Goal: Task Accomplishment & Management: Use online tool/utility

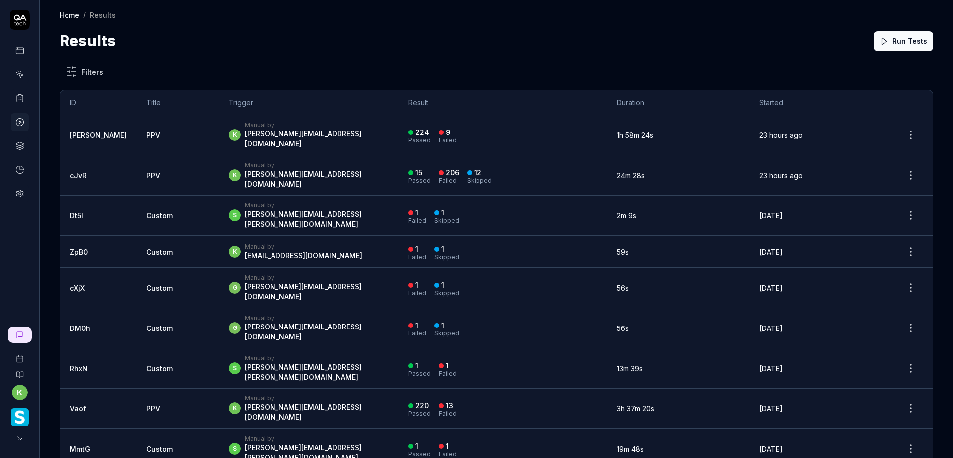
click at [329, 130] on div "k Manual by kevin.opolin@smartlinx.com" at bounding box center [309, 135] width 160 height 28
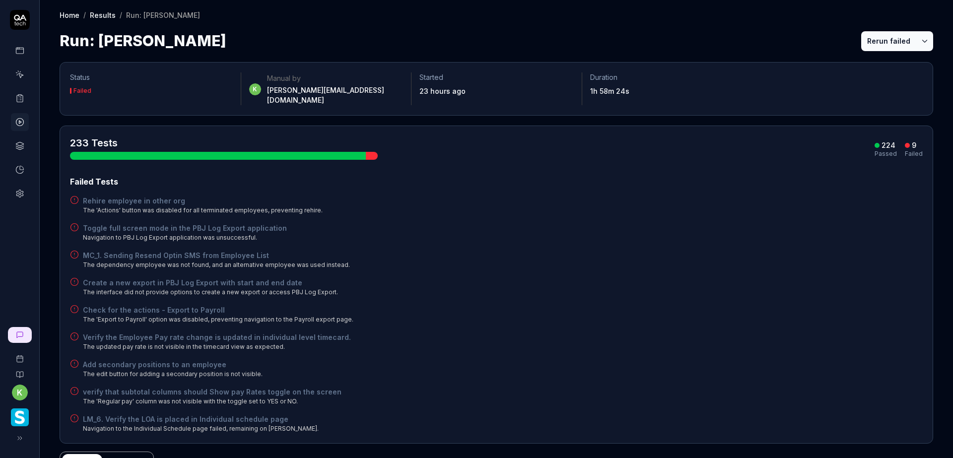
scroll to position [99, 0]
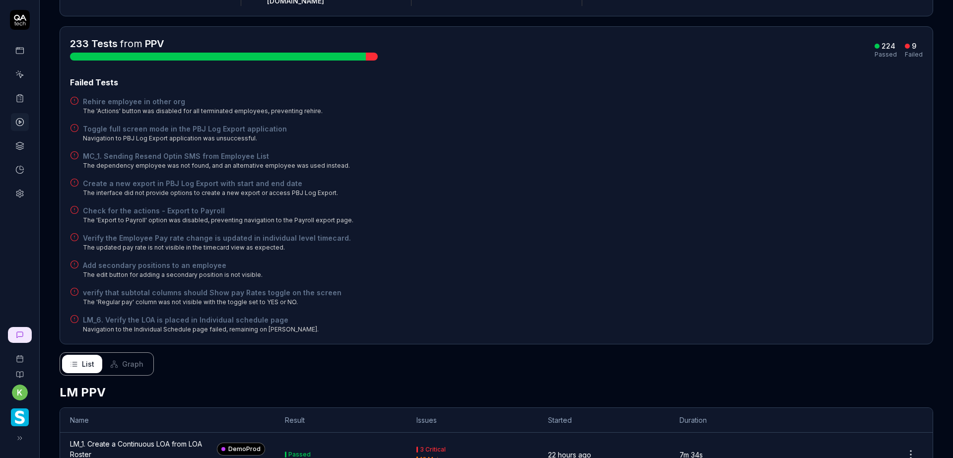
click at [203, 96] on h4 "Rehire employee in other org" at bounding box center [203, 101] width 240 height 10
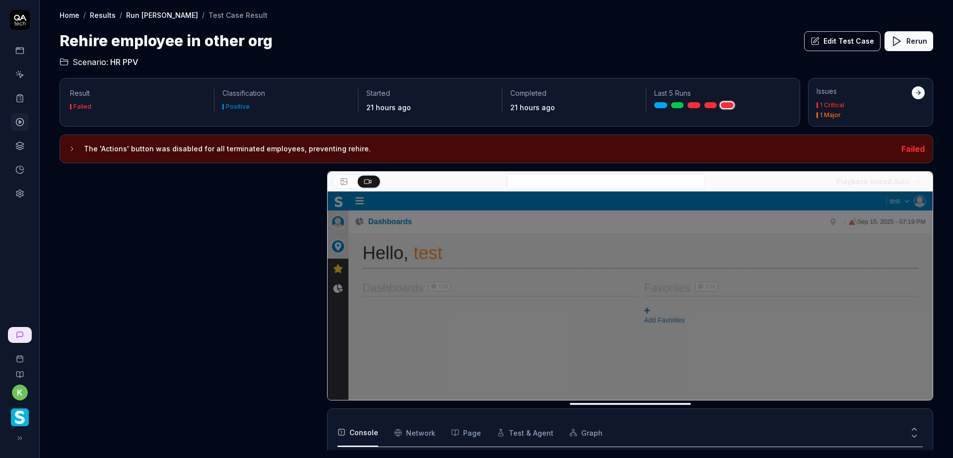
click at [70, 150] on icon at bounding box center [72, 149] width 8 height 8
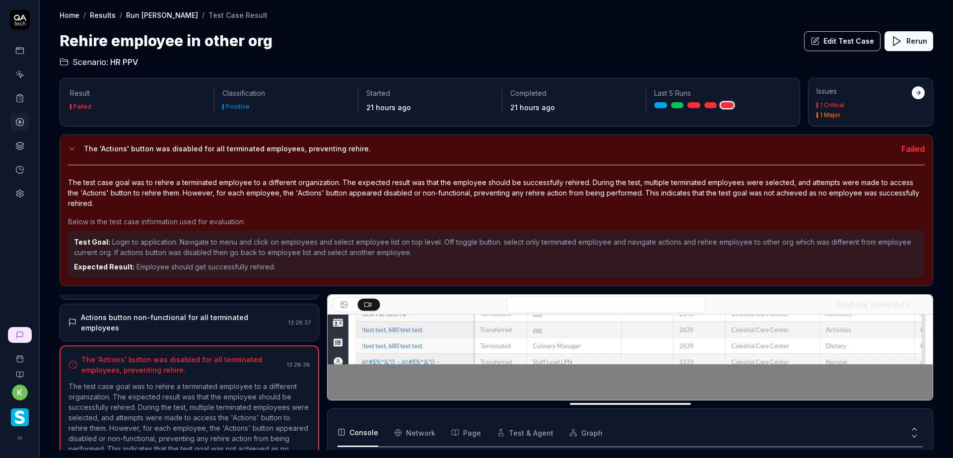
scroll to position [844, 0]
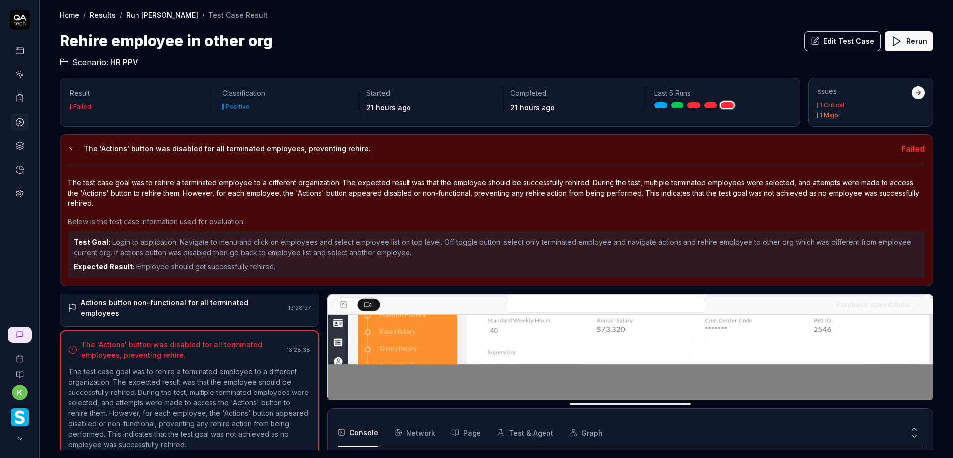
click at [68, 151] on icon at bounding box center [72, 149] width 8 height 8
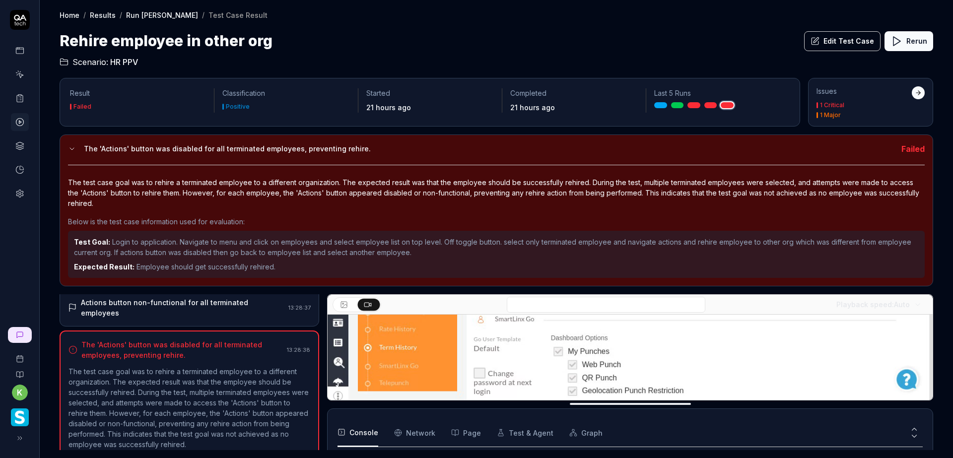
scroll to position [164, 0]
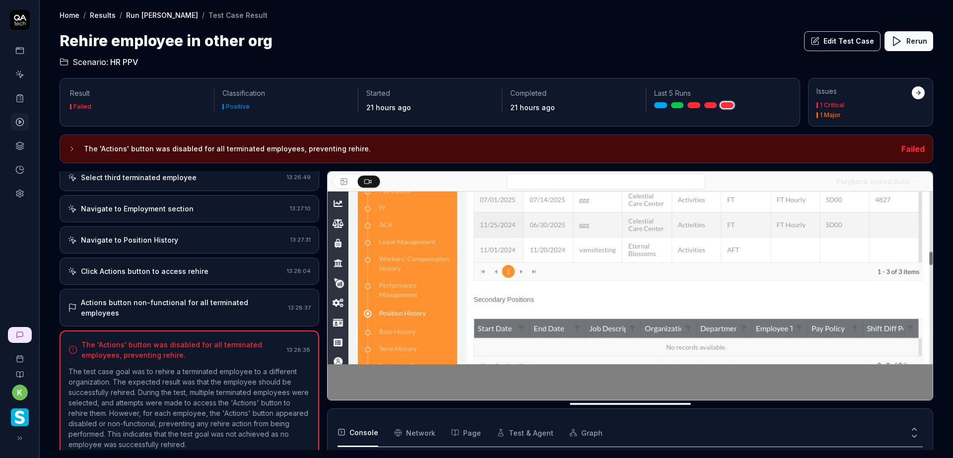
click at [245, 300] on div "Actions button non-functional for all terminated employees" at bounding box center [182, 307] width 203 height 21
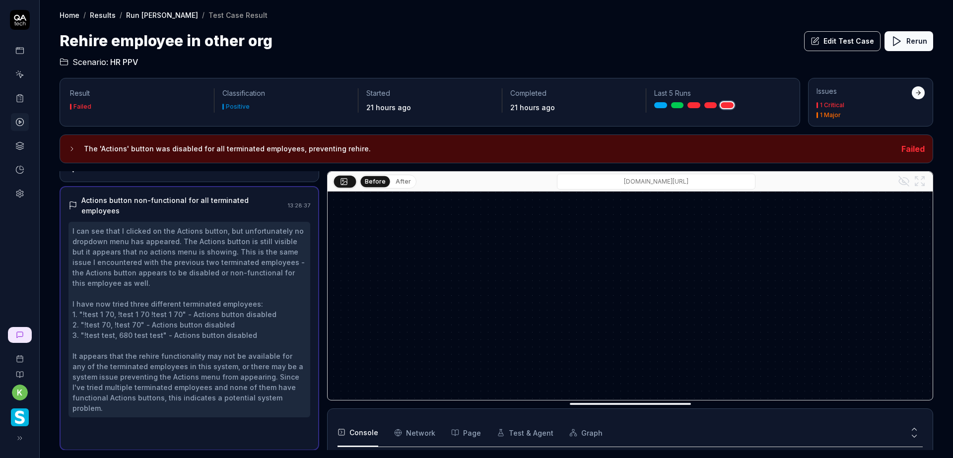
scroll to position [824, 0]
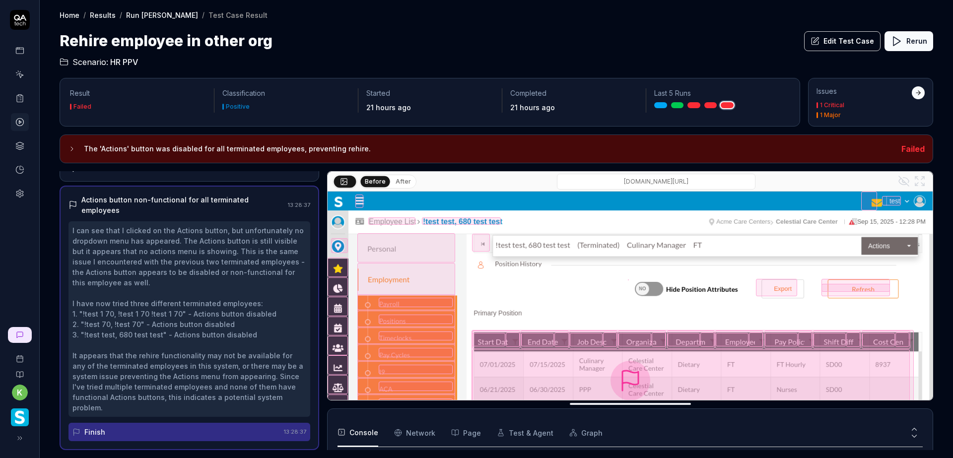
click at [402, 180] on button "After" at bounding box center [403, 181] width 23 height 11
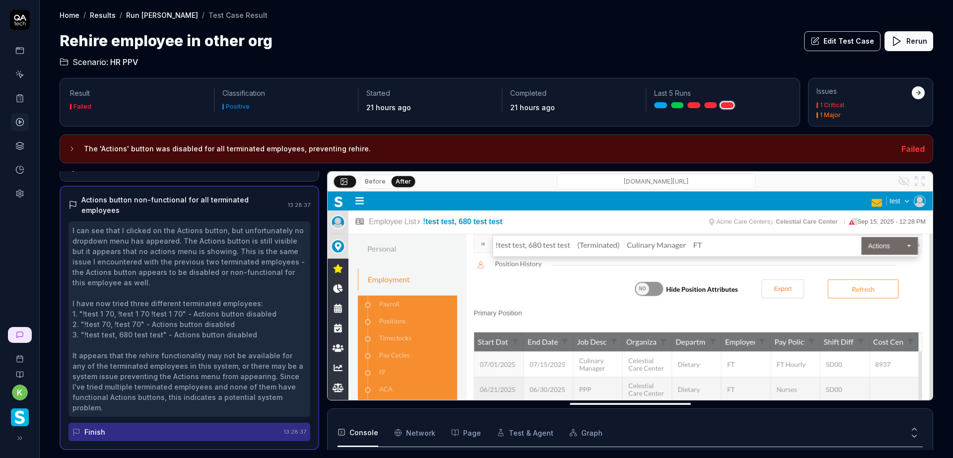
click at [371, 183] on button "Before" at bounding box center [375, 181] width 29 height 11
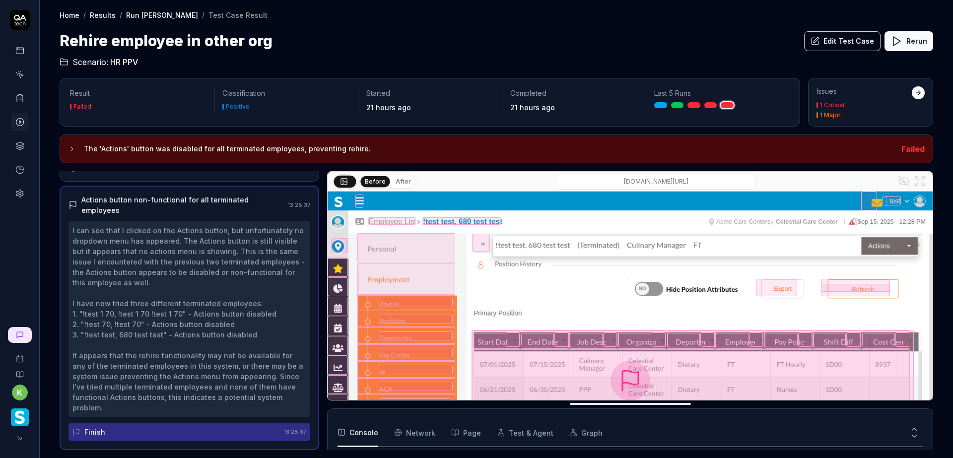
click at [402, 182] on button "After" at bounding box center [403, 181] width 23 height 11
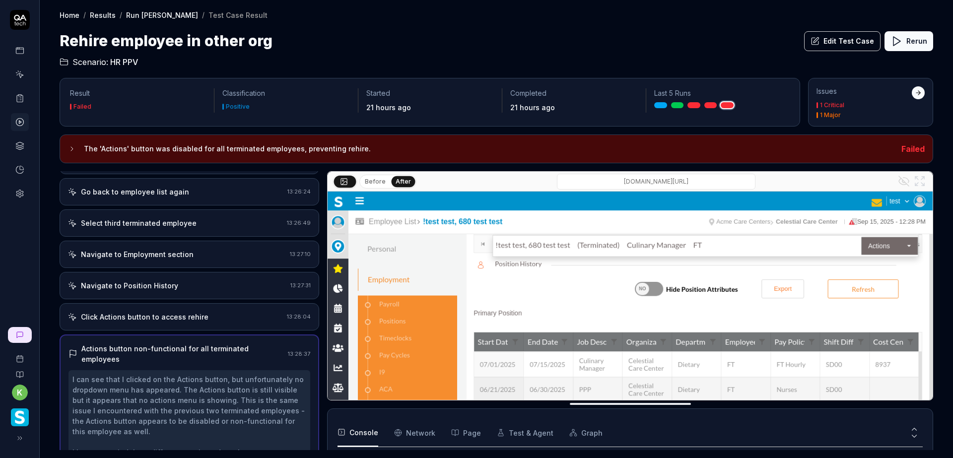
click at [204, 318] on div "Click Actions button to access rehire" at bounding box center [175, 317] width 215 height 10
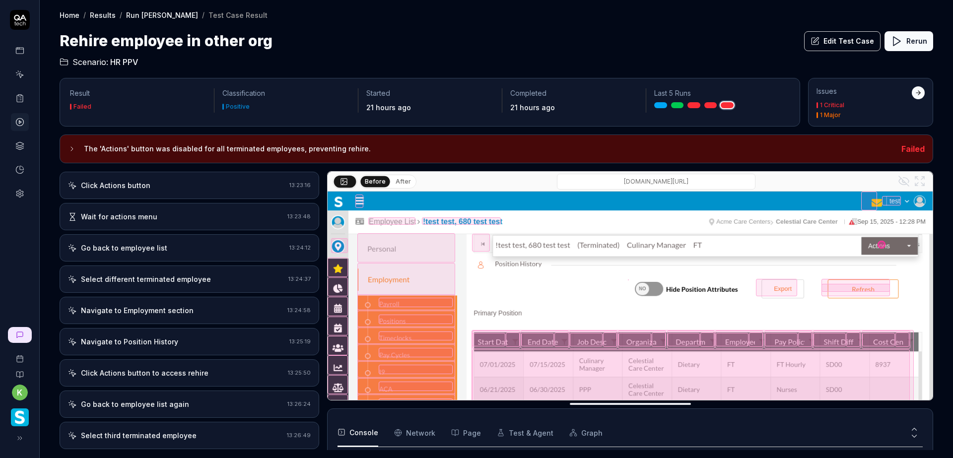
scroll to position [460, 0]
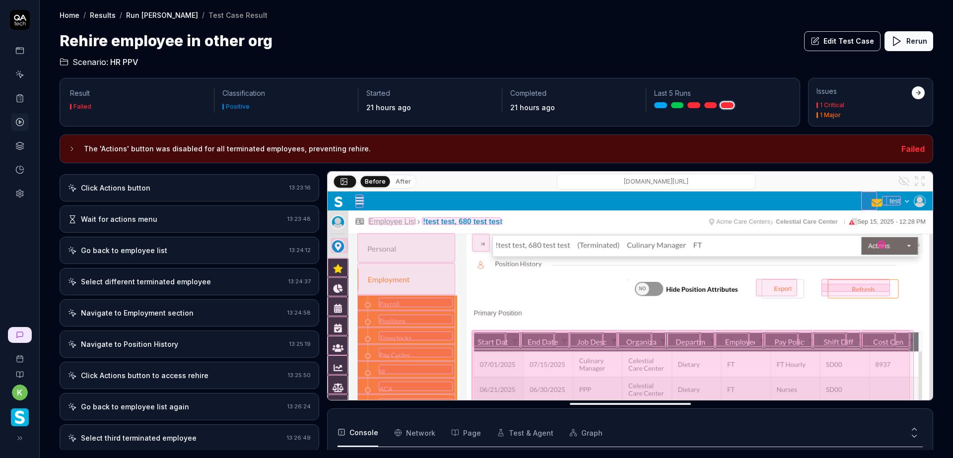
click at [206, 185] on div "Click Actions button" at bounding box center [176, 188] width 217 height 10
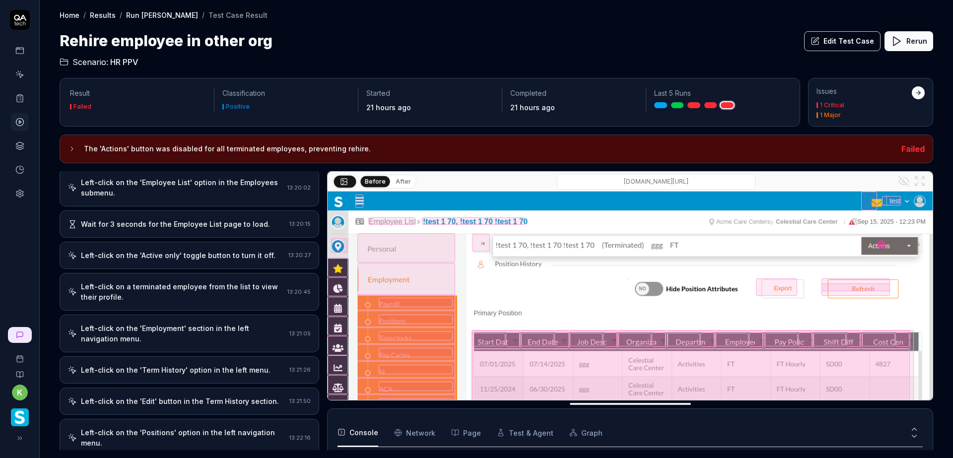
scroll to position [0, 0]
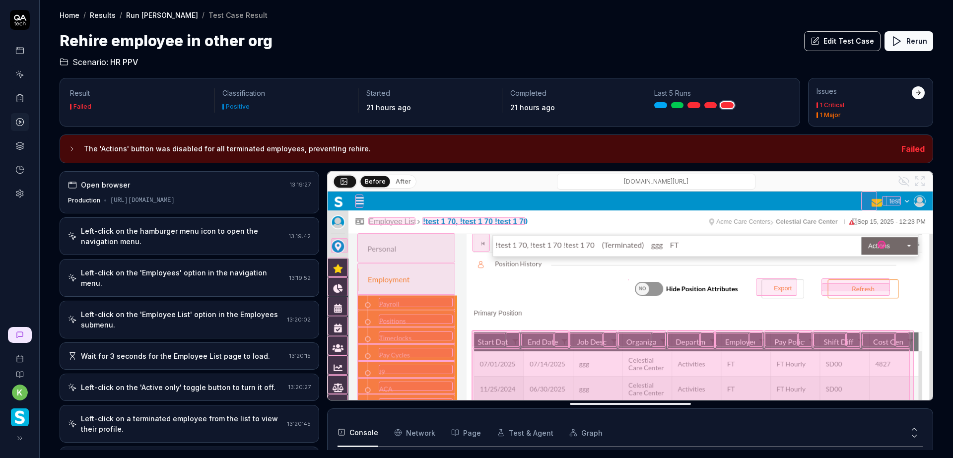
click at [206, 236] on div "Left-click on the hamburger menu icon to open the navigation menu." at bounding box center [183, 236] width 204 height 21
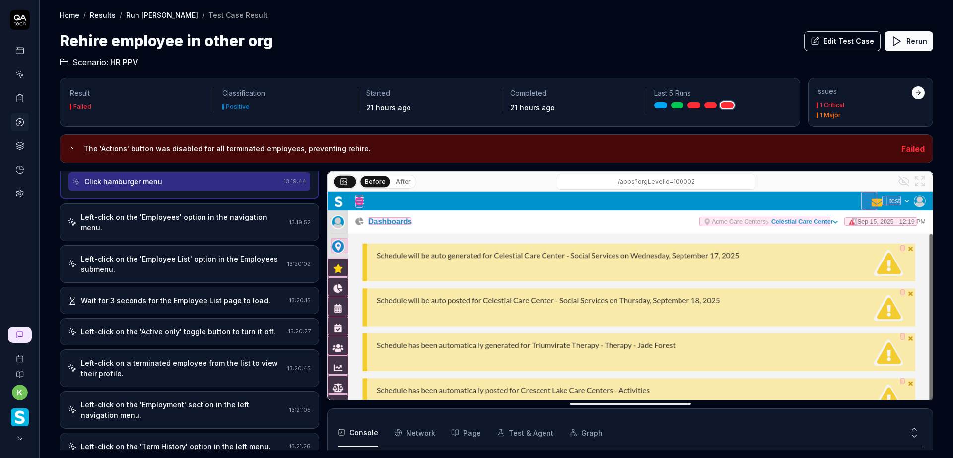
click at [202, 221] on div "Left-click on the 'Employees' option in the navigation menu." at bounding box center [183, 222] width 204 height 21
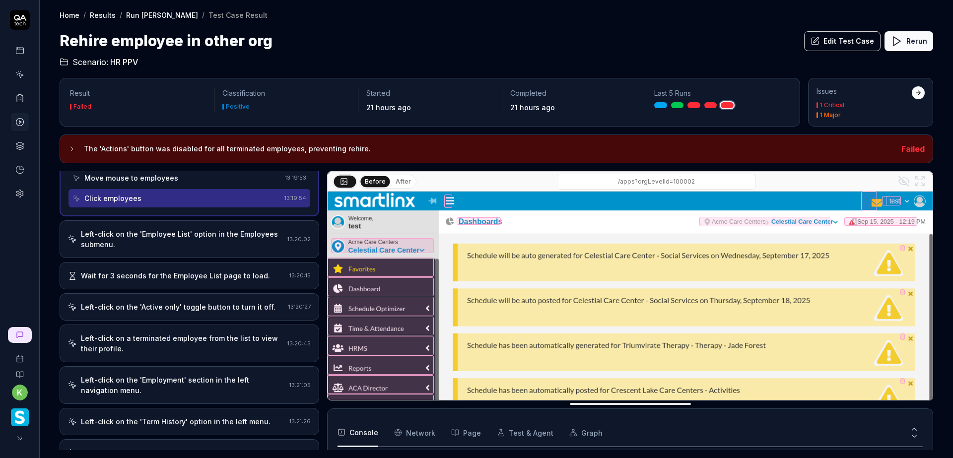
scroll to position [199, 0]
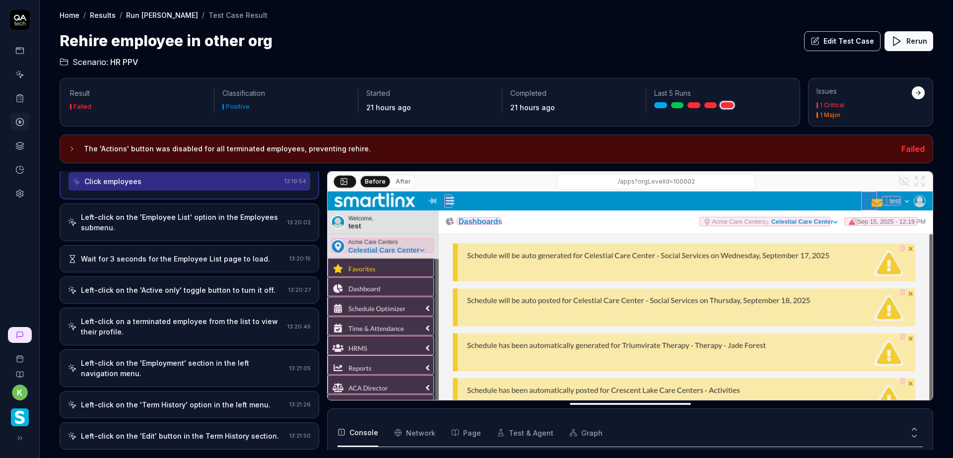
click at [191, 232] on div "Left-click on the 'Employee List' option in the Employees submenu." at bounding box center [182, 222] width 202 height 21
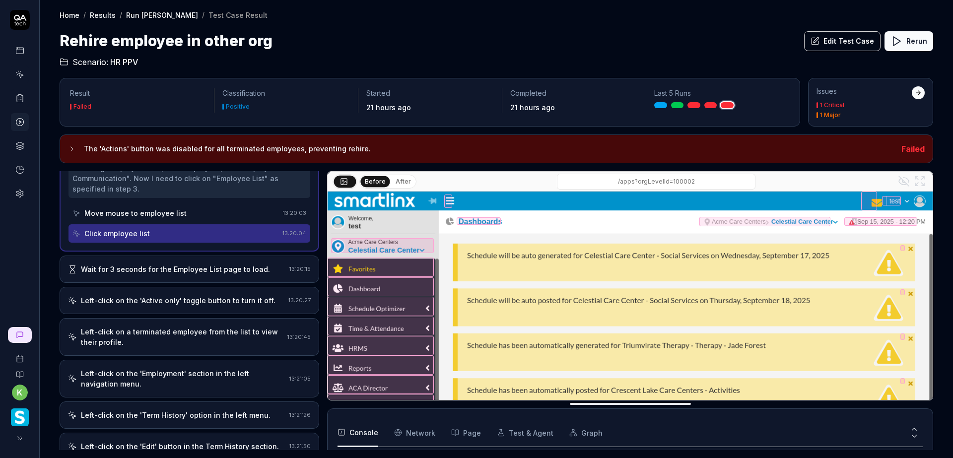
click at [198, 270] on div "Wait for 3 seconds for the Employee List page to load." at bounding box center [175, 269] width 189 height 10
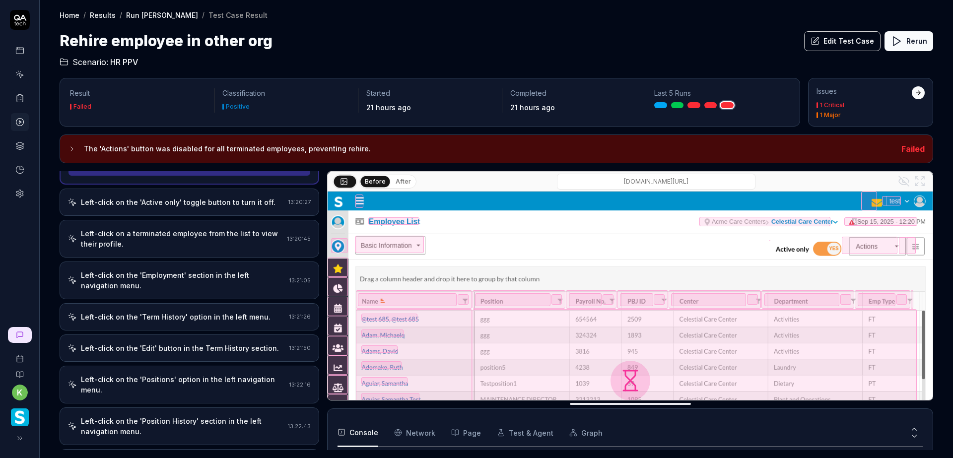
scroll to position [290, 0]
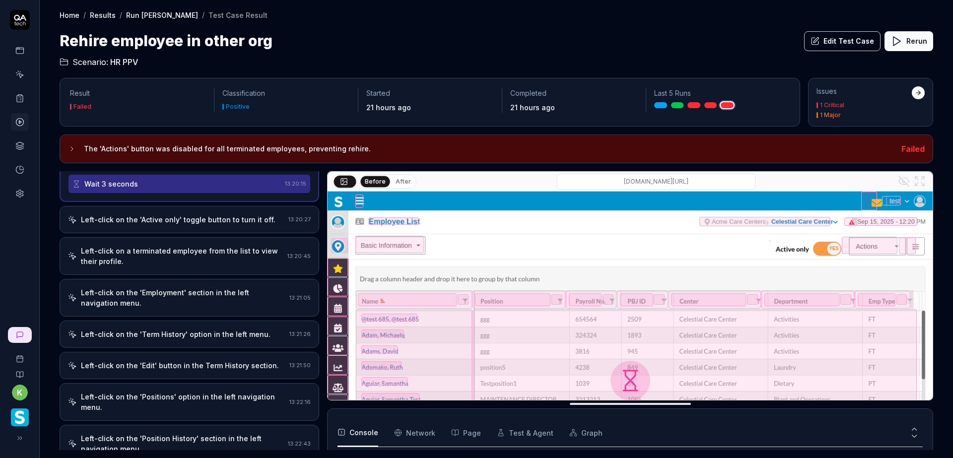
click at [222, 254] on div "Left-click on a terminated employee from the list to view their profile." at bounding box center [182, 256] width 202 height 21
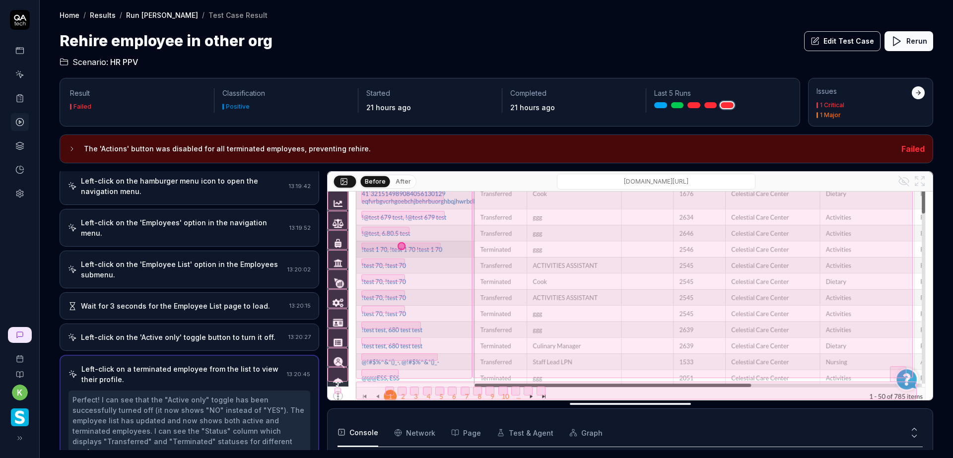
scroll to position [0, 0]
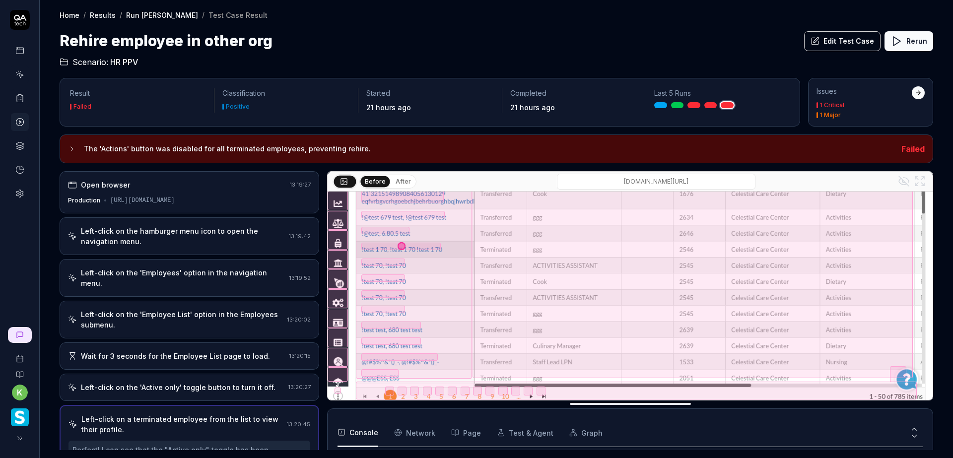
click at [832, 41] on button "Edit Test Case" at bounding box center [842, 41] width 76 height 20
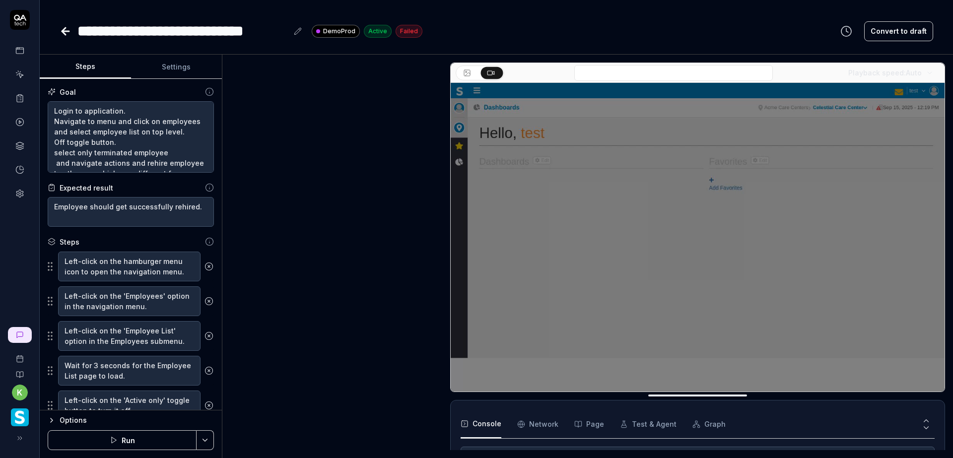
scroll to position [685, 0]
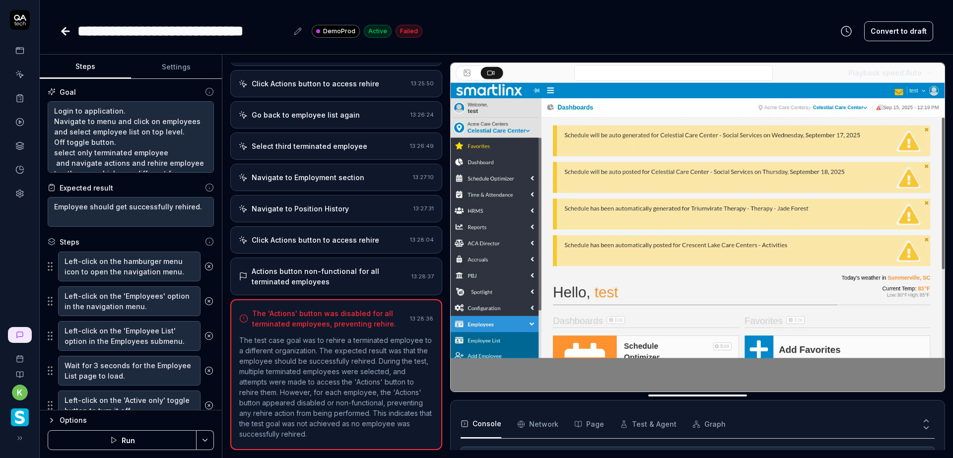
scroll to position [50, 0]
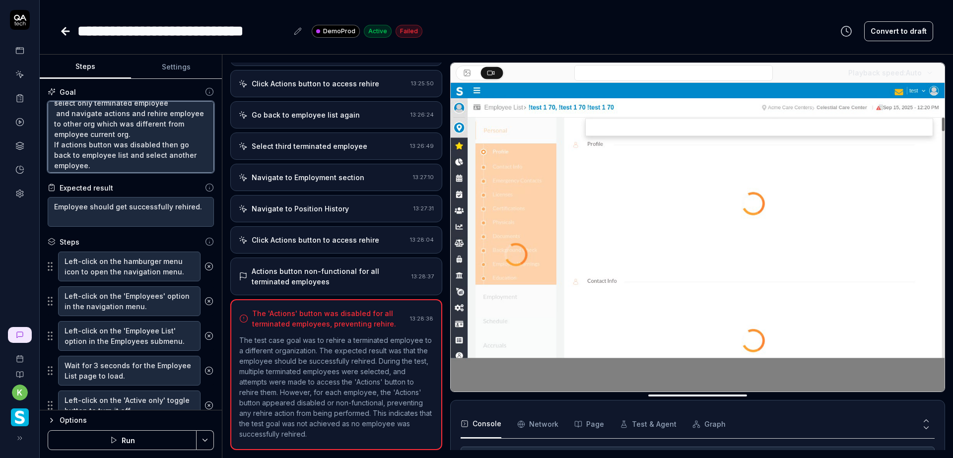
click at [170, 113] on textarea "Login to application. Navigate to menu and click on employees and select employ…" at bounding box center [131, 136] width 166 height 71
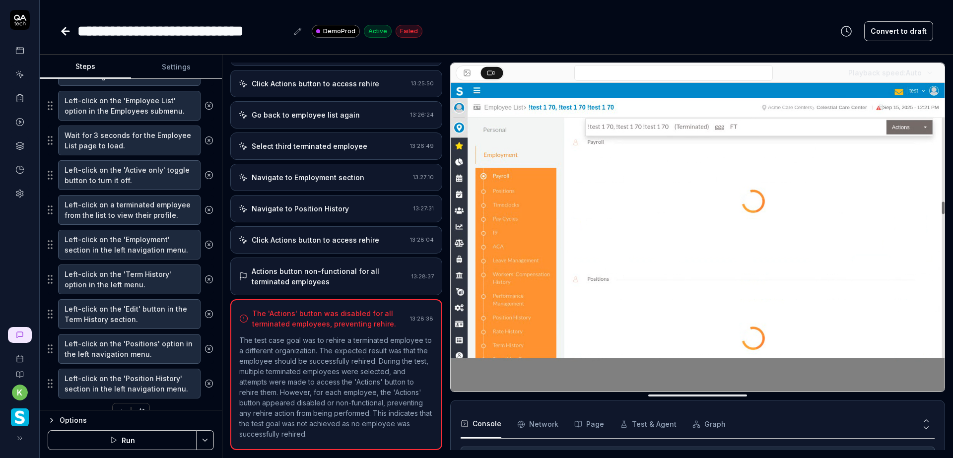
scroll to position [250, 0]
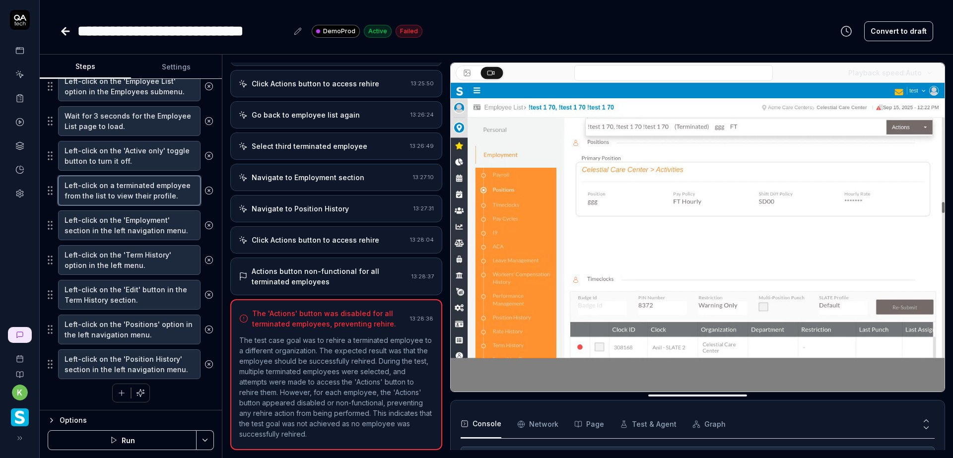
click at [185, 186] on textarea "Left-click on a terminated employee from the list to view their profile." at bounding box center [129, 191] width 142 height 30
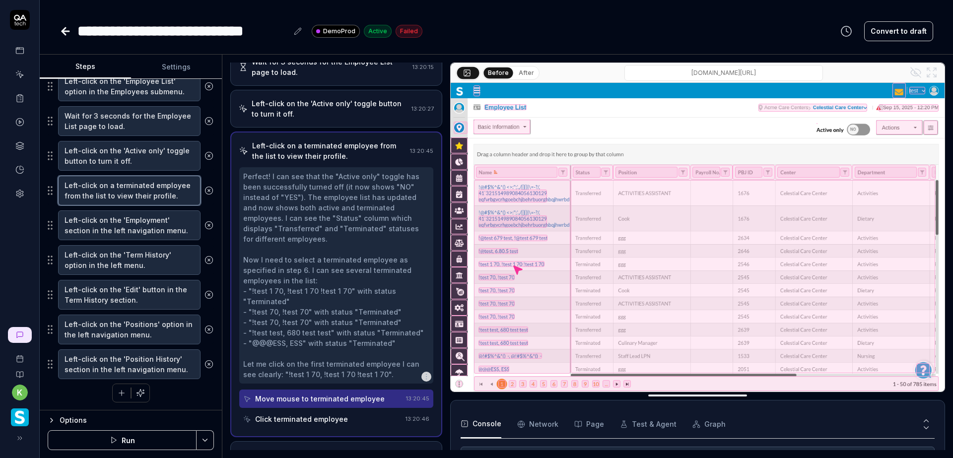
scroll to position [173, 0]
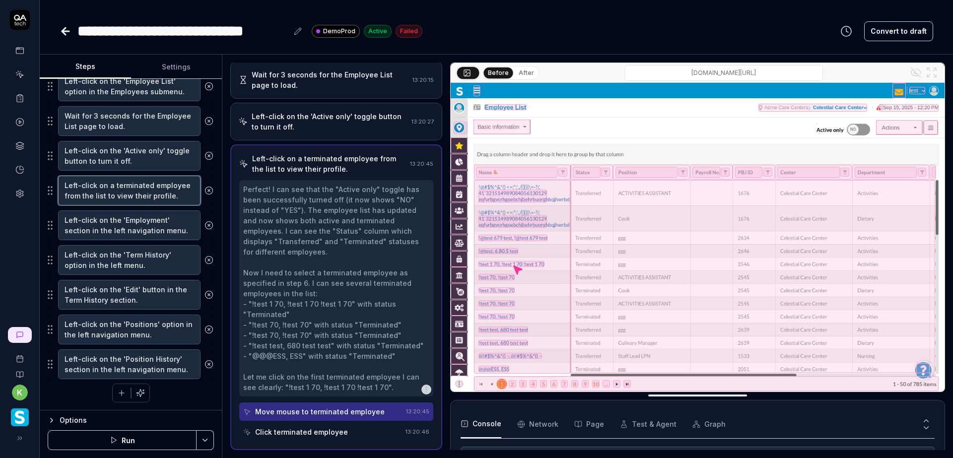
type textarea "*"
type textarea "Left-click on a terminated employee from the list to view their profile."
type textarea "*"
type textarea "Left-click on a terminated employee t from the list to view their profile."
type textarea "*"
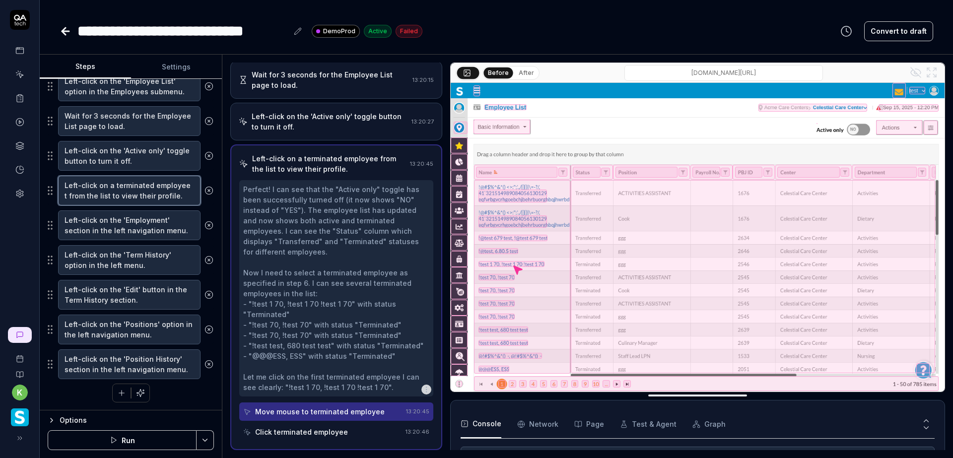
type textarea "Left-click on a terminated employee th from the list to view their profile."
type textarea "*"
type textarea "Left-click on a terminated employee tha from the list to view their profile."
type textarea "*"
type textarea "Left-click on a terminated employee that from the list to view their profile."
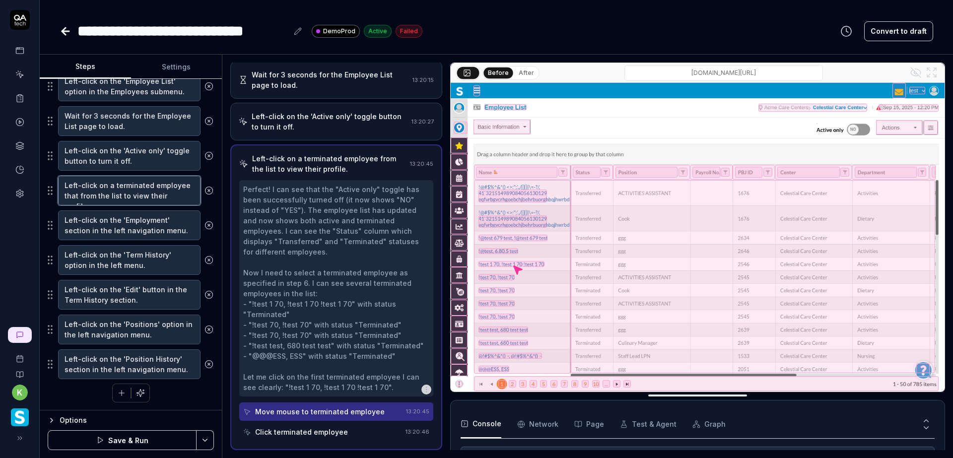
type textarea "*"
type textarea "Left-click on a terminated employee that from the list to view their profile."
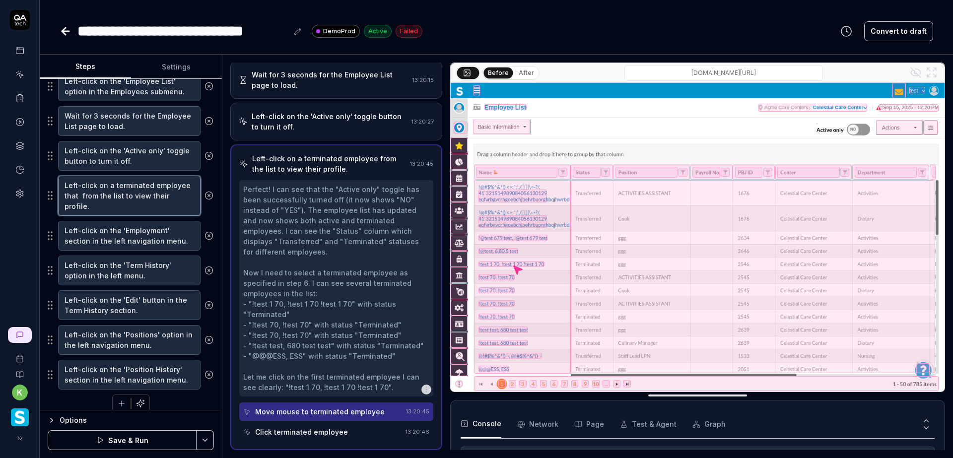
type textarea "*"
type textarea "Left-click on a terminated employee that d from the list to view their profile."
type textarea "*"
type textarea "Left-click on a terminated employee that do from the list to view their profile."
type textarea "*"
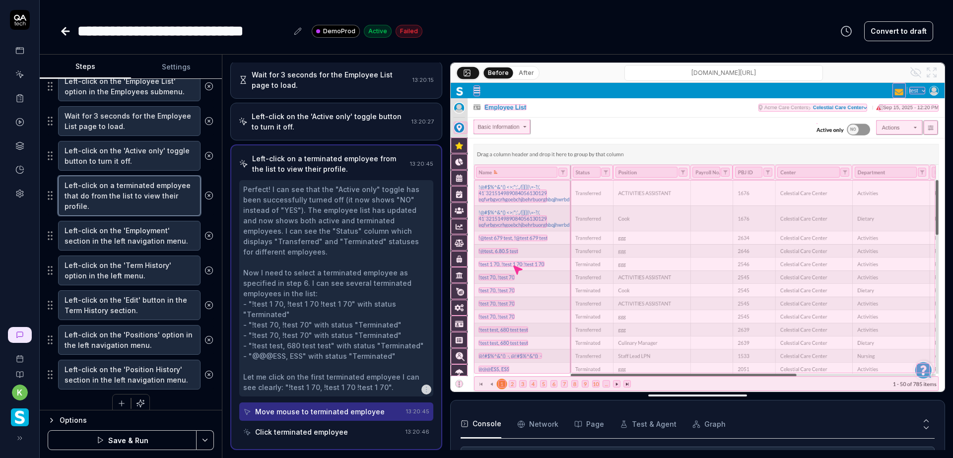
type textarea "Left-click on a terminated employee that doe from the list to view their profil…"
type textarea "*"
type textarea "Left-click on a terminated employee that does from the list to view their profi…"
type textarea "*"
type textarea "Left-click on a terminated employee that does from the list to view their profi…"
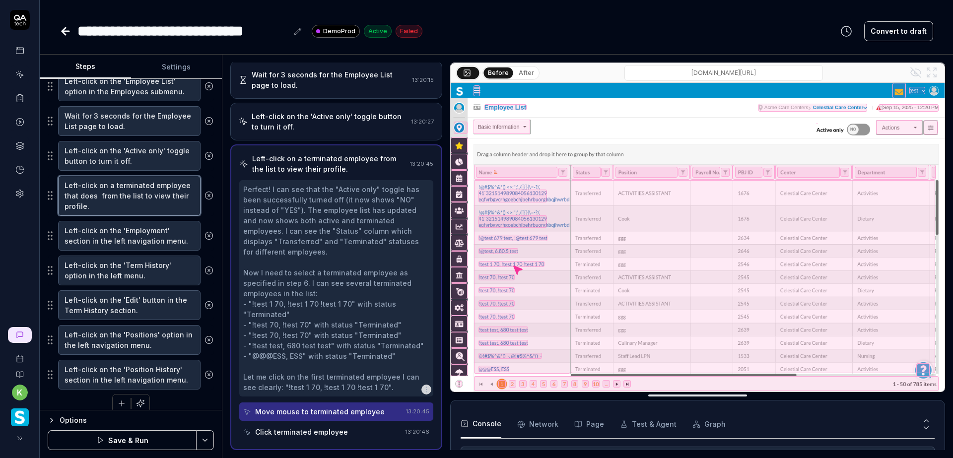
type textarea "*"
type textarea "Left-click on a terminated employee that does n from the list to view their pro…"
type textarea "*"
type textarea "Left-click on a terminated employee that does no from the list to view their pr…"
type textarea "*"
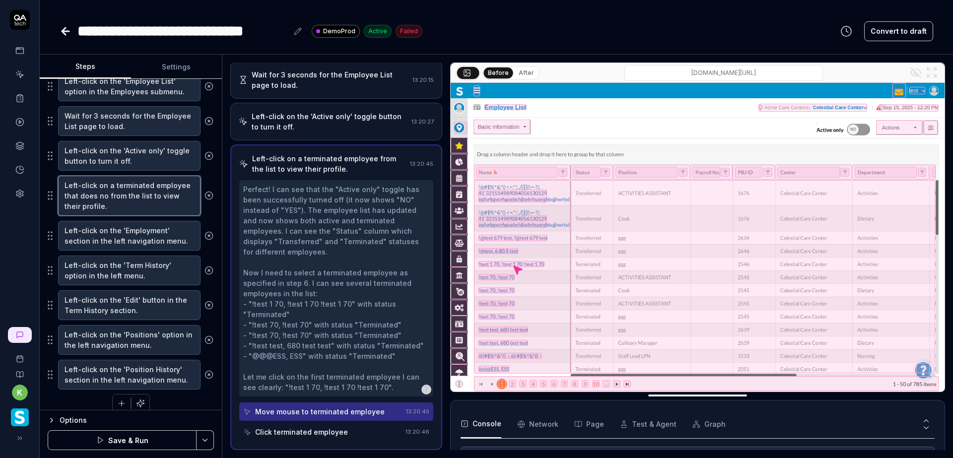
type textarea "Left-click on a terminated employee that does not from the list to view their p…"
type textarea "*"
type textarea "Left-click on a terminated employee that does not from the list to view their p…"
type textarea "*"
type textarea "Left-click on a terminated employee that does not i from the list to view their…"
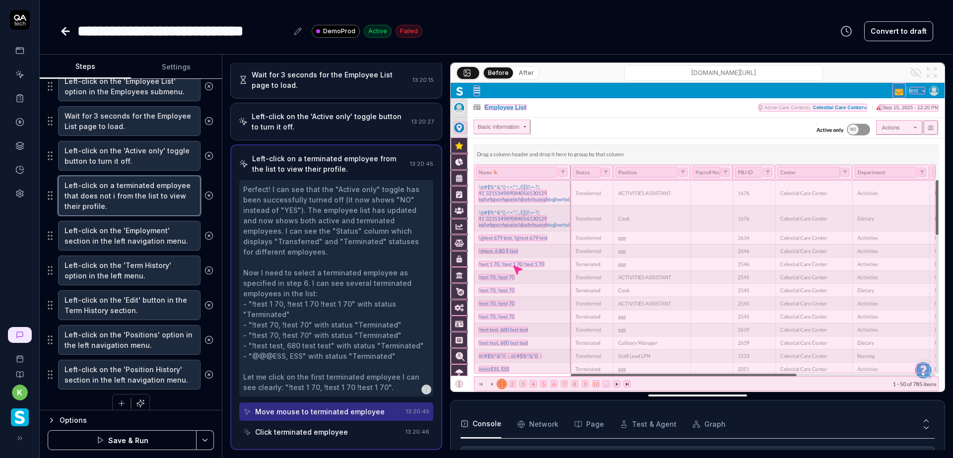
type textarea "*"
type textarea "Left-click on a terminated employee that does not in from the list to view thei…"
type textarea "*"
type textarea "Left-click on a terminated employee that does not inc from the list to view the…"
type textarea "*"
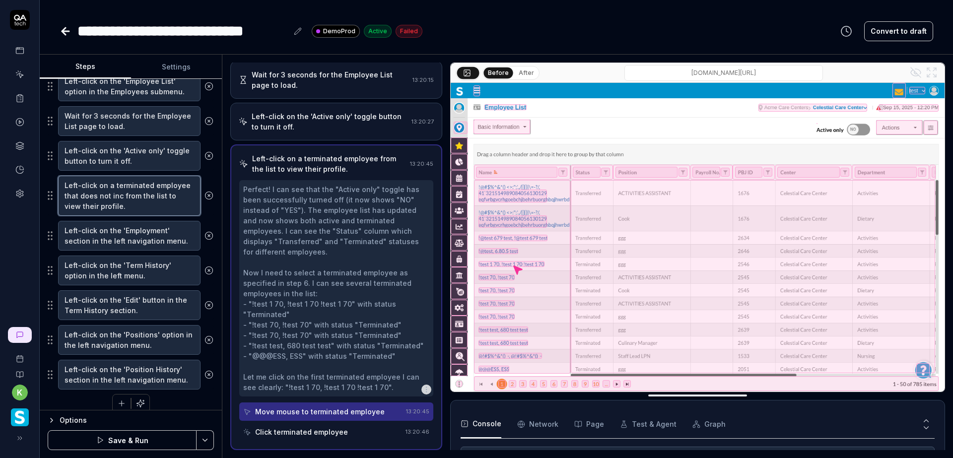
type textarea "Left-click on a terminated employee that does not incl from the list to view th…"
type textarea "*"
type textarea "Left-click on a terminated employee that does not inclu from the list to view t…"
type textarea "*"
type textarea "Left-click on a terminated employee that does not includ from the list to view …"
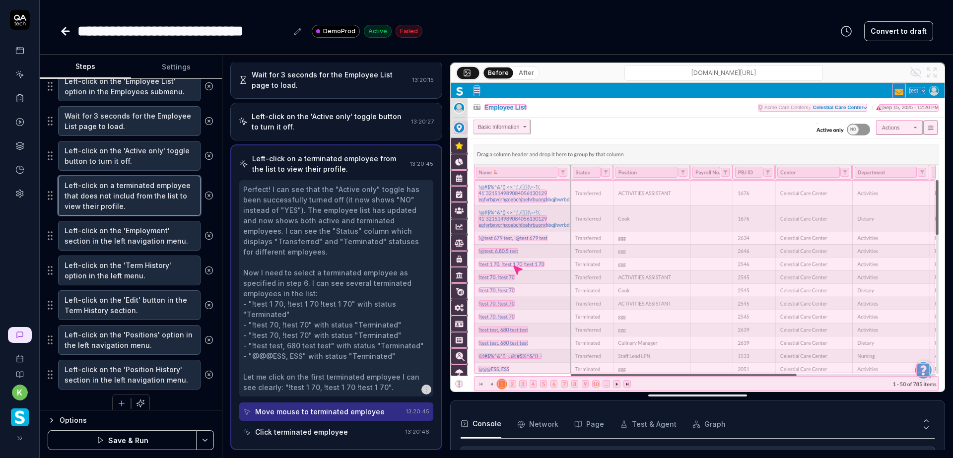
type textarea "*"
type textarea "Left-click on a terminated employee that does not include from the list to view…"
type textarea "*"
type textarea "Left-click on a terminated employee that does not include from the list to view…"
type textarea "*"
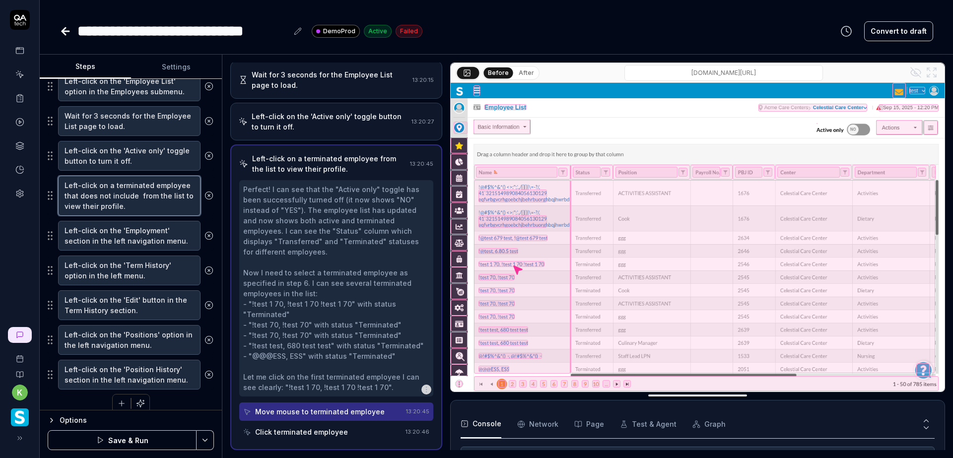
type textarea "Left-click on a terminated employee that does not include " from the list to vi…"
type textarea "*"
type textarea "Left-click on a terminated employee that does not include "t from the list to v…"
type textarea "*"
type textarea "Left-click on a terminated employee that does not include "te from the list to …"
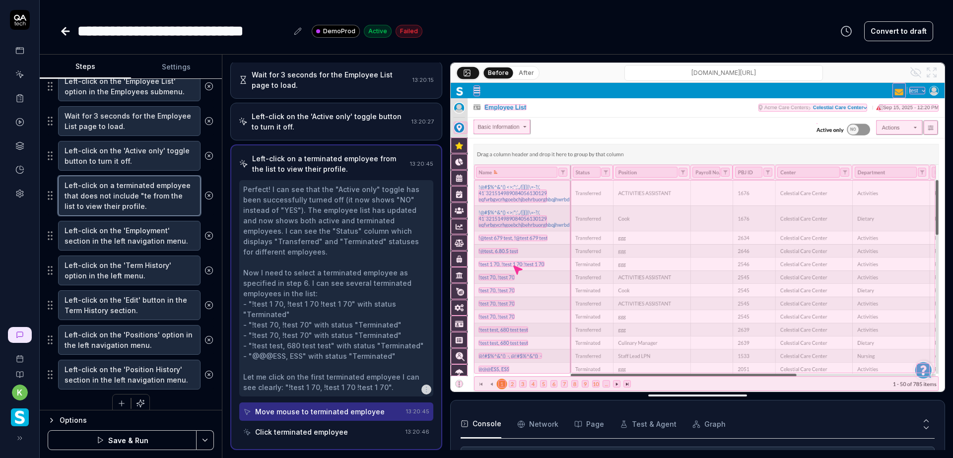
type textarea "*"
type textarea "Left-click on a terminated employee that does not include "tes from the list to…"
type textarea "*"
type textarea "Left-click on a terminated employee that does not include "test from the list t…"
type textarea "*"
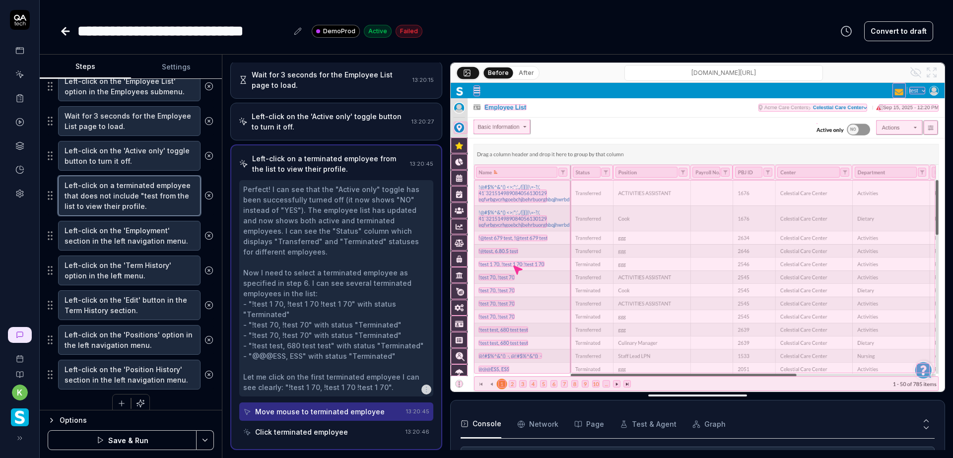
type textarea "Left-click on a terminated employee that does not include "test" from the list …"
type textarea "*"
type textarea "Left-click on a terminated employee that does not include "test" from the list …"
type textarea "*"
type textarea "Left-click on a terminated employee that does not include "test" i from the lis…"
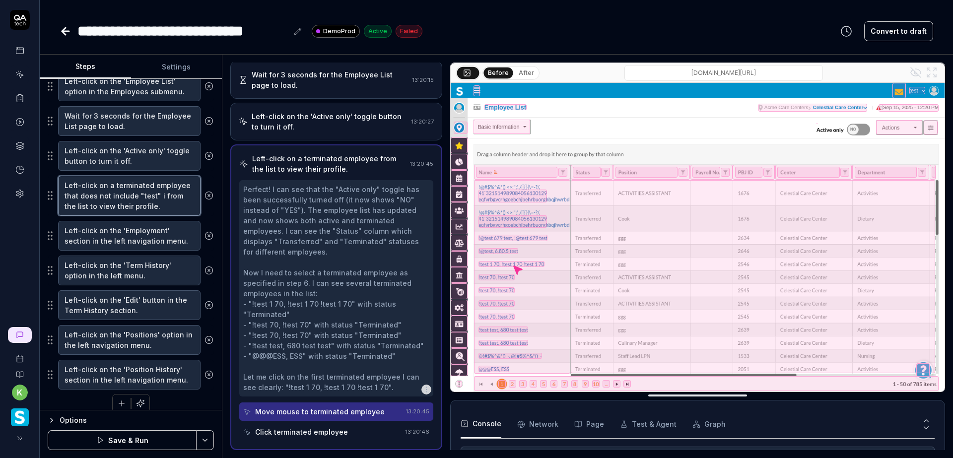
type textarea "*"
type textarea "Left-click on a terminated employee that does not include "test" in from the li…"
type textarea "*"
type textarea "Left-click on a terminated employee that does not include "test" in from the li…"
type textarea "*"
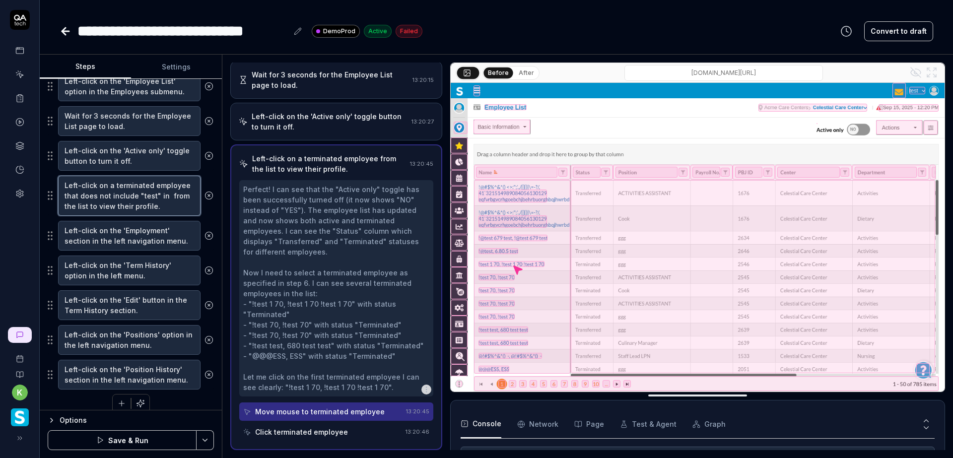
type textarea "Left-click on a terminated employee that does not include "test" in t from the …"
type textarea "*"
type textarea "Left-click on a terminated employee that does not include "test" in th from the…"
type textarea "*"
type textarea "Left-click on a terminated employee that does not include "test" in the from th…"
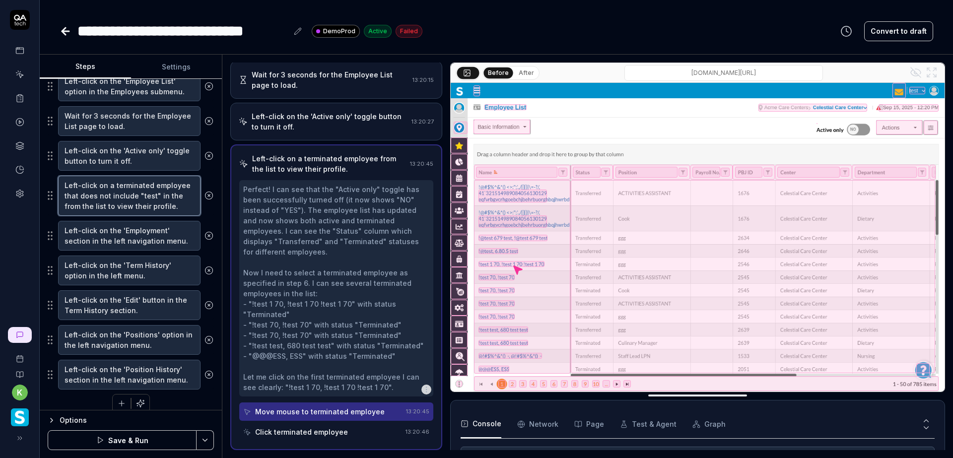
type textarea "*"
type textarea "Left-click on a terminated employee that does not include "test" in the from th…"
type textarea "*"
type textarea "Left-click on a terminated employee that does not include "test" in the a from …"
type textarea "*"
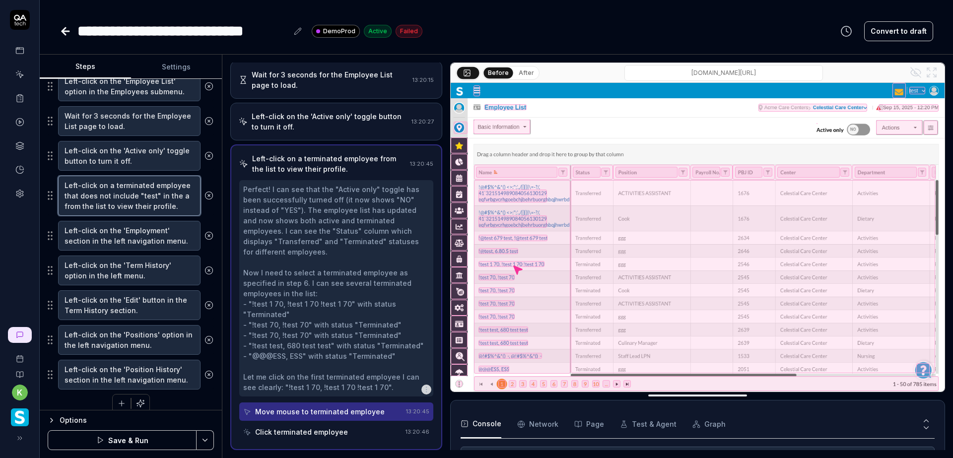
type textarea "Left-click on a terminated employee that does not include "test" in the an from…"
type textarea "*"
type textarea "Left-click on a terminated employee that does not include "test" in the a from …"
type textarea "*"
type textarea "Left-click on a terminated employee that does not include "test" in the from th…"
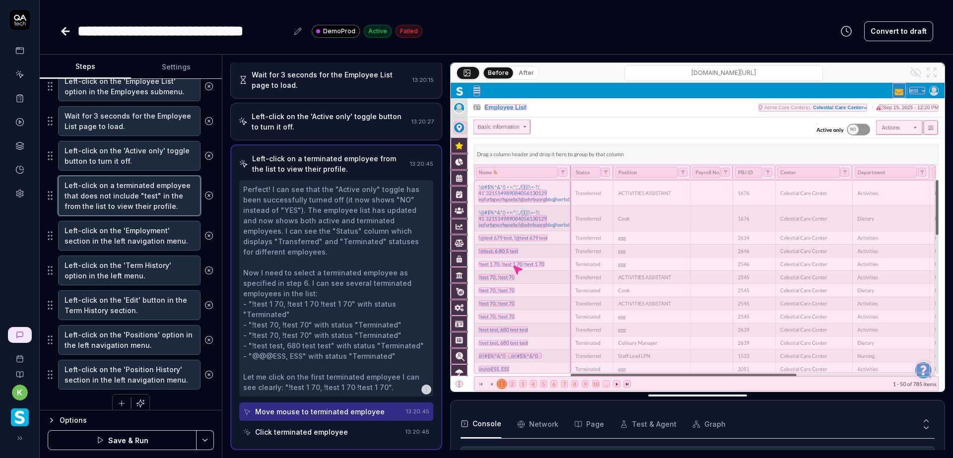
type textarea "*"
type textarea "Left-click on a terminated employee that does not include "test" in the na from…"
type textarea "*"
type textarea "Left-click on a terminated employee that does not include "test" in the nam fro…"
type textarea "*"
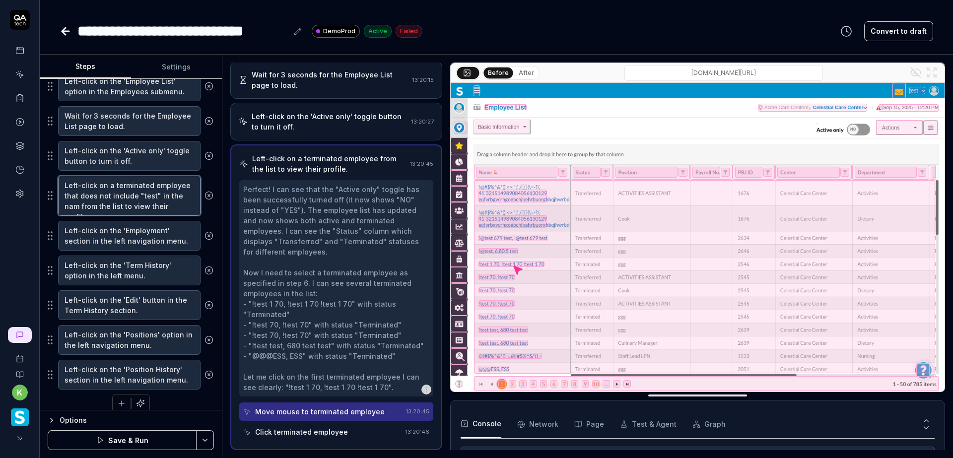
type textarea "Left-click on a terminated employee that does not include "test" in the name fr…"
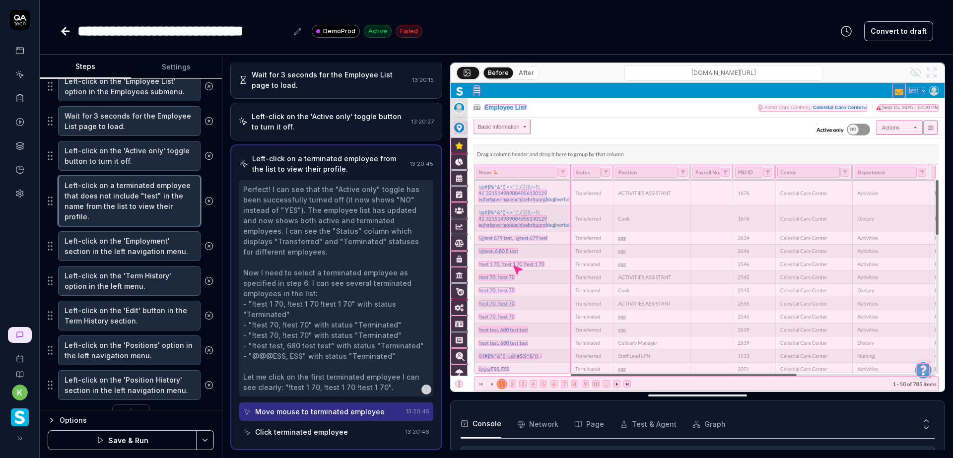
click at [133, 221] on textarea "Left-click on a terminated employee that does not include "test" in the name fr…" at bounding box center [129, 201] width 142 height 51
type textarea "*"
type textarea "Left-click on a terminated employee that does not include "test" in the name fr…"
type textarea "*"
type textarea "Left-click on a terminated employee that does not include "test" in the name fr…"
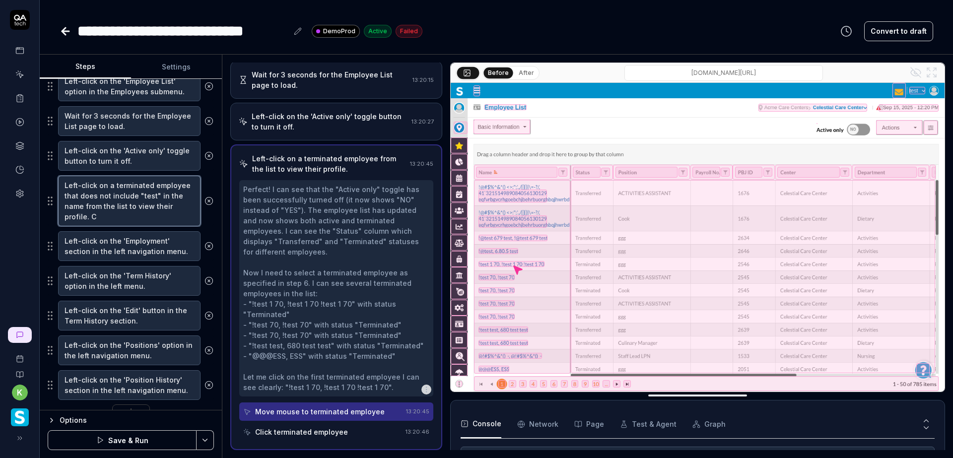
type textarea "*"
type textarea "Left-click on a terminated employee that does not include "test" in the name fr…"
type textarea "*"
type textarea "Left-click on a terminated employee that does not include "test" in the name fr…"
type textarea "*"
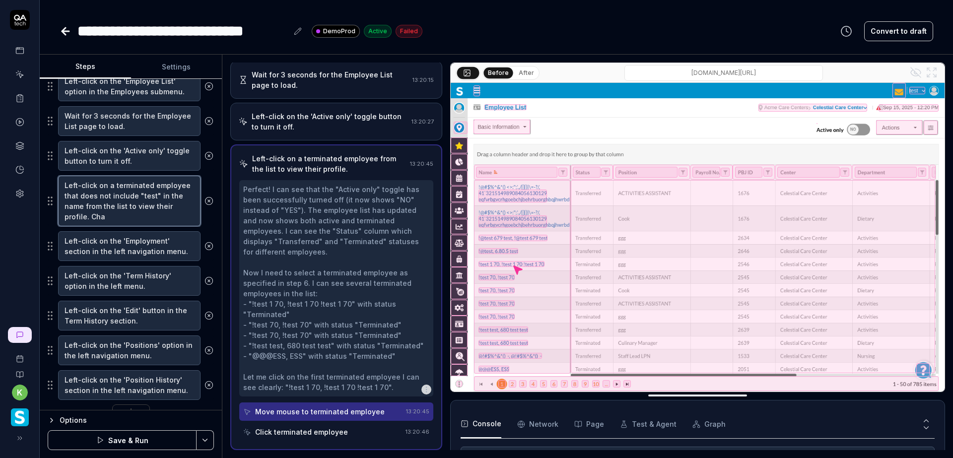
type textarea "Left-click on a terminated employee that does not include "test" in the name fr…"
type textarea "*"
type textarea "Left-click on a terminated employee that does not include "test" in the name fr…"
type textarea "*"
type textarea "Left-click on a terminated employee that does not include "test" in the name fr…"
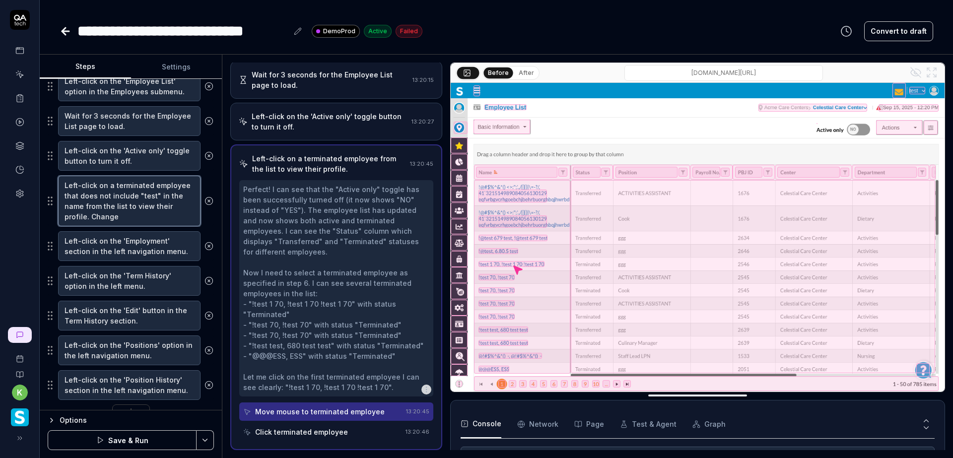
type textarea "*"
type textarea "Left-click on a terminated employee that does not include "test" in the name fr…"
type textarea "*"
type textarea "Left-click on a terminated employee that does not include "test" in the name fr…"
type textarea "*"
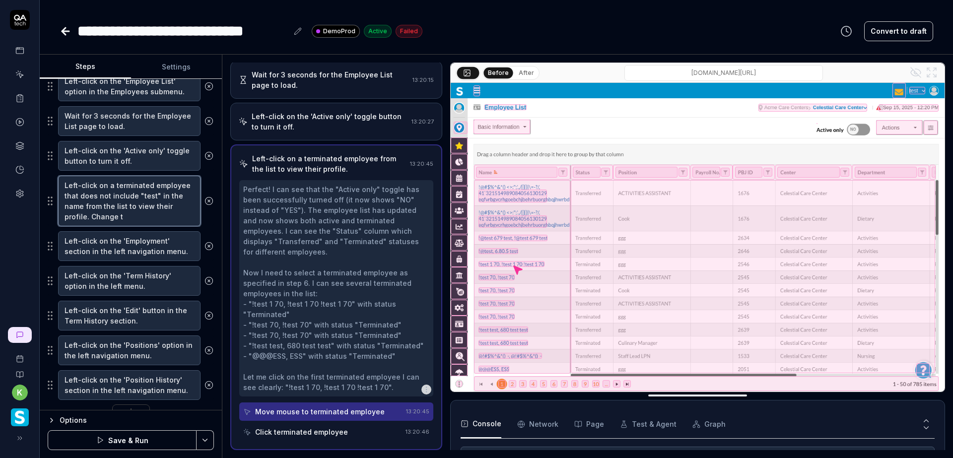
type textarea "Left-click on a terminated employee that does not include "test" in the name fr…"
type textarea "*"
type textarea "Left-click on a terminated employee that does not include "test" in the name fr…"
type textarea "*"
type textarea "Left-click on a terminated employee that does not include "test" in the name fr…"
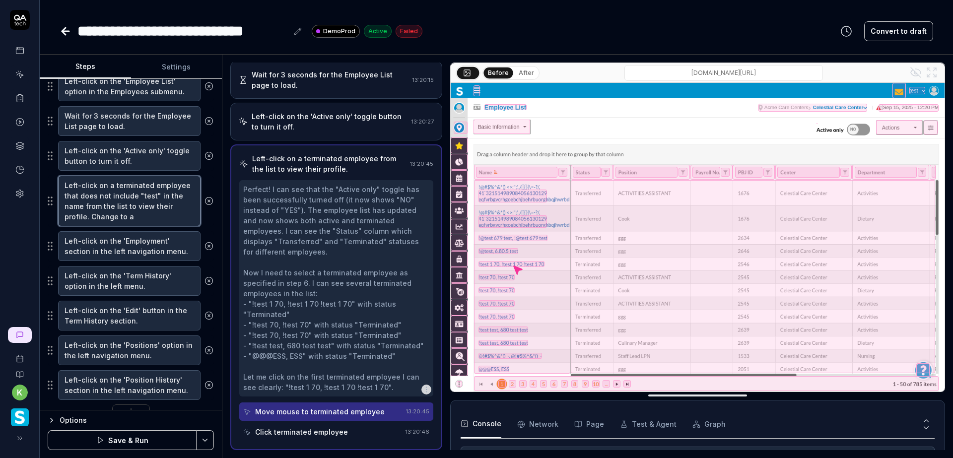
type textarea "*"
type textarea "Left-click on a terminated employee that does not include "test" in the name fr…"
type textarea "*"
type textarea "Left-click on a terminated employee that does not include "test" in the name fr…"
type textarea "*"
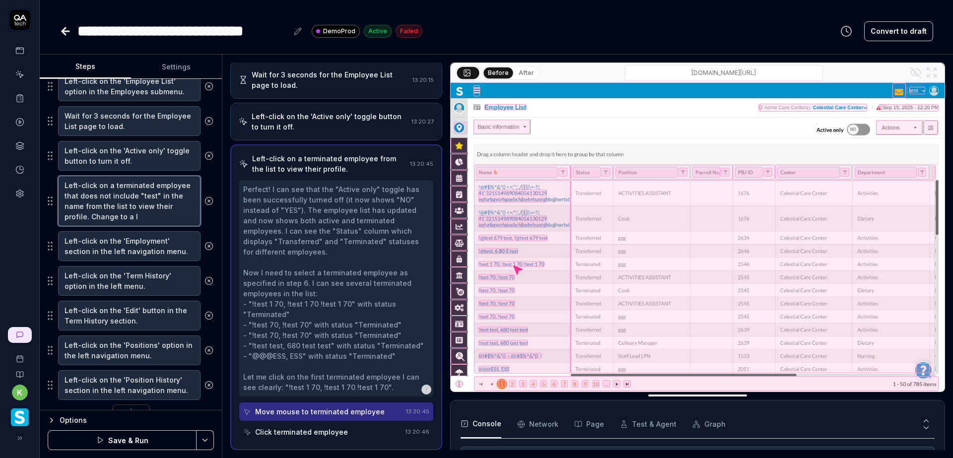
type textarea "Left-click on a terminated employee that does not include "test" in the name fr…"
type textarea "*"
type textarea "Left-click on a terminated employee that does not include "test" in the name fr…"
type textarea "*"
type textarea "Left-click on a terminated employee that does not include "test" in the name fr…"
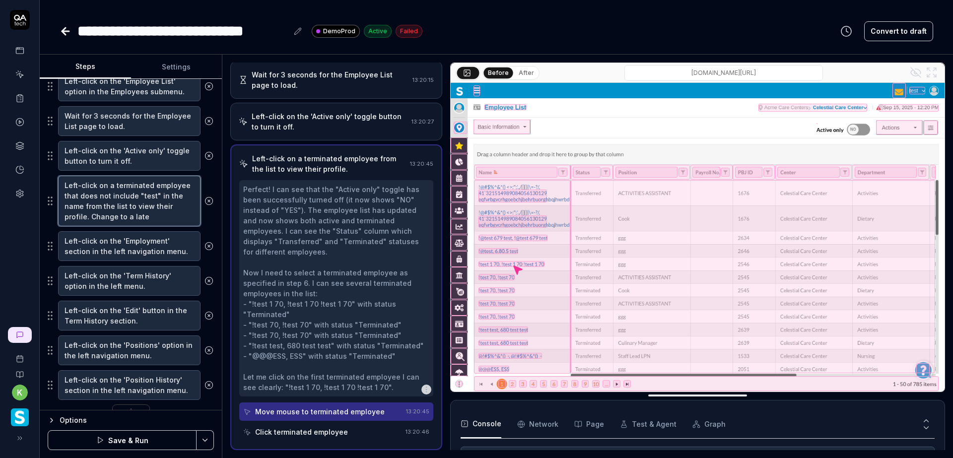
type textarea "*"
type textarea "Left-click on a terminated employee that does not include "test" in the name fr…"
type textarea "*"
type textarea "Left-click on a terminated employee that does not include "test" in the name fr…"
type textarea "*"
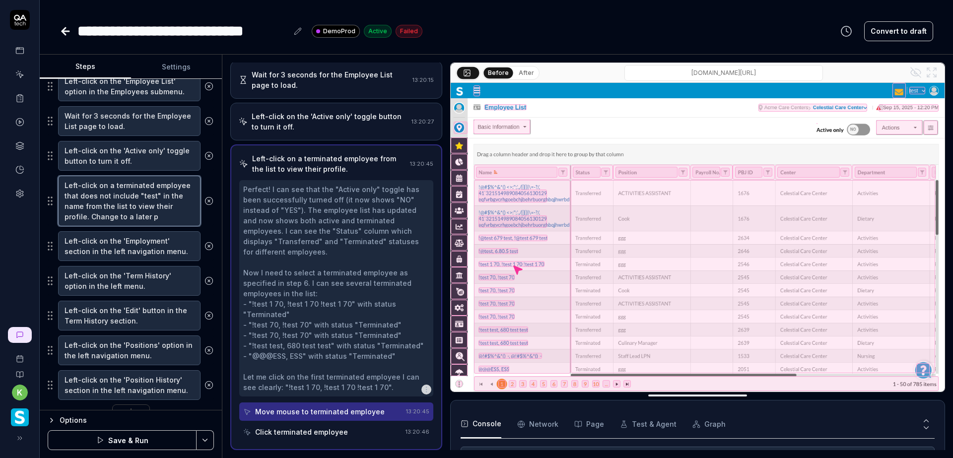
type textarea "Left-click on a terminated employee that does not include "test" in the name fr…"
type textarea "*"
type textarea "Left-click on a terminated employee that does not include "test" in the name fr…"
type textarea "*"
type textarea "Left-click on a terminated employee that does not include "test" in the name fr…"
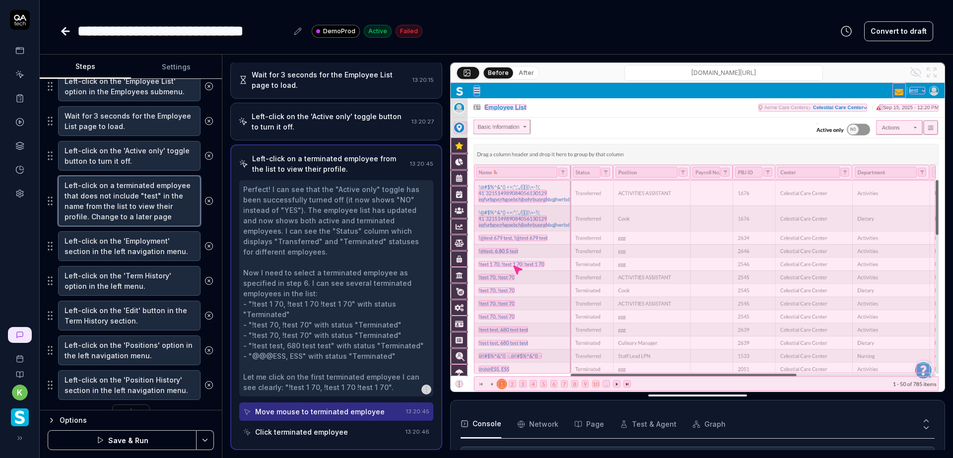
type textarea "*"
type textarea "Left-click on a terminated employee that does not include "test" in the name fr…"
type textarea "*"
type textarea "Left-click on a terminated employee that does not include "test" in the name fr…"
type textarea "*"
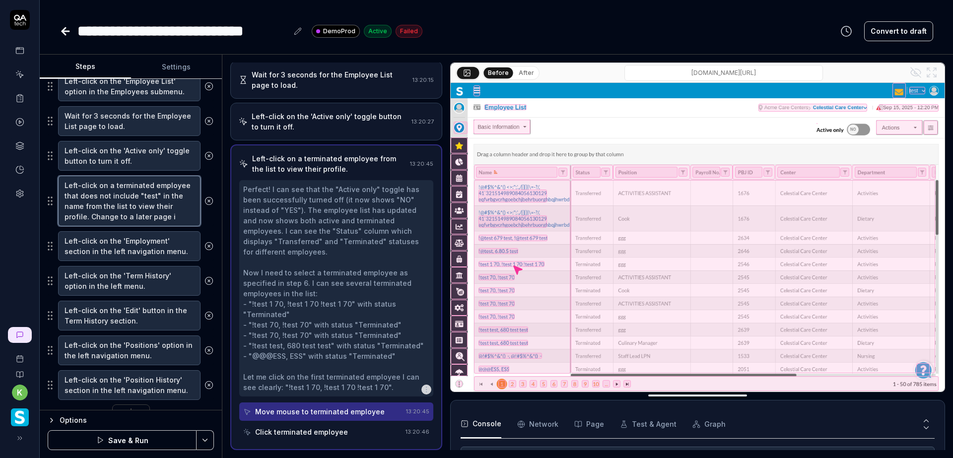
type textarea "Left-click on a terminated employee that does not include "test" in the name fr…"
type textarea "*"
type textarea "Left-click on a terminated employee that does not include "test" in the name fr…"
type textarea "*"
type textarea "Left-click on a terminated employee that does not include "test" in the name fr…"
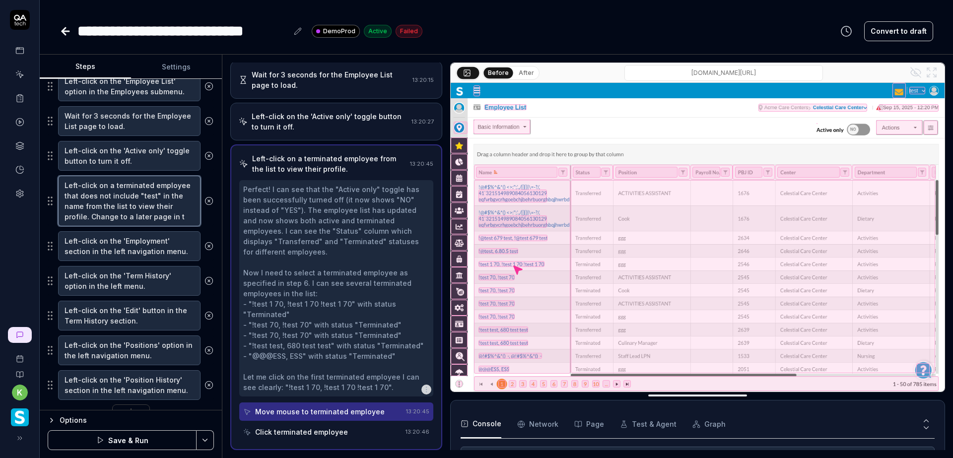
type textarea "*"
type textarea "Left-click on a terminated employee that does not include "test" in the name fr…"
type textarea "*"
type textarea "Left-click on a terminated employee that does not include "test" in the name fr…"
type textarea "*"
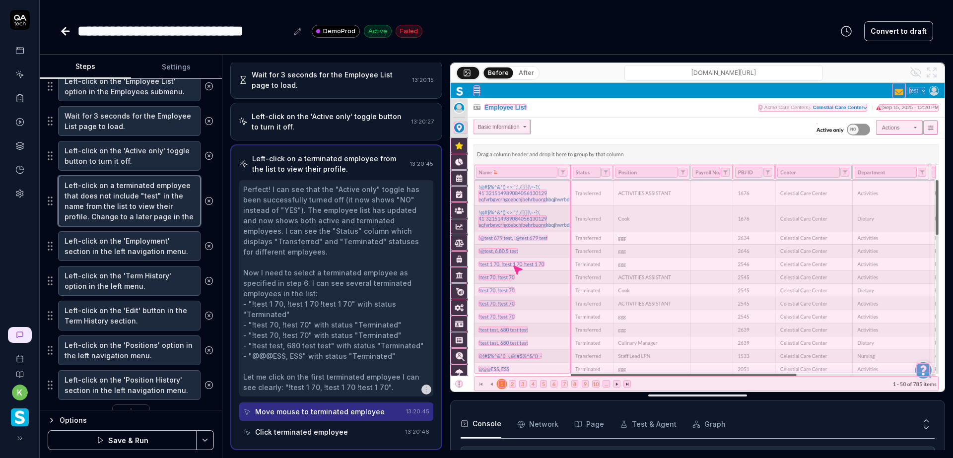
type textarea "Left-click on a terminated employee that does not include "test" in the name fr…"
type textarea "*"
type textarea "Left-click on a terminated employee that does not include "test" in the name fr…"
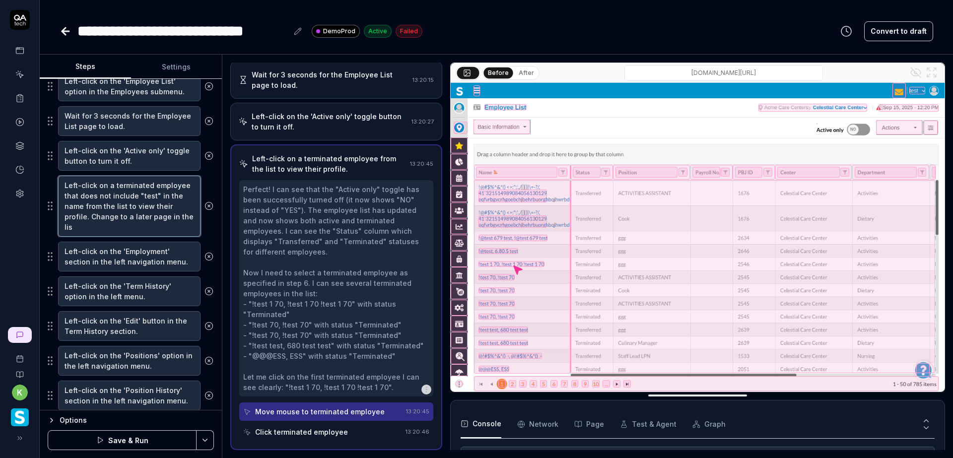
type textarea "*"
type textarea "Left-click on a terminated employee that does not include "test" in the name fr…"
type textarea "*"
type textarea "Left-click on a terminated employee that does not include "test" in the name fr…"
type textarea "*"
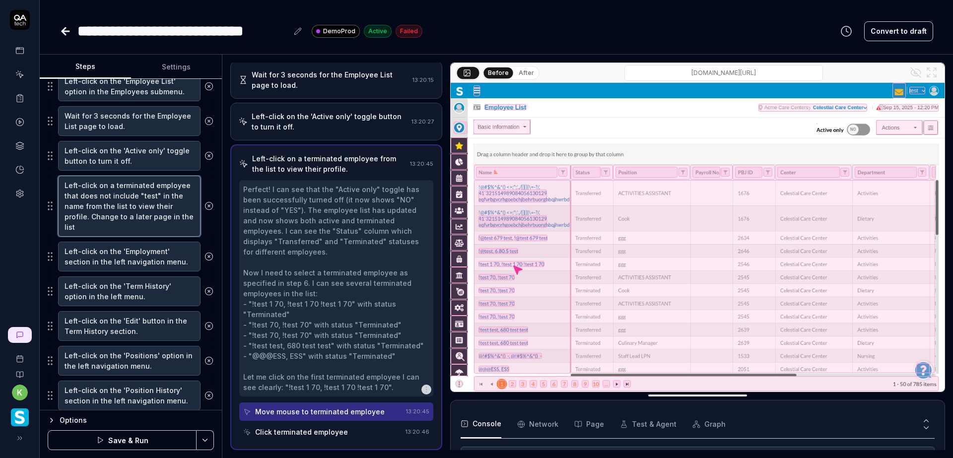
type textarea "Left-click on a terminated employee that does not include "test" in the name fr…"
type textarea "*"
type textarea "Left-click on a terminated employee that does not include "test" in the name fr…"
type textarea "*"
type textarea "Left-click on a terminated employee that does not include "test" in the name fr…"
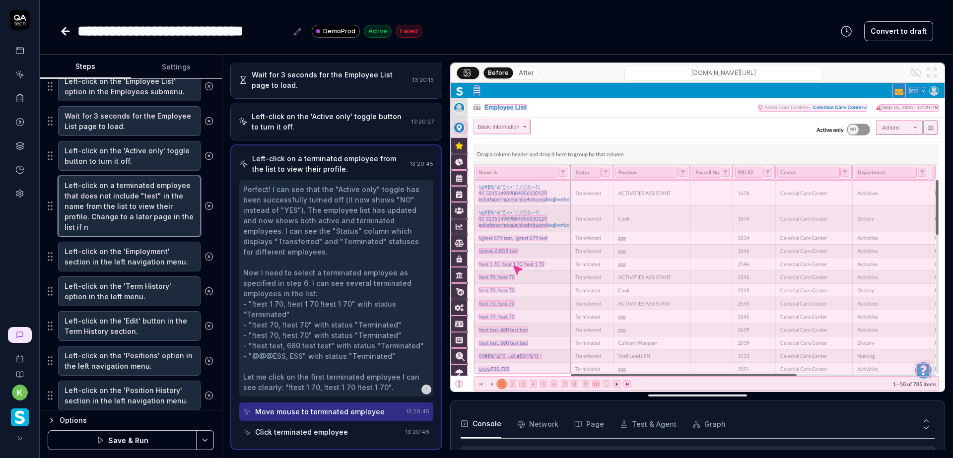
type textarea "*"
type textarea "Left-click on a terminated employee that does not include "test" in the name fr…"
type textarea "*"
type textarea "Left-click on a terminated employee that does not include "test" in the name fr…"
type textarea "*"
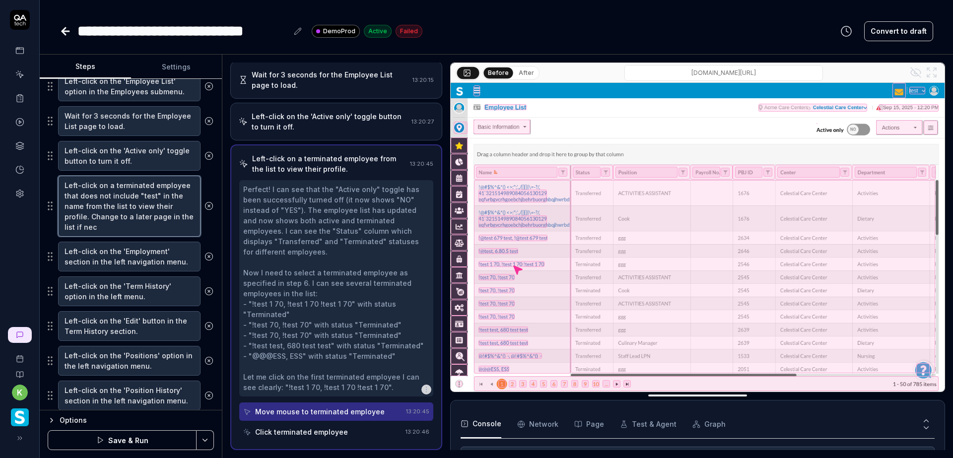
type textarea "Left-click on a terminated employee that does not include "test" in the name fr…"
type textarea "*"
type textarea "Left-click on a terminated employee that does not include "test" in the name fr…"
type textarea "*"
type textarea "Left-click on a terminated employee that does not include "test" in the name fr…"
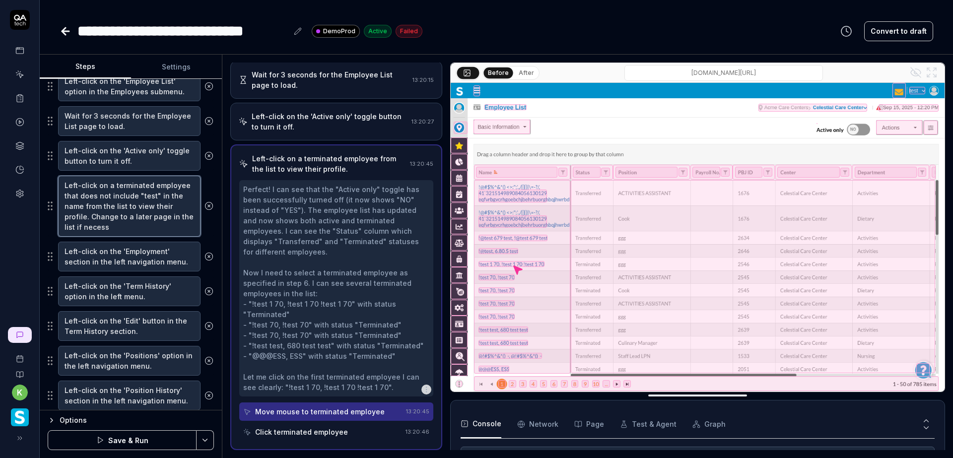
type textarea "*"
type textarea "Left-click on a terminated employee that does not include "test" in the name fr…"
type textarea "*"
type textarea "Left-click on a terminated employee that does not include "test" in the name fr…"
type textarea "*"
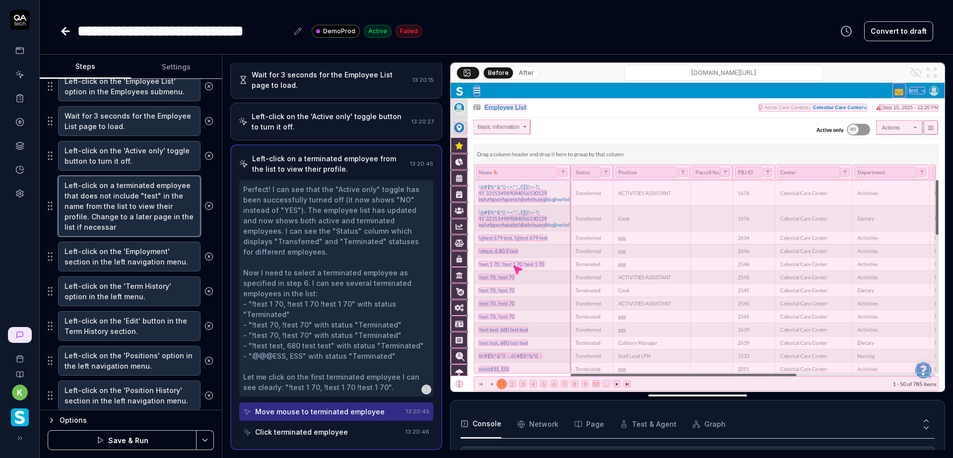
type textarea "Left-click on a terminated employee that does not include "test" in the name fr…"
type textarea "*"
type textarea "Left-click on a terminated employee that does not include "test" in the name fr…"
type textarea "*"
type textarea "Left-click on a terminated employee that does not include "test" in the name fr…"
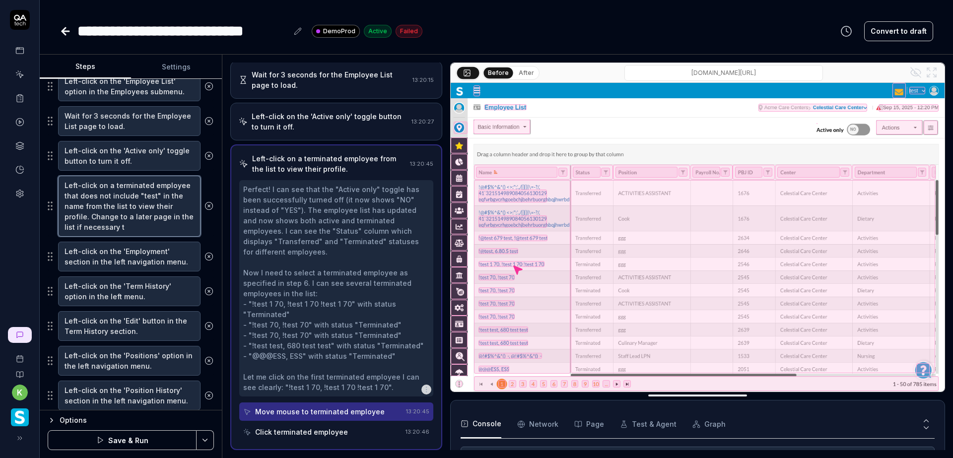
type textarea "*"
type textarea "Left-click on a terminated employee that does not include "test" in the name fr…"
type textarea "*"
type textarea "Left-click on a terminated employee that does not include "test" in the name fr…"
type textarea "*"
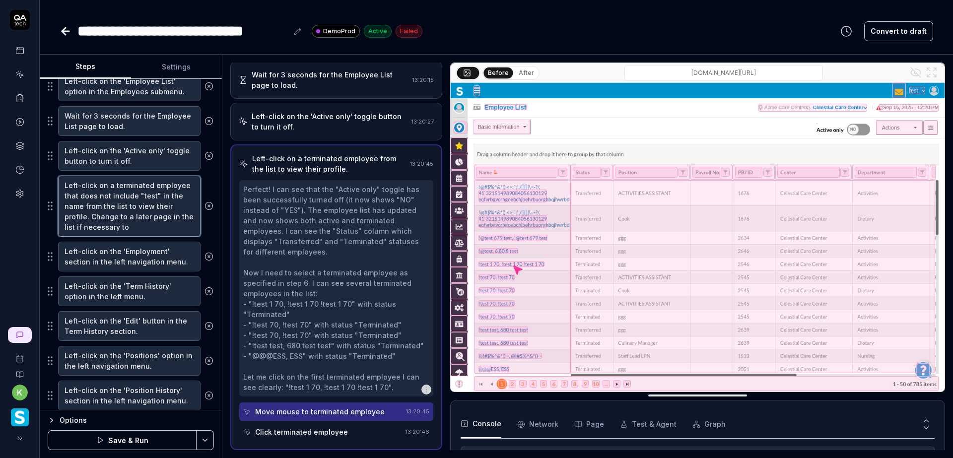
type textarea "Left-click on a terminated employee that does not include "test" in the name fr…"
type textarea "*"
type textarea "Left-click on a terminated employee that does not include "test" in the name fr…"
type textarea "*"
type textarea "Left-click on a terminated employee that does not include "test" in the name fr…"
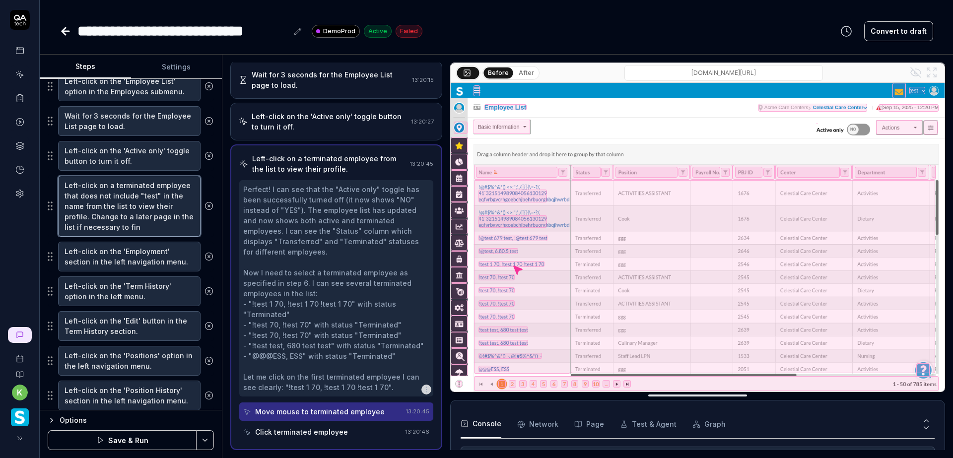
type textarea "*"
type textarea "Left-click on a terminated employee that does not include "test" in the name fr…"
type textarea "*"
type textarea "Left-click on a terminated employee that does not include "test" in the name fr…"
type textarea "*"
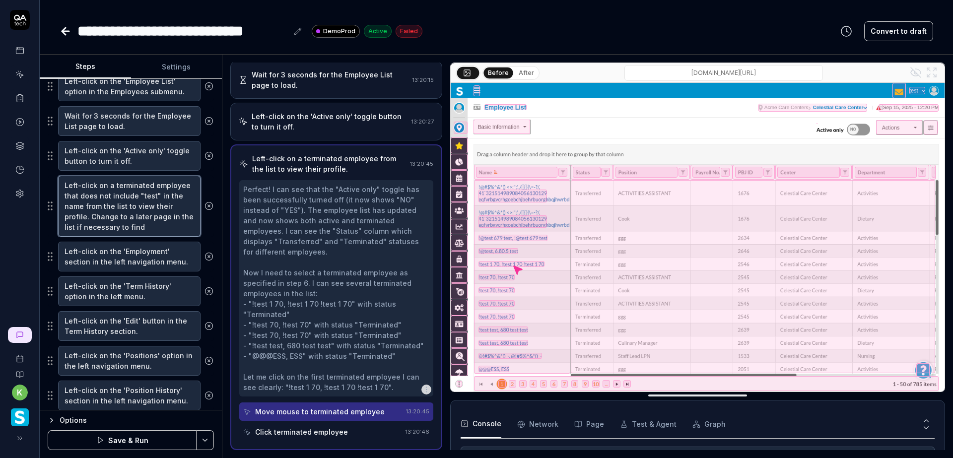
type textarea "Left-click on a terminated employee that does not include "test" in the name fr…"
type textarea "*"
type textarea "Left-click on a terminated employee that does not include "test" in the name fr…"
type textarea "*"
type textarea "Left-click on a terminated employee that does not include "test" in the name fr…"
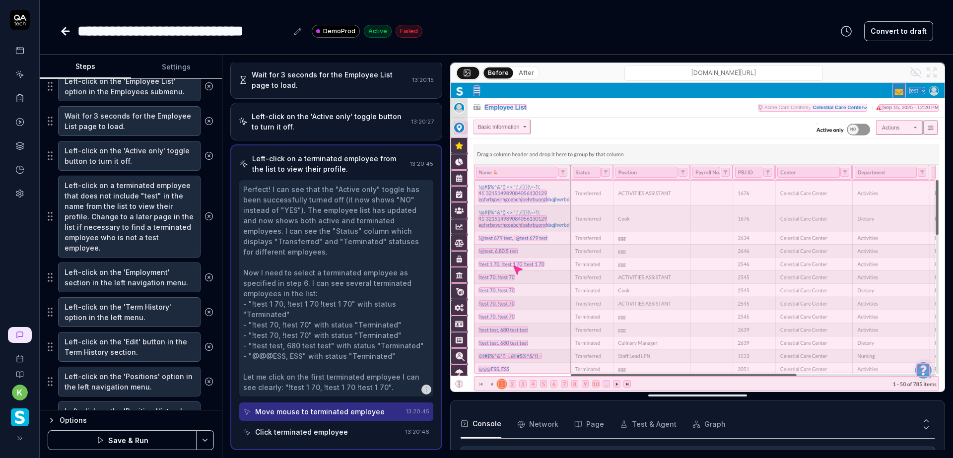
click at [204, 437] on html "**********" at bounding box center [476, 229] width 953 height 458
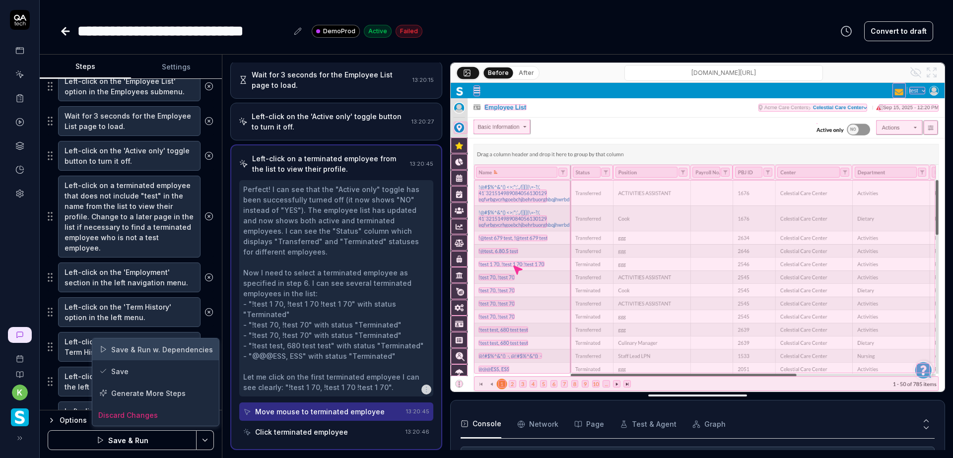
click at [163, 350] on div "Save & Run w. Dependencies" at bounding box center [155, 349] width 127 height 22
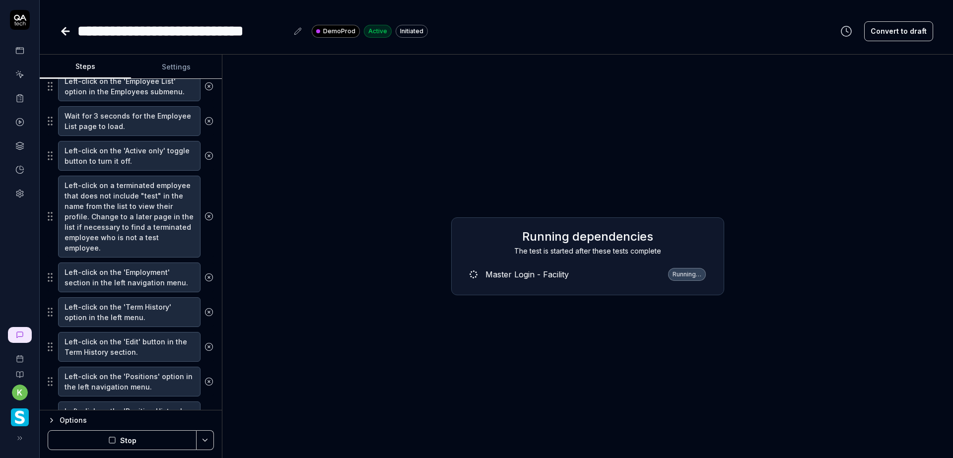
click at [267, 33] on div "**********" at bounding box center [182, 31] width 210 height 22
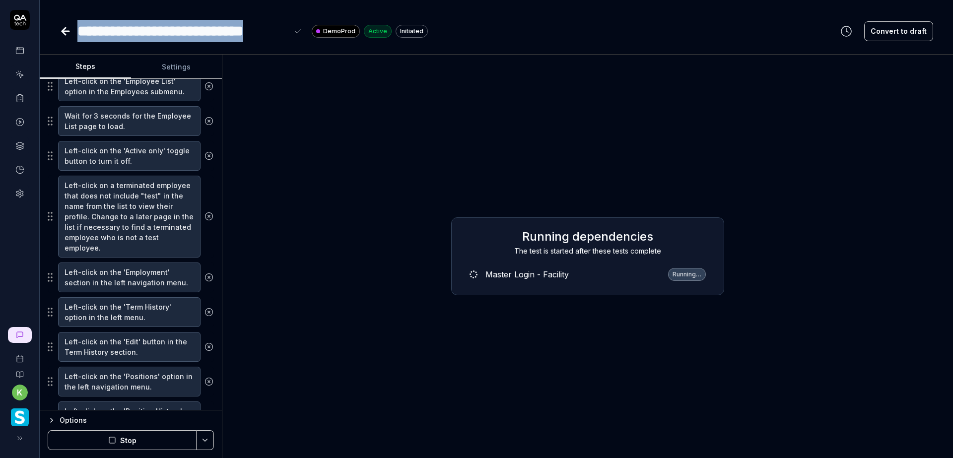
click at [267, 33] on div "**********" at bounding box center [182, 31] width 210 height 22
copy div "**********"
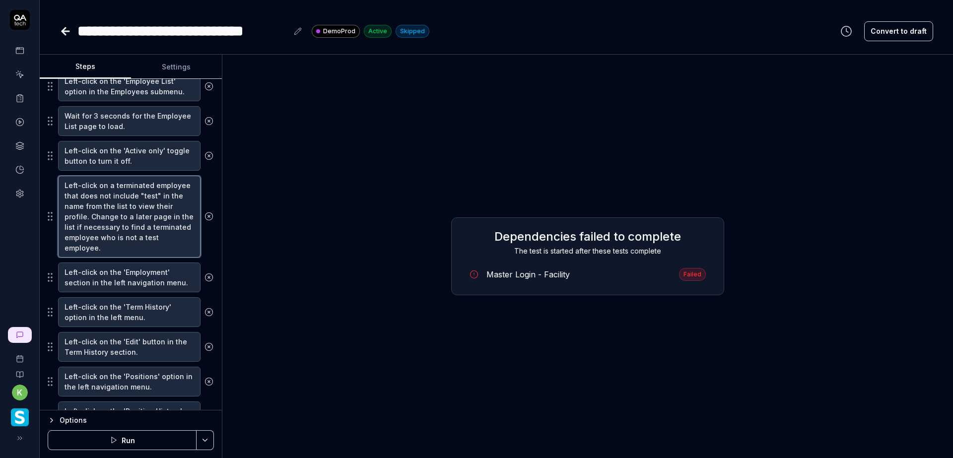
drag, startPoint x: 124, startPoint y: 251, endPoint x: 65, endPoint y: 179, distance: 92.8
click at [65, 179] on textarea "Left-click on a terminated employee that does not include "test" in the name fr…" at bounding box center [129, 217] width 142 height 82
click at [201, 442] on html "**********" at bounding box center [476, 229] width 953 height 458
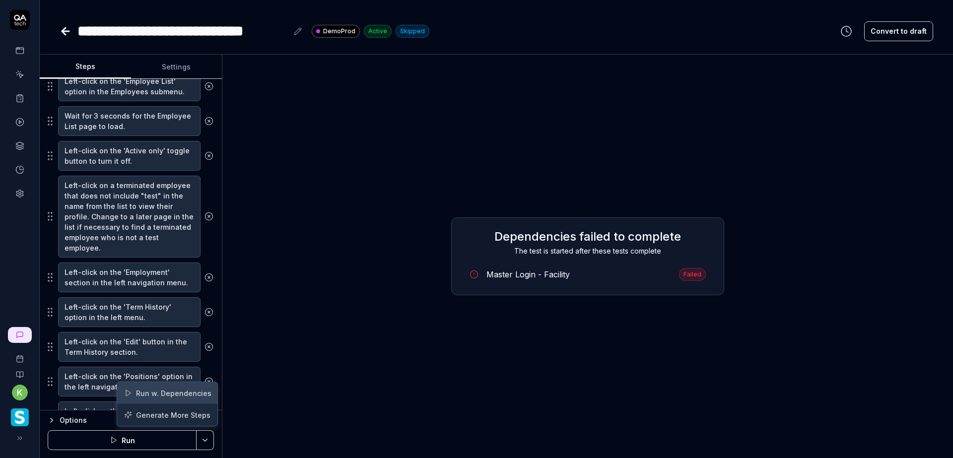
click at [160, 392] on div "Run w. Dependencies" at bounding box center [167, 393] width 100 height 22
click at [280, 316] on div "Dependencies failed to complete The test is started after these tests complete …" at bounding box center [587, 257] width 715 height 388
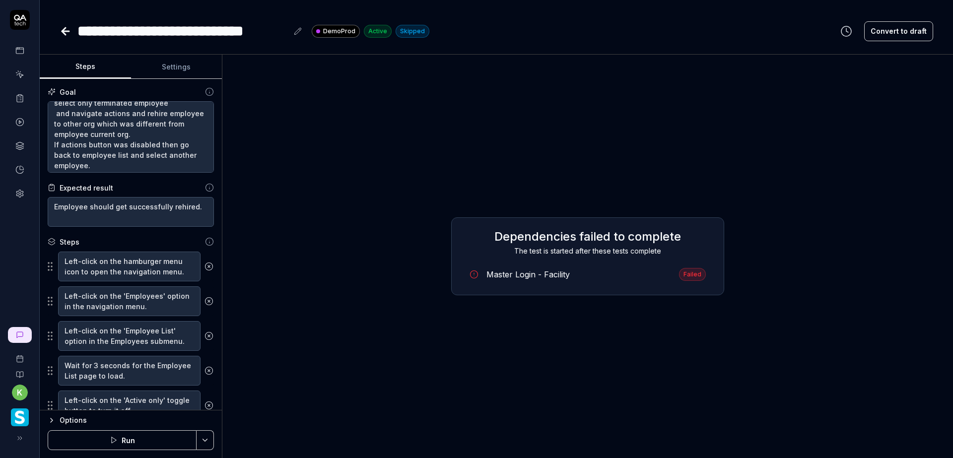
click at [174, 64] on button "Settings" at bounding box center [176, 67] width 91 height 24
click at [75, 66] on button "Steps" at bounding box center [85, 67] width 91 height 24
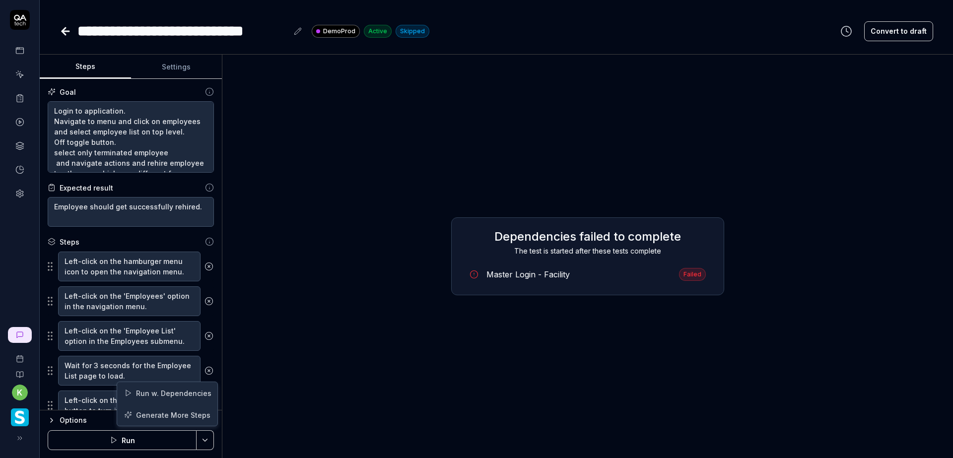
click at [205, 439] on html "**********" at bounding box center [476, 229] width 953 height 458
click at [179, 390] on div "Run w. Dependencies" at bounding box center [167, 393] width 100 height 22
click at [155, 435] on button "Run" at bounding box center [122, 440] width 149 height 20
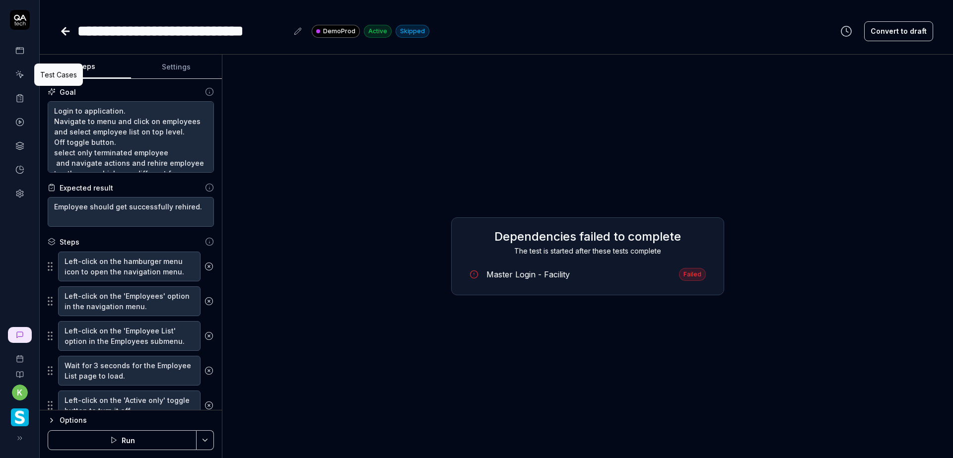
click at [23, 71] on icon at bounding box center [19, 74] width 9 height 9
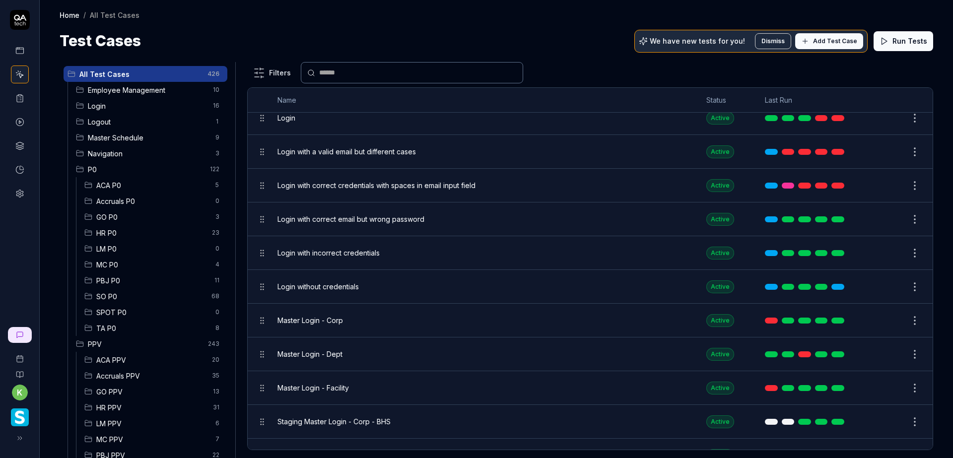
scroll to position [546, 0]
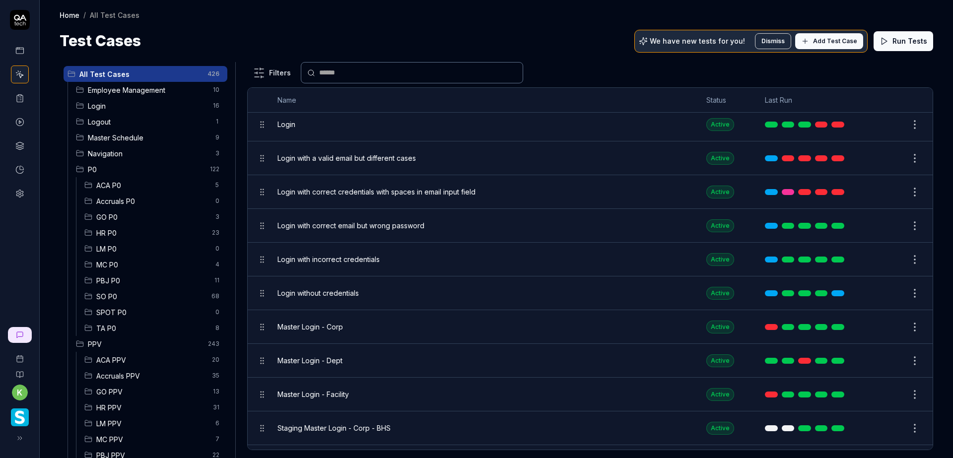
click at [166, 169] on span "P0" at bounding box center [146, 169] width 116 height 10
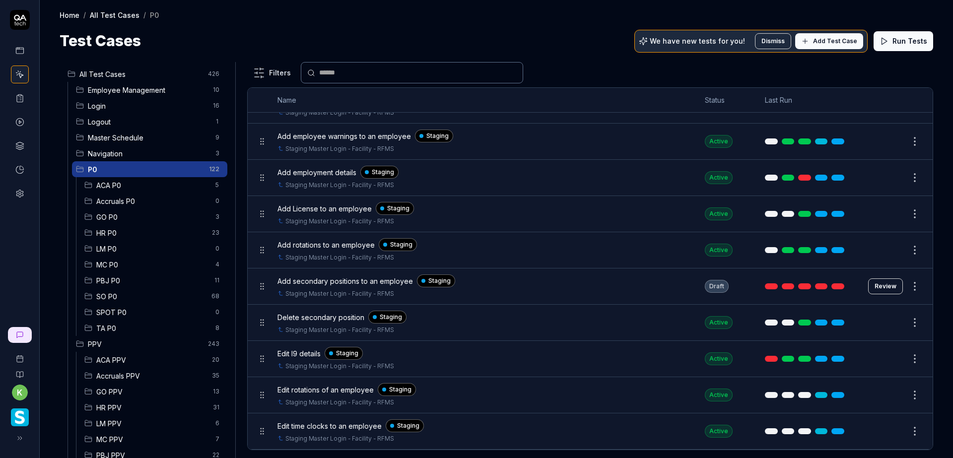
click at [167, 343] on span "PPV" at bounding box center [145, 344] width 114 height 10
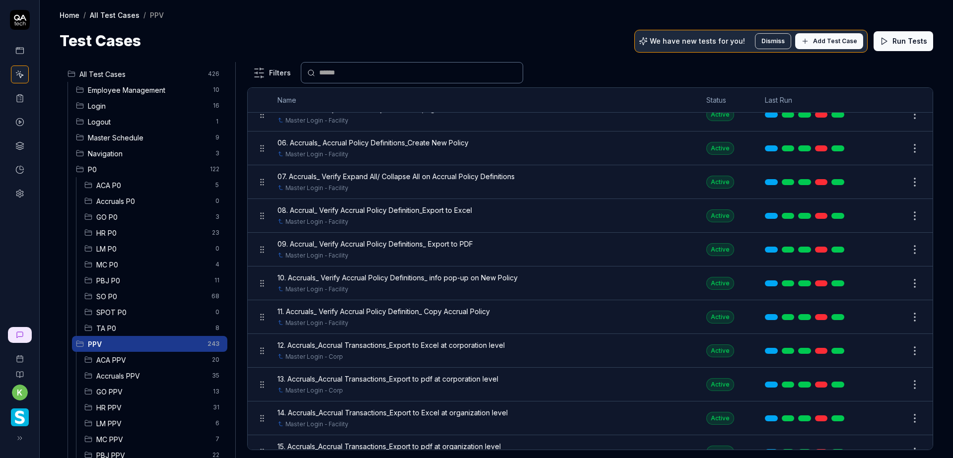
scroll to position [1042, 0]
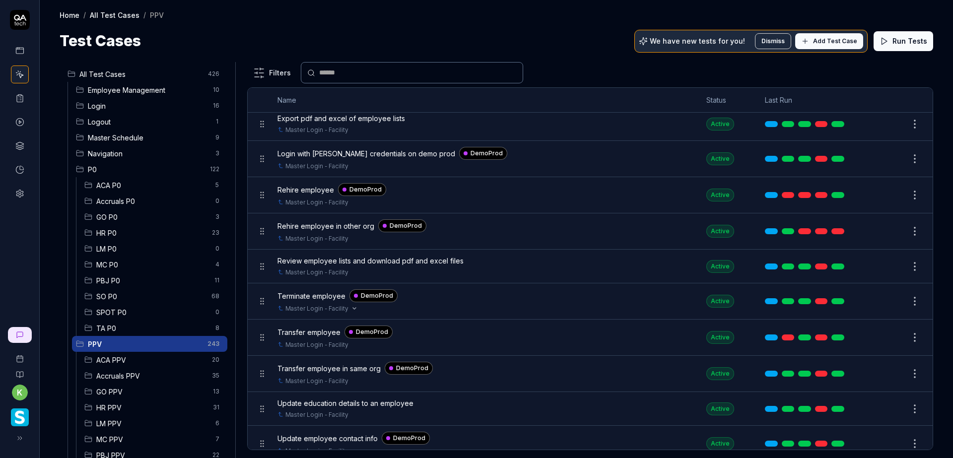
scroll to position [3077, 0]
click at [345, 228] on span "Rehire employee in other org" at bounding box center [325, 227] width 97 height 10
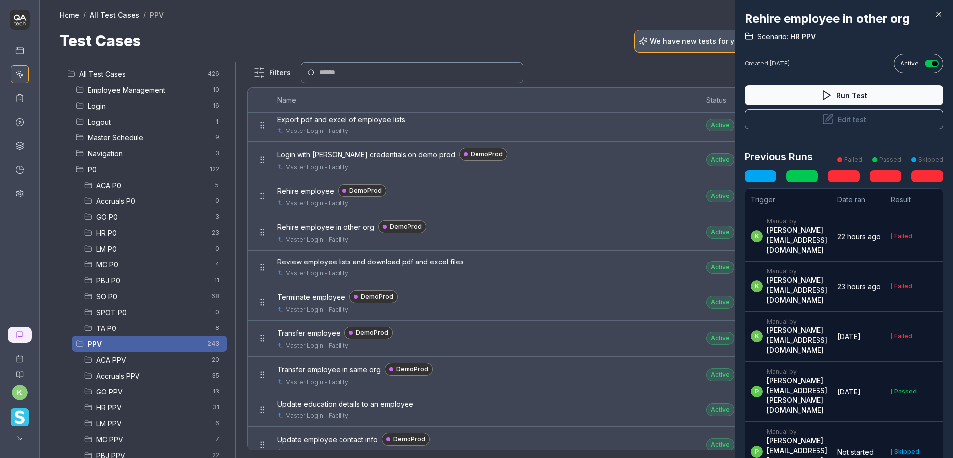
click at [793, 96] on button "Run Test" at bounding box center [843, 95] width 199 height 20
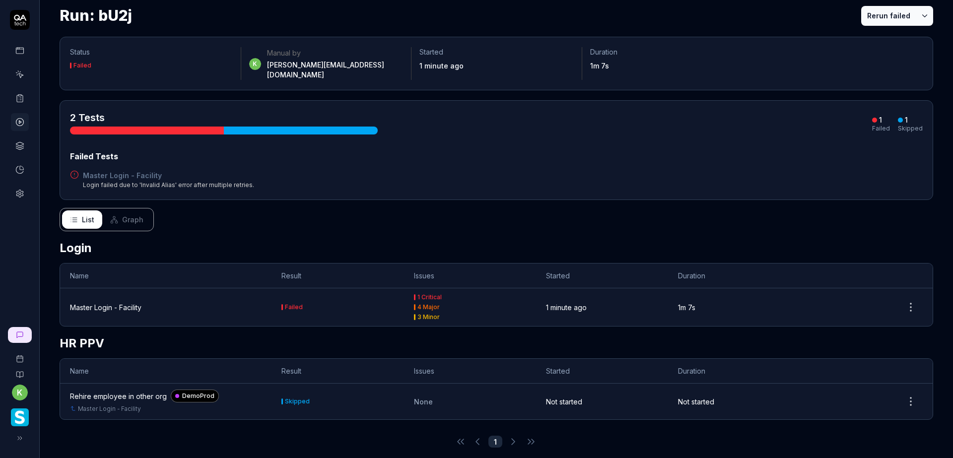
scroll to position [26, 0]
click at [118, 302] on div "Master Login - Facility" at bounding box center [105, 307] width 71 height 10
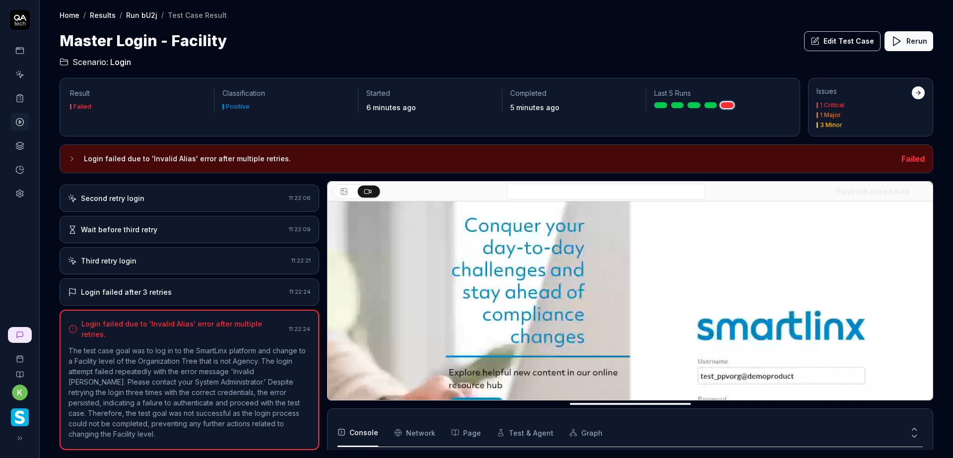
scroll to position [158, 0]
click at [180, 199] on div "Second retry login" at bounding box center [176, 198] width 217 height 10
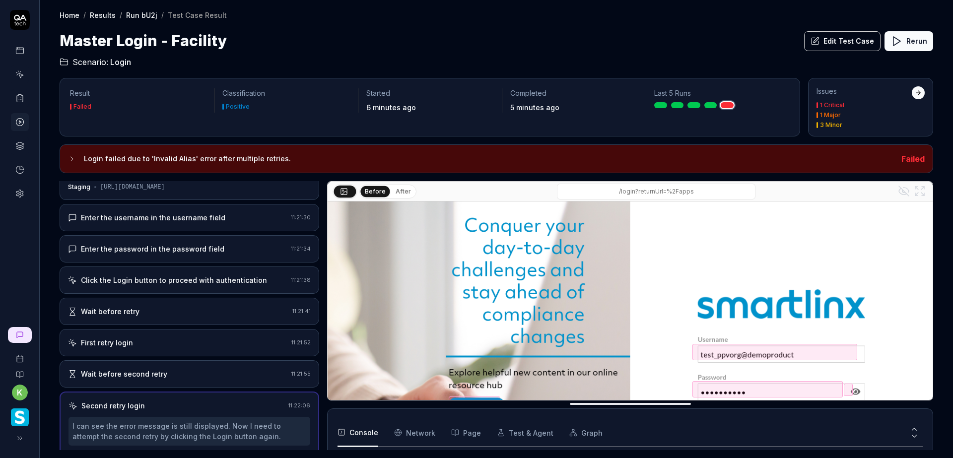
scroll to position [0, 0]
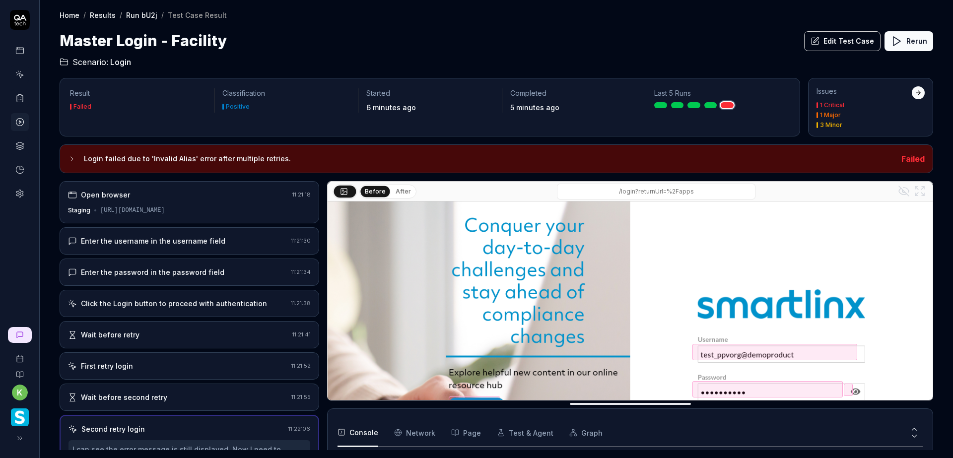
click at [201, 203] on div "Open browser 11:21:18 Staging https://v6-stg01.smartlinxsolutions.com/" at bounding box center [190, 202] width 260 height 42
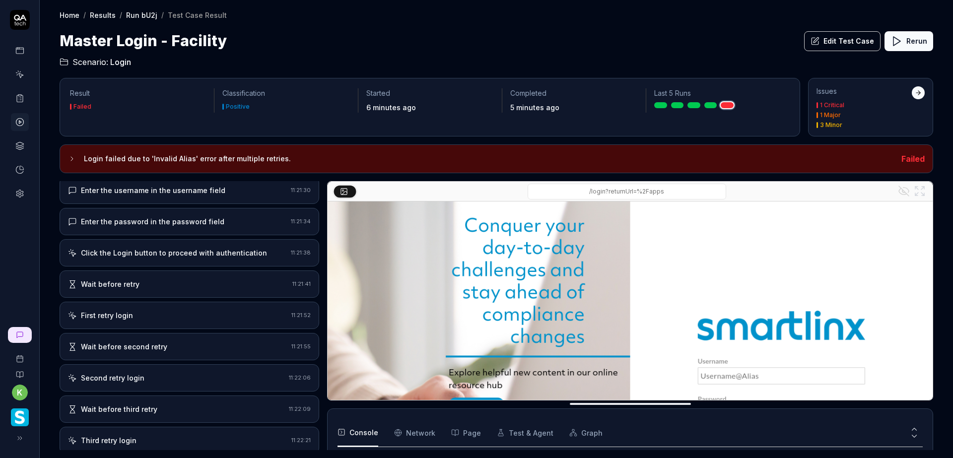
scroll to position [118, 0]
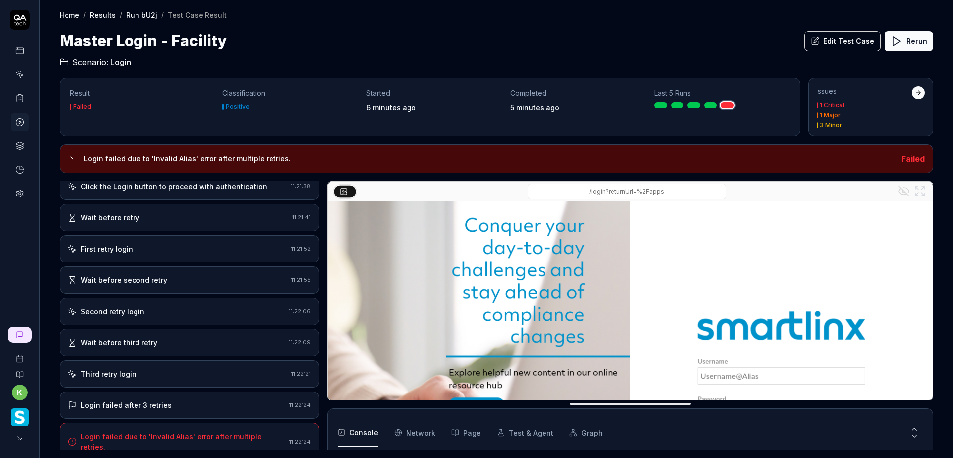
click at [842, 42] on button "Edit Test Case" at bounding box center [842, 41] width 76 height 20
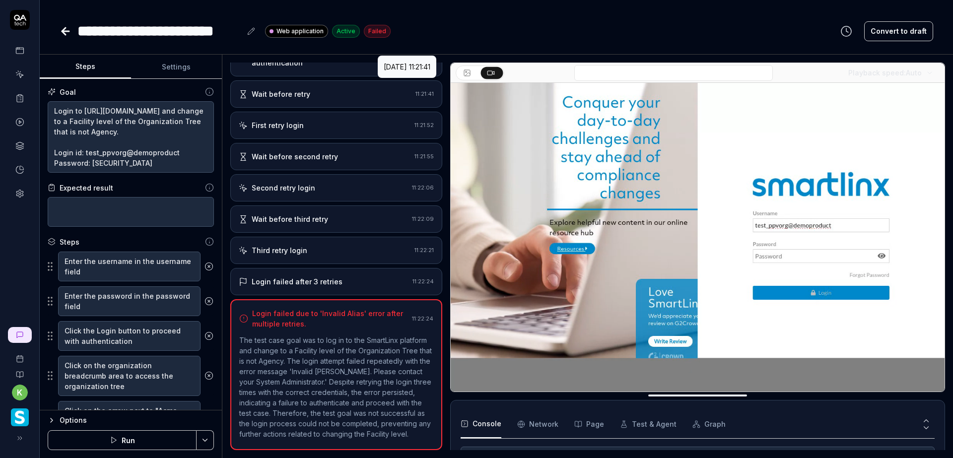
scroll to position [10, 0]
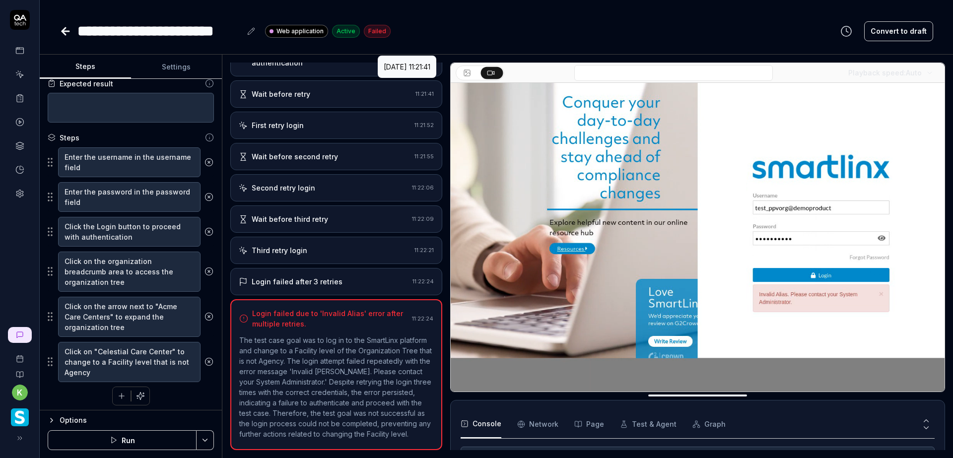
scroll to position [107, 0]
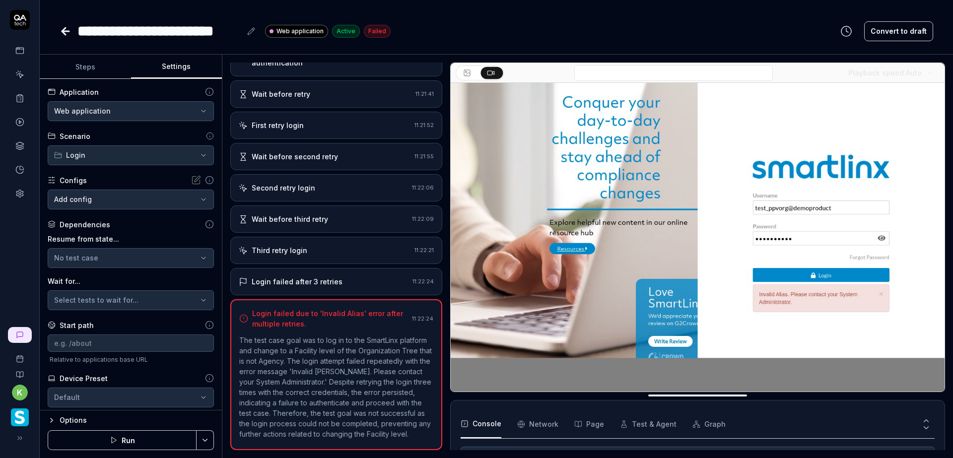
click at [170, 71] on button "Settings" at bounding box center [176, 67] width 91 height 24
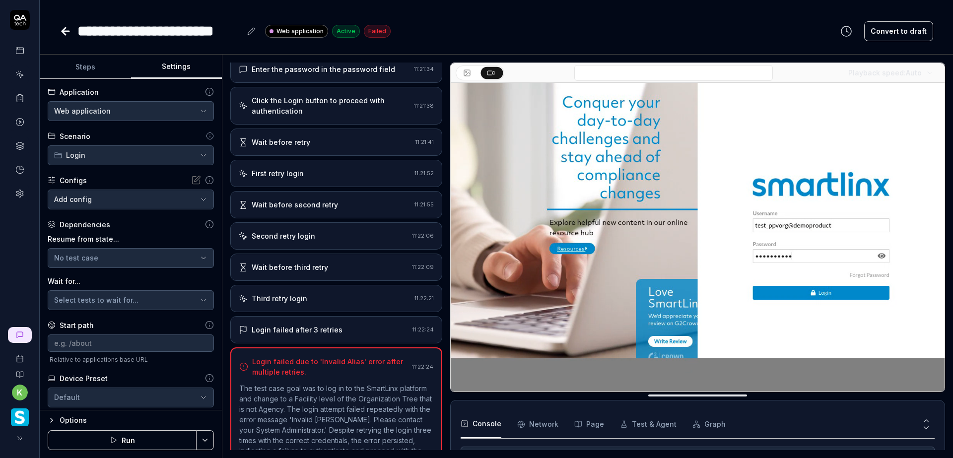
scroll to position [0, 0]
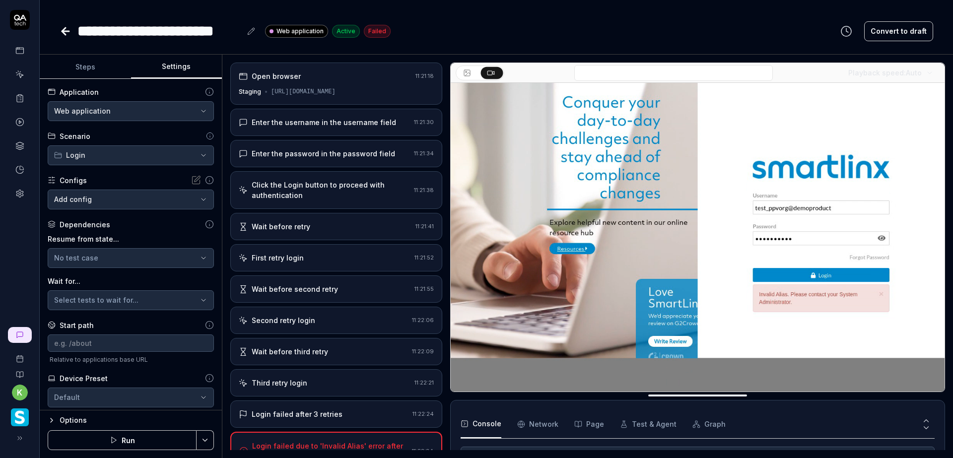
click at [337, 74] on div "Open browser" at bounding box center [325, 76] width 173 height 10
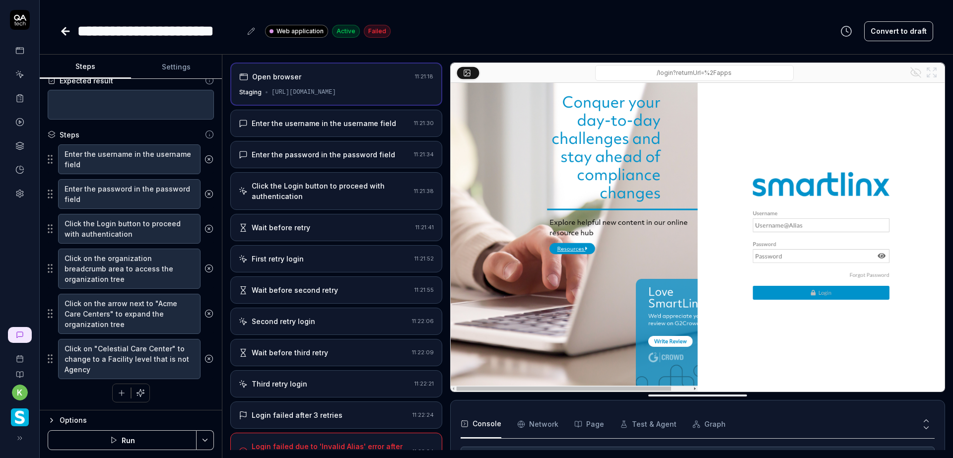
click at [85, 71] on button "Steps" at bounding box center [85, 67] width 91 height 24
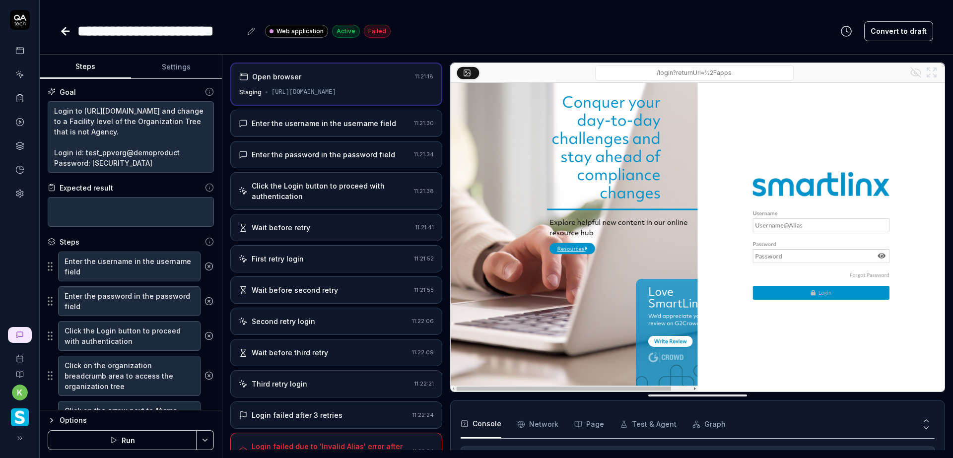
click at [168, 71] on button "Settings" at bounding box center [176, 67] width 91 height 24
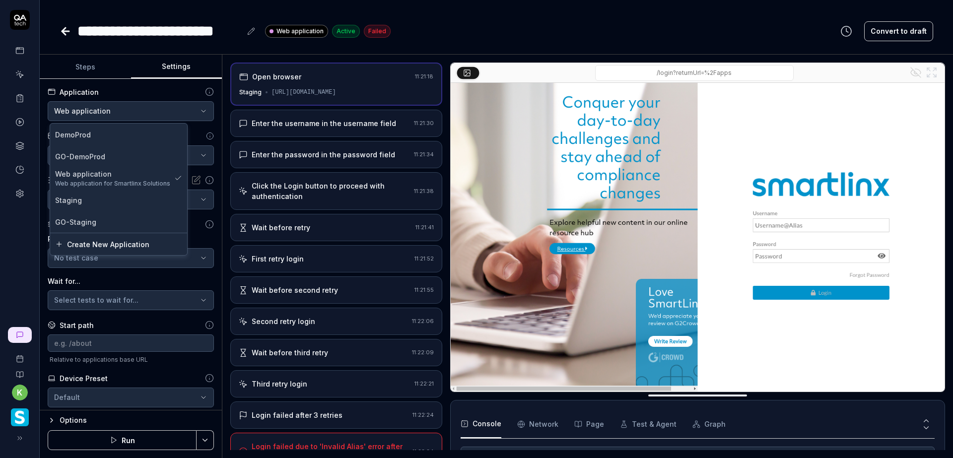
click at [198, 114] on html "**********" at bounding box center [476, 229] width 953 height 458
click at [134, 133] on div "DemoProd" at bounding box center [118, 135] width 127 height 10
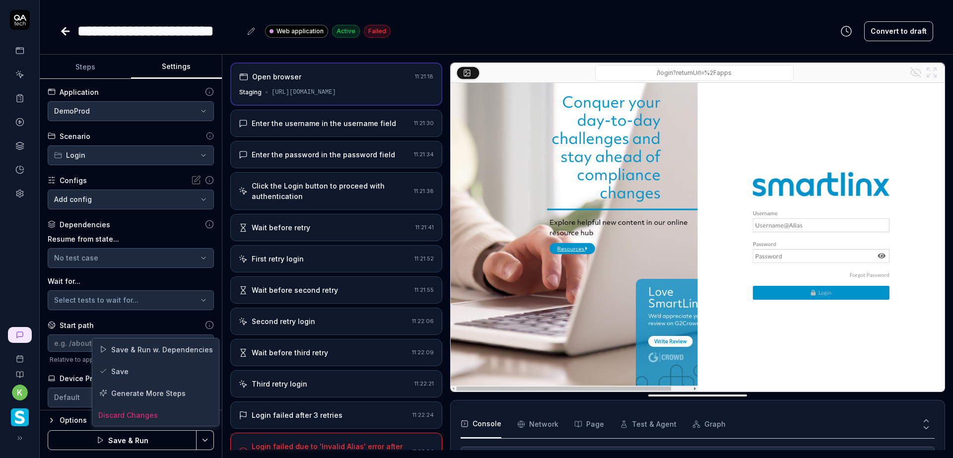
click at [202, 440] on html "**********" at bounding box center [476, 229] width 953 height 458
click at [132, 370] on div "Save" at bounding box center [155, 371] width 127 height 22
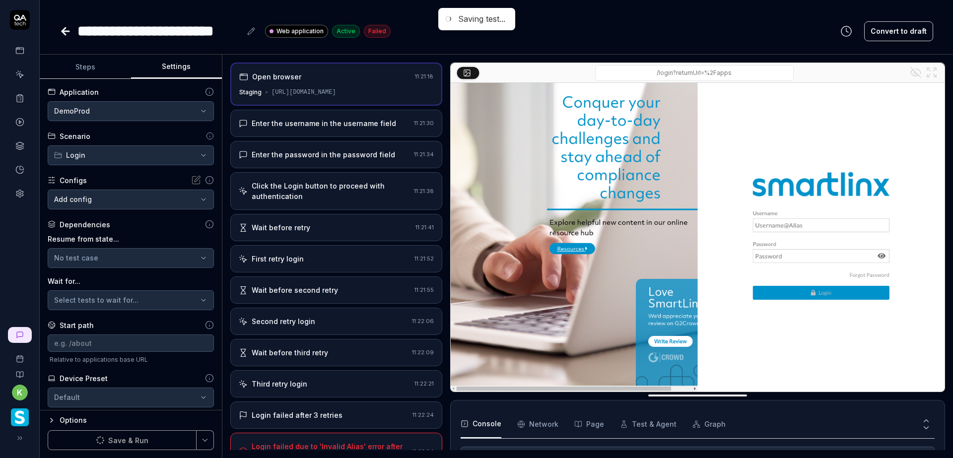
click at [63, 31] on icon at bounding box center [65, 31] width 7 height 0
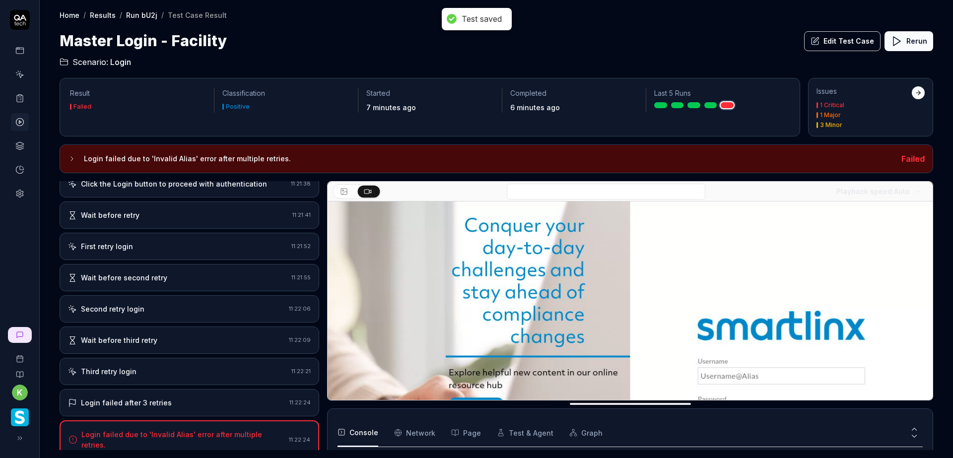
scroll to position [230, 0]
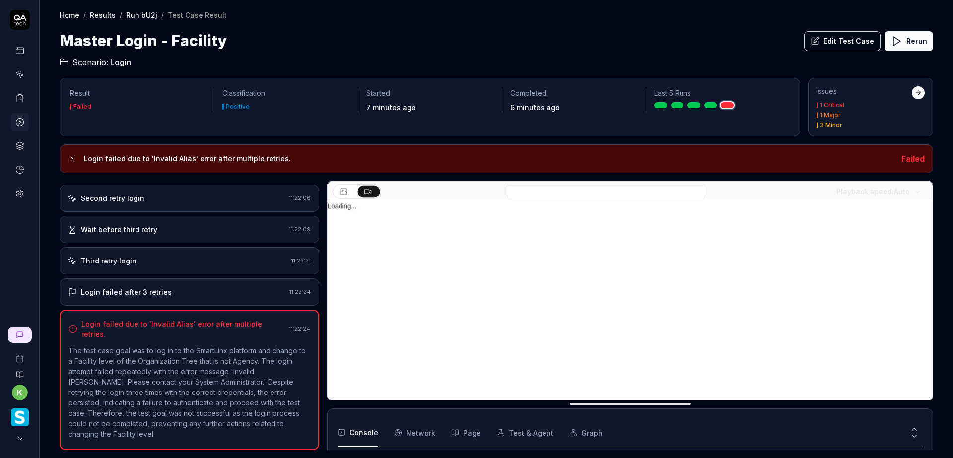
click at [142, 16] on link "Run bU2j" at bounding box center [141, 15] width 31 height 10
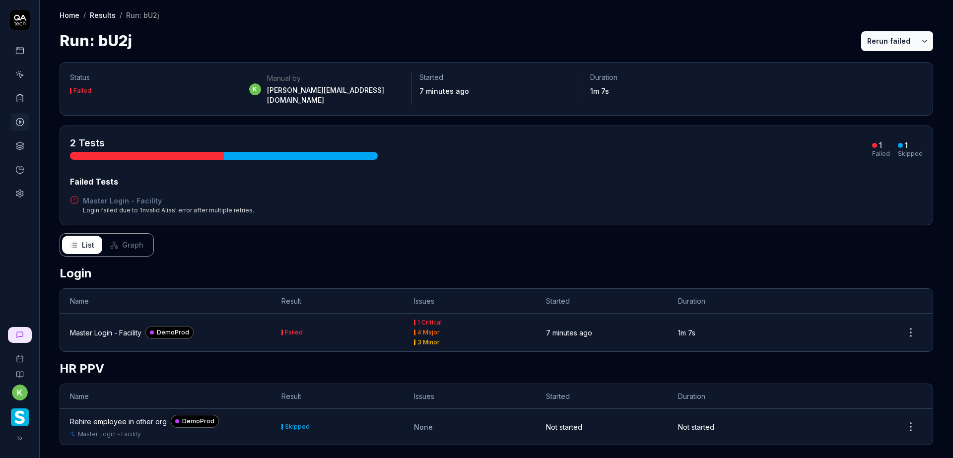
click at [868, 44] on button "Rerun failed" at bounding box center [888, 41] width 55 height 20
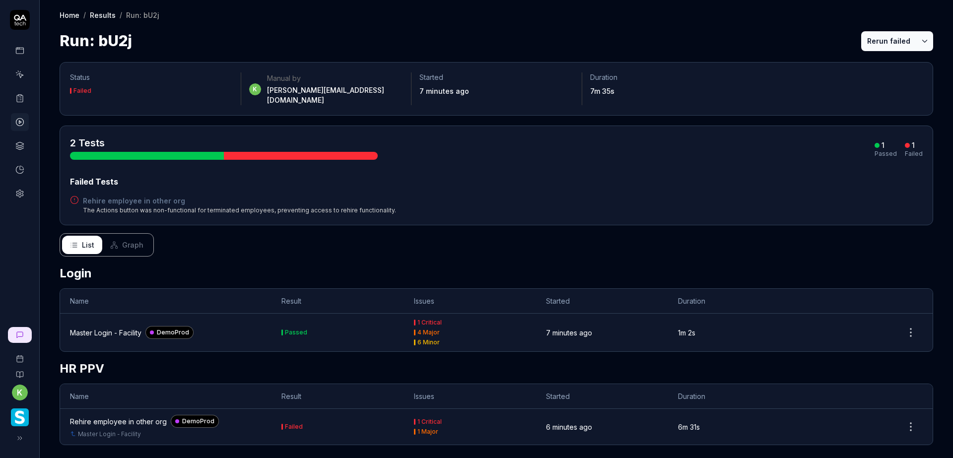
click at [697, 142] on div "2 Tests 1 Passed 1 Failed" at bounding box center [496, 148] width 853 height 24
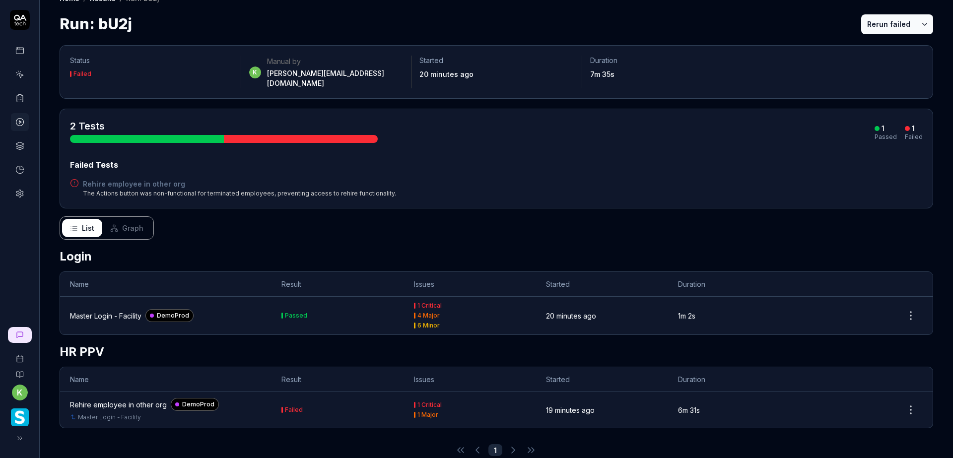
scroll to position [26, 0]
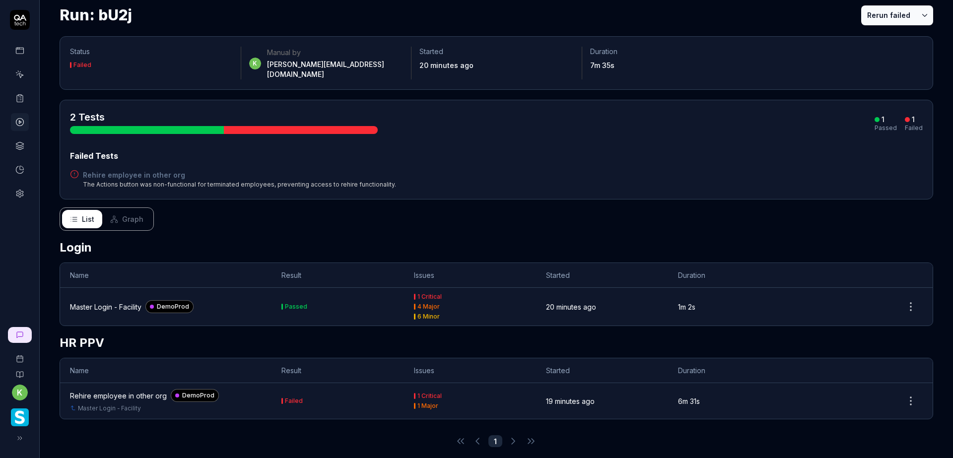
click at [131, 391] on div "Rehire employee in other org" at bounding box center [118, 396] width 97 height 10
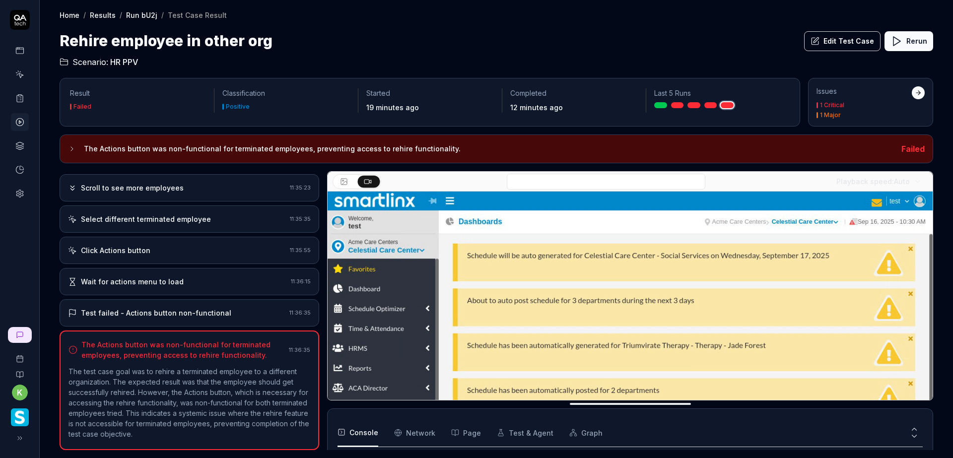
scroll to position [331, 0]
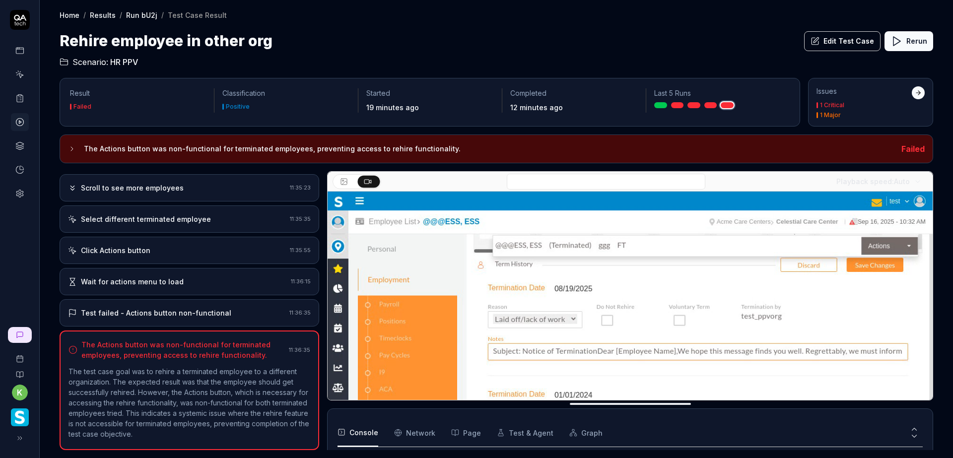
click at [238, 189] on div "Scroll to see more employees" at bounding box center [177, 188] width 218 height 10
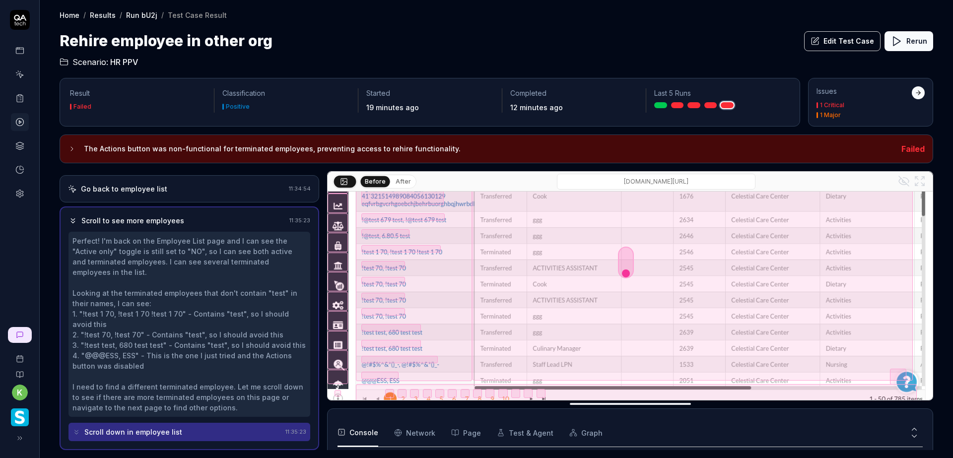
scroll to position [164, 0]
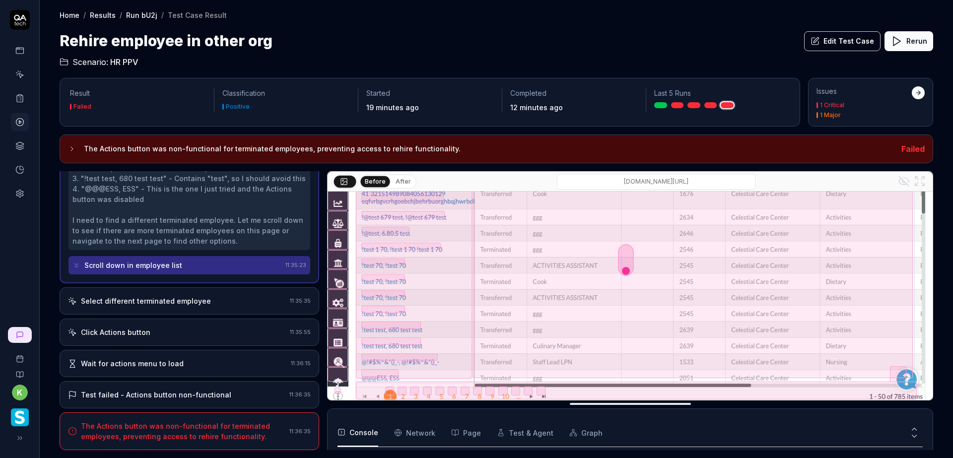
click at [213, 304] on div "Select different terminated employee" at bounding box center [177, 301] width 218 height 10
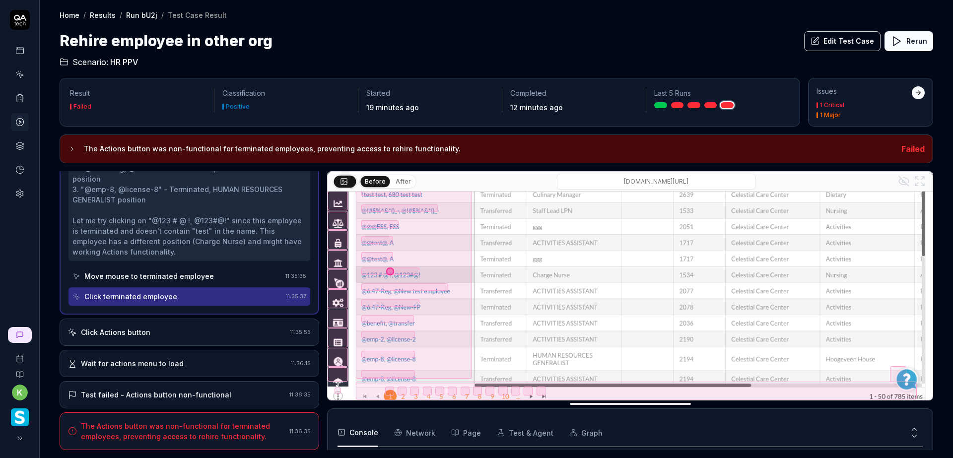
click at [831, 40] on button "Edit Test Case" at bounding box center [842, 41] width 76 height 20
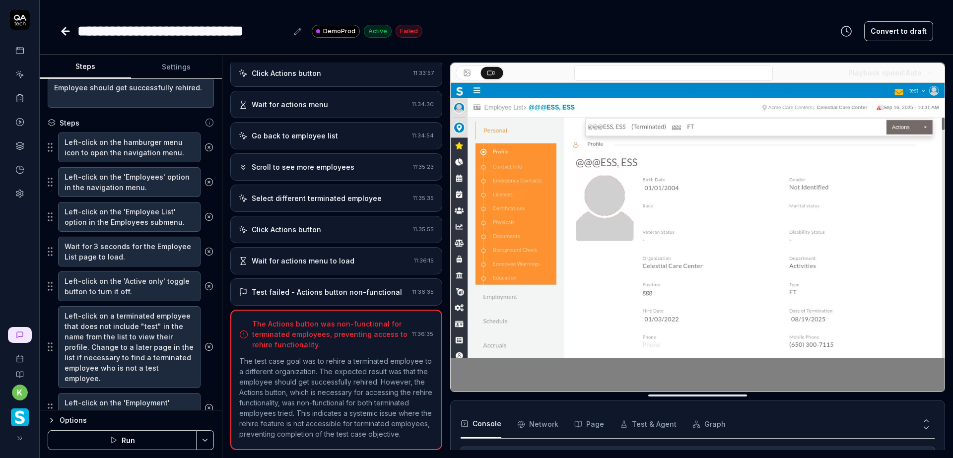
scroll to position [149, 0]
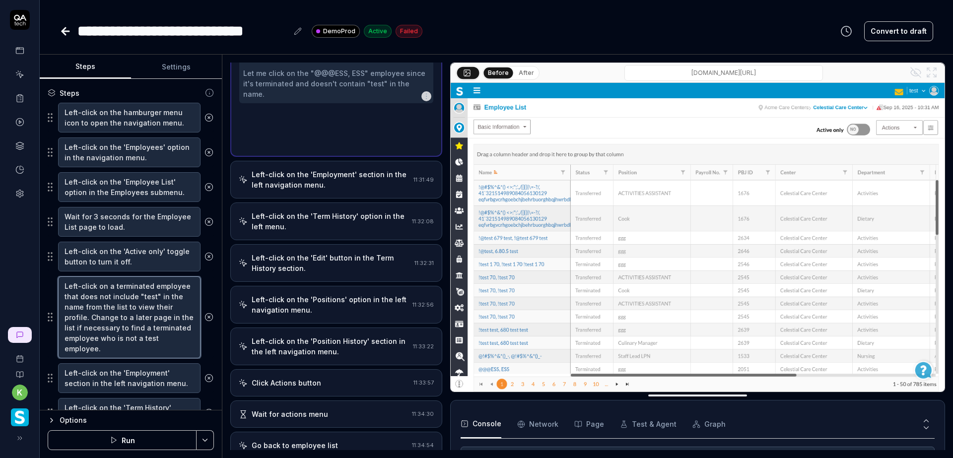
click at [90, 318] on textarea "Left-click on a terminated employee that does not include "test" in the name fr…" at bounding box center [129, 317] width 142 height 82
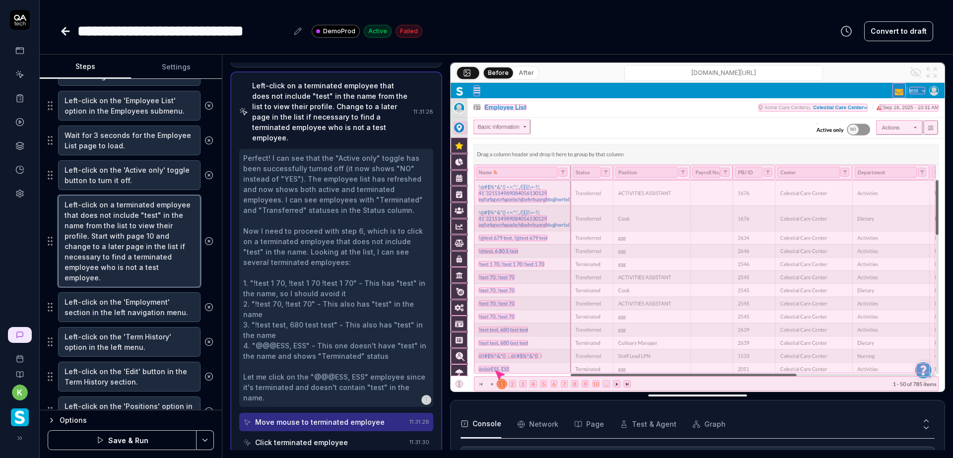
scroll to position [248, 0]
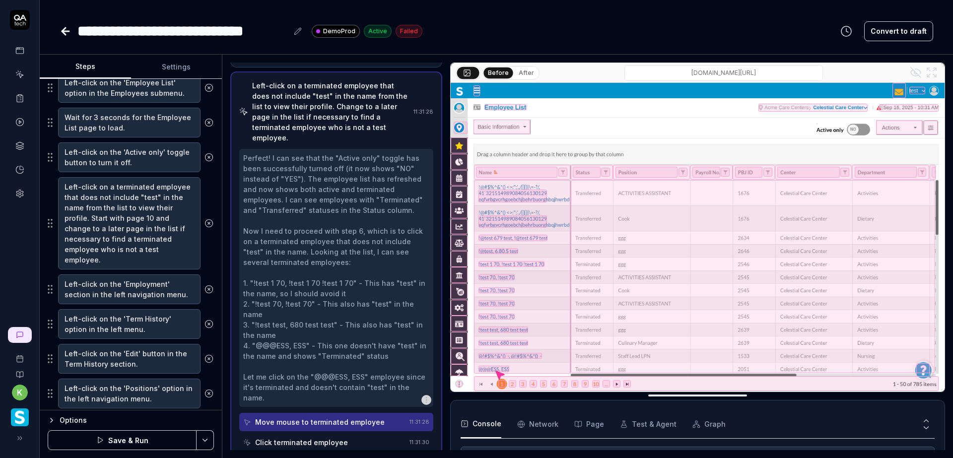
click at [200, 442] on html "**********" at bounding box center [476, 229] width 953 height 458
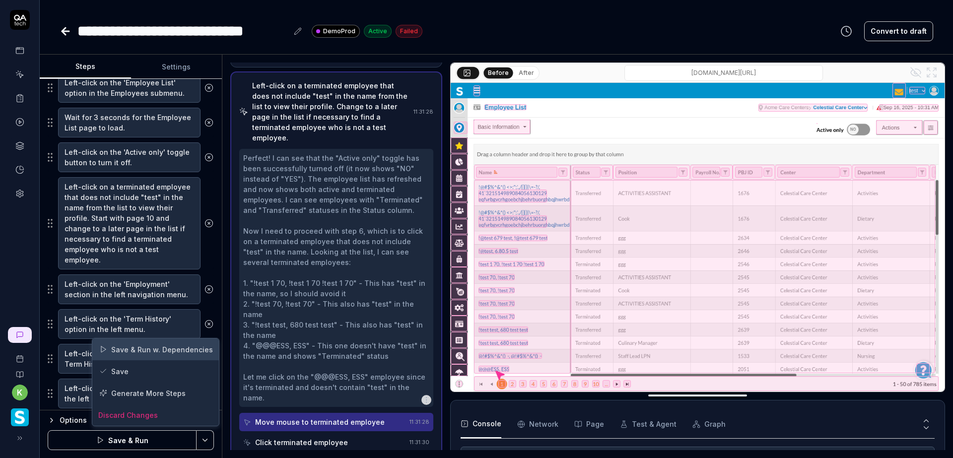
click at [172, 351] on div "Save & Run w. Dependencies" at bounding box center [155, 349] width 127 height 22
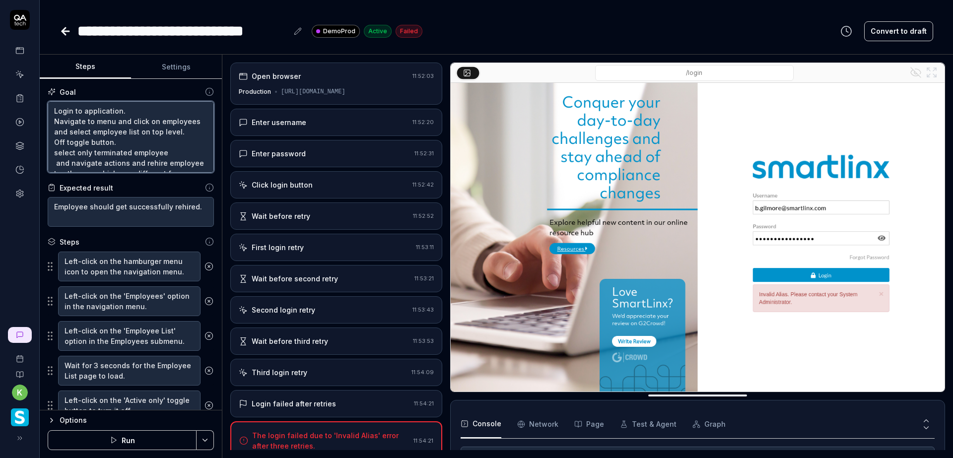
drag, startPoint x: 139, startPoint y: 109, endPoint x: 33, endPoint y: 110, distance: 106.2
click at [33, 110] on div "**********" at bounding box center [476, 229] width 953 height 458
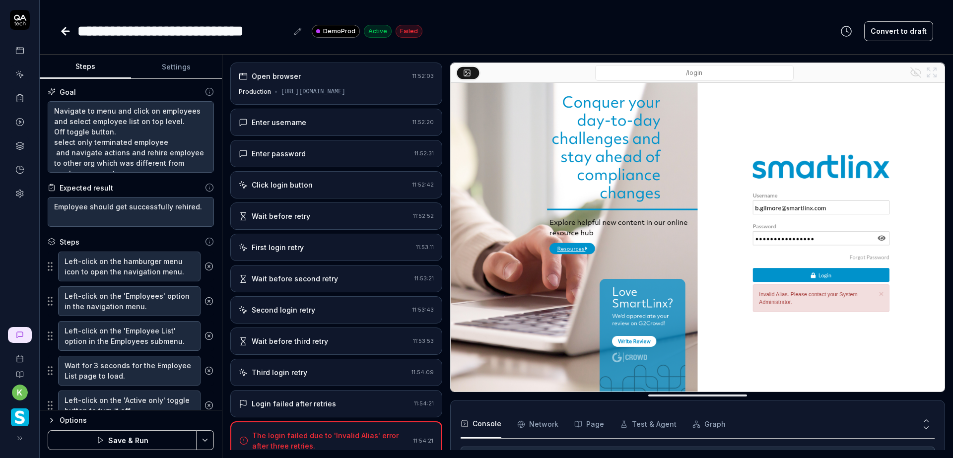
click at [206, 449] on html "**********" at bounding box center [476, 229] width 953 height 458
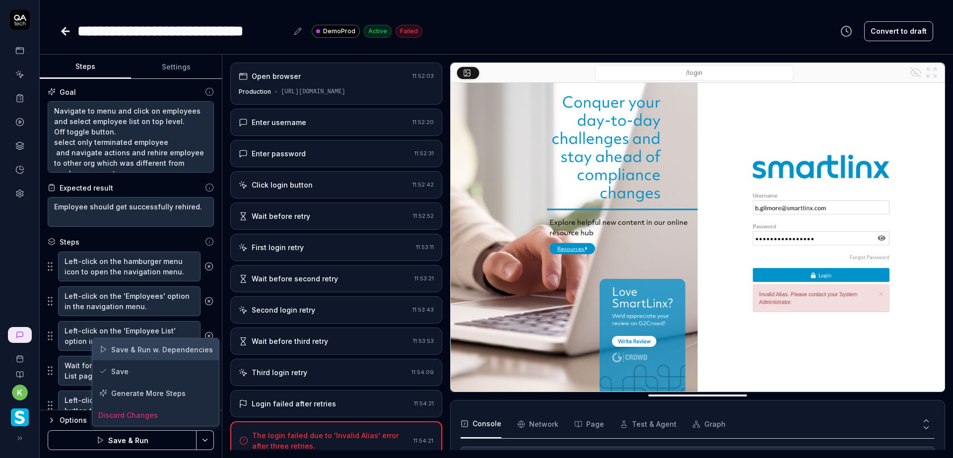
click at [168, 345] on div "Save & Run w. Dependencies" at bounding box center [155, 349] width 127 height 22
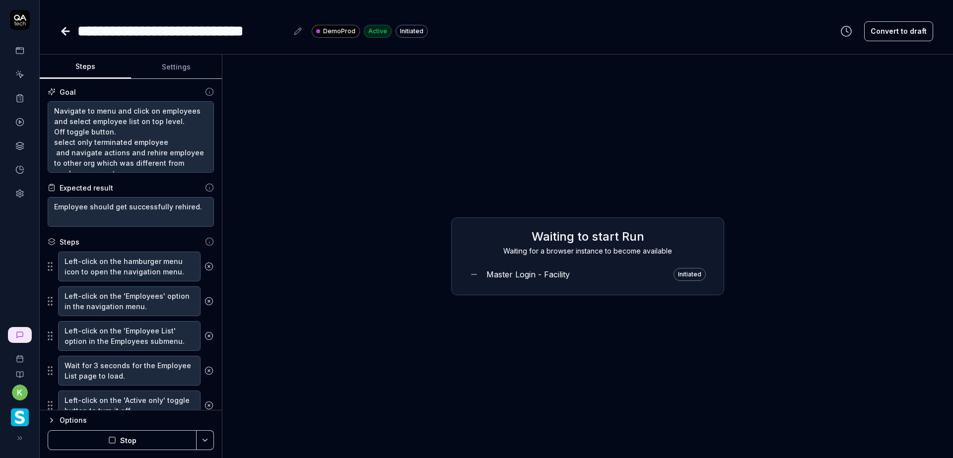
click at [831, 154] on div "Waiting to start Run Waiting for a browser instance to become available Master …" at bounding box center [587, 257] width 715 height 388
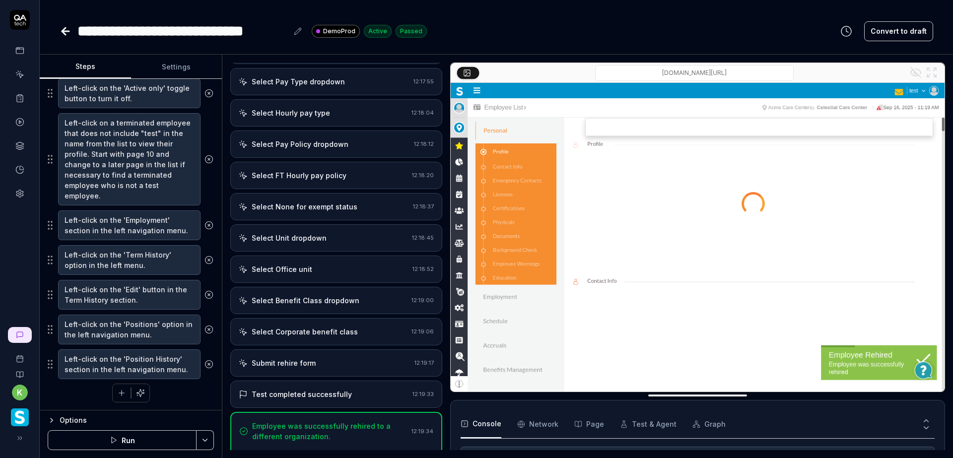
scroll to position [466, 0]
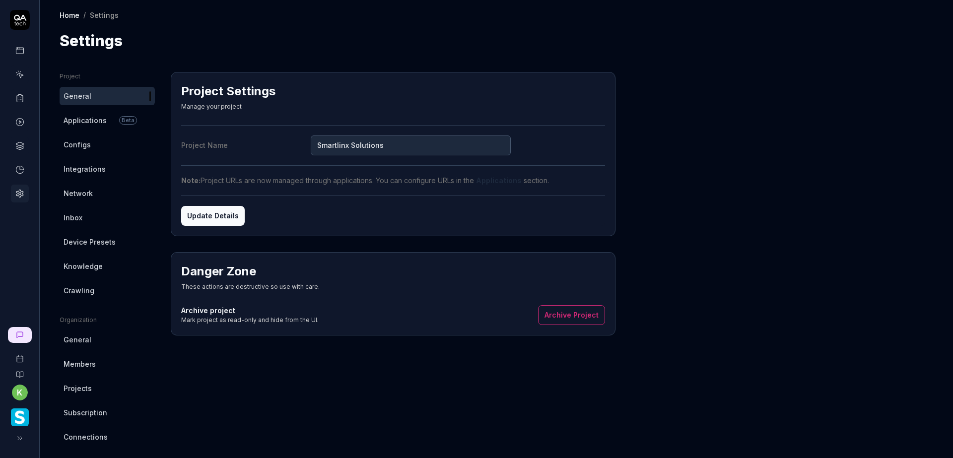
click at [88, 146] on span "Configs" at bounding box center [77, 144] width 27 height 10
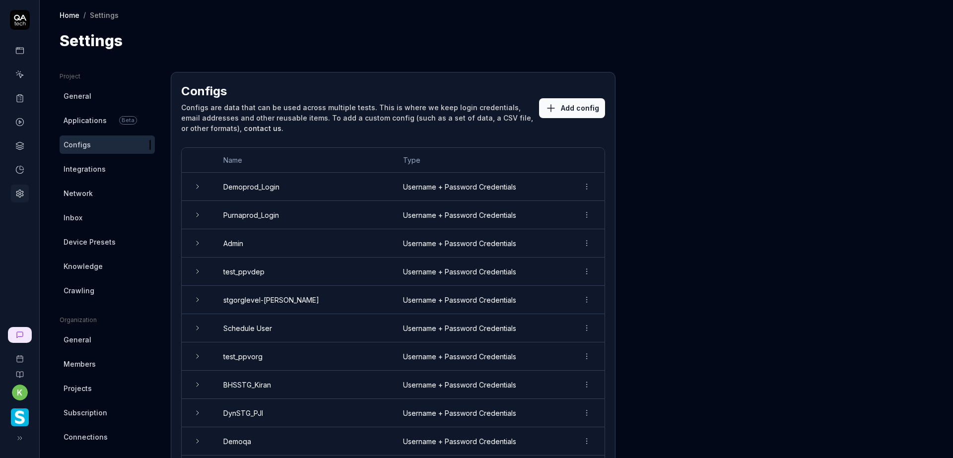
click at [99, 170] on span "Integrations" at bounding box center [85, 169] width 42 height 10
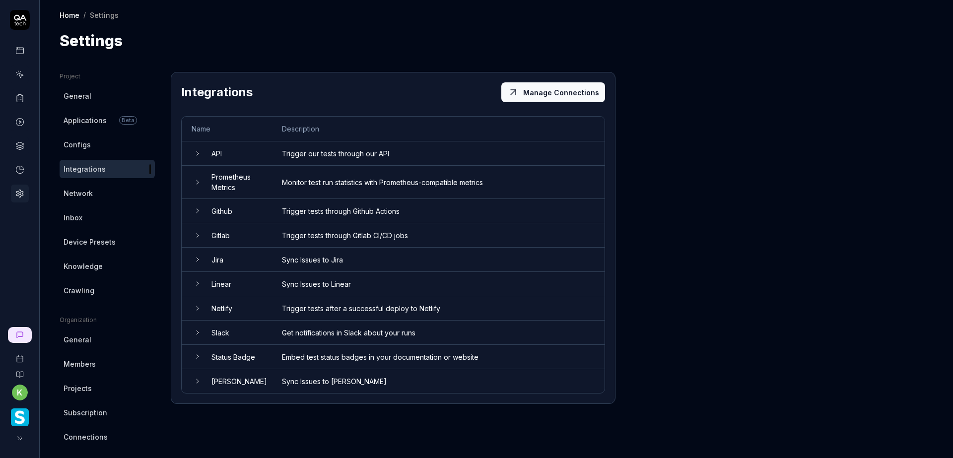
click at [94, 190] on link "Network" at bounding box center [107, 193] width 95 height 18
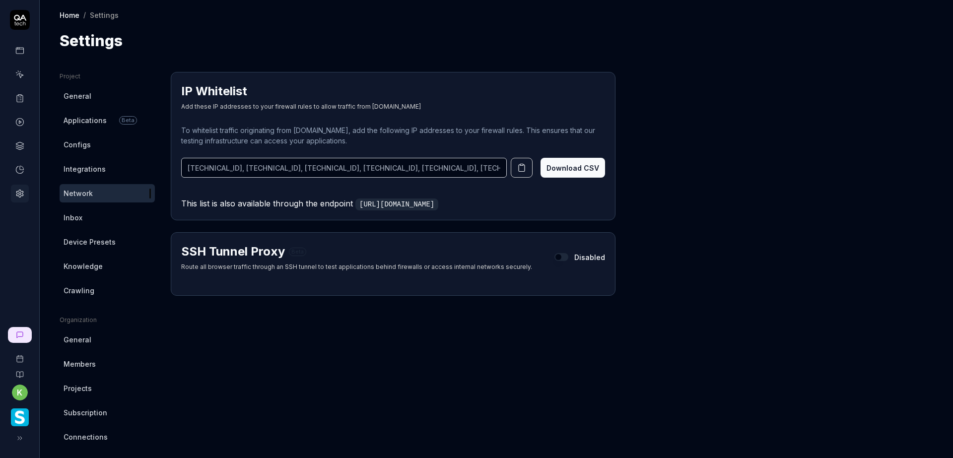
click at [84, 119] on span "Applications" at bounding box center [85, 120] width 43 height 10
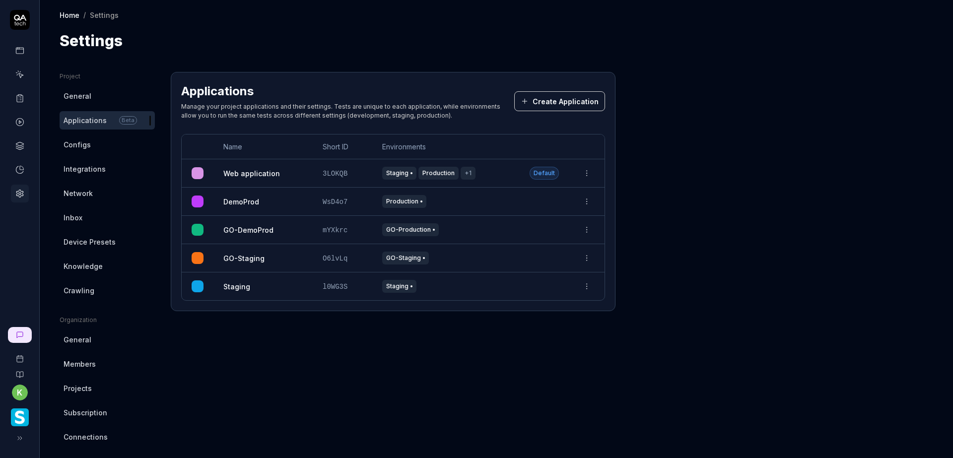
click at [582, 202] on html "k Home / Settings Home / Settings Settings Project General Applications Beta Co…" at bounding box center [476, 229] width 953 height 458
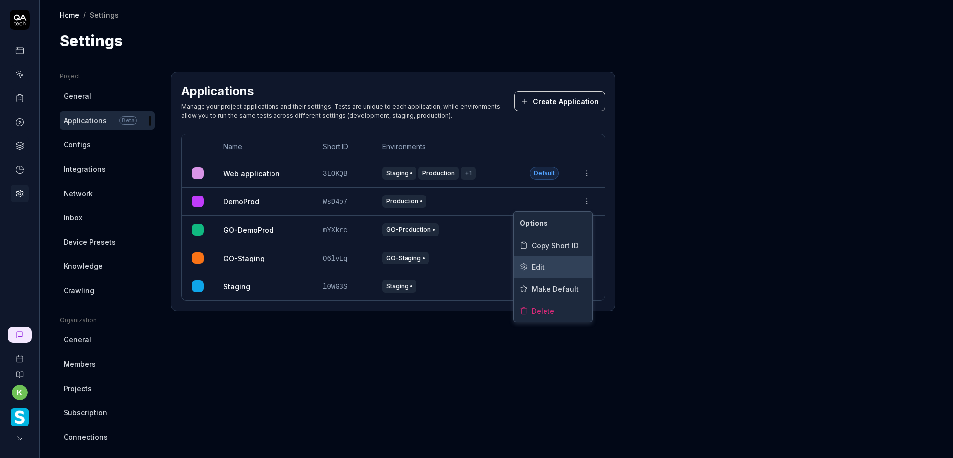
click at [556, 268] on div "Edit" at bounding box center [553, 267] width 78 height 22
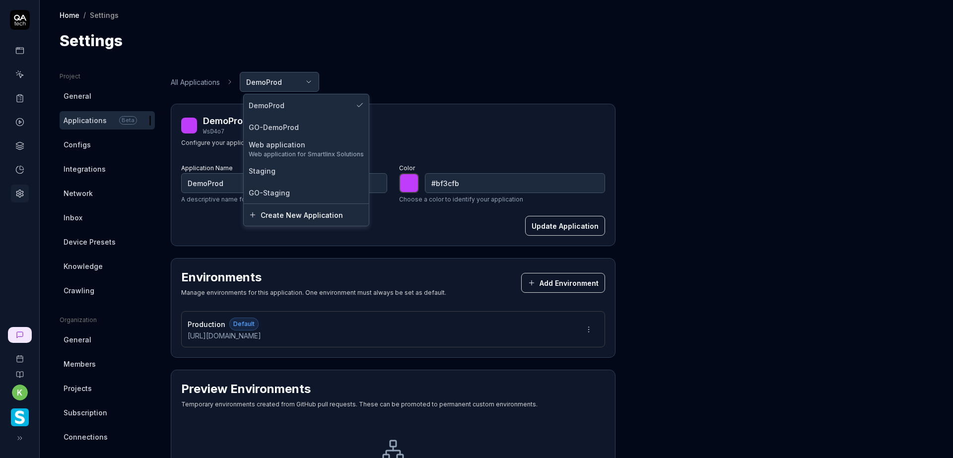
click at [312, 82] on html "k Home / Settings Home / Settings Settings Project General Applications Beta Co…" at bounding box center [476, 229] width 953 height 458
click at [325, 147] on div "Web application" at bounding box center [306, 144] width 115 height 10
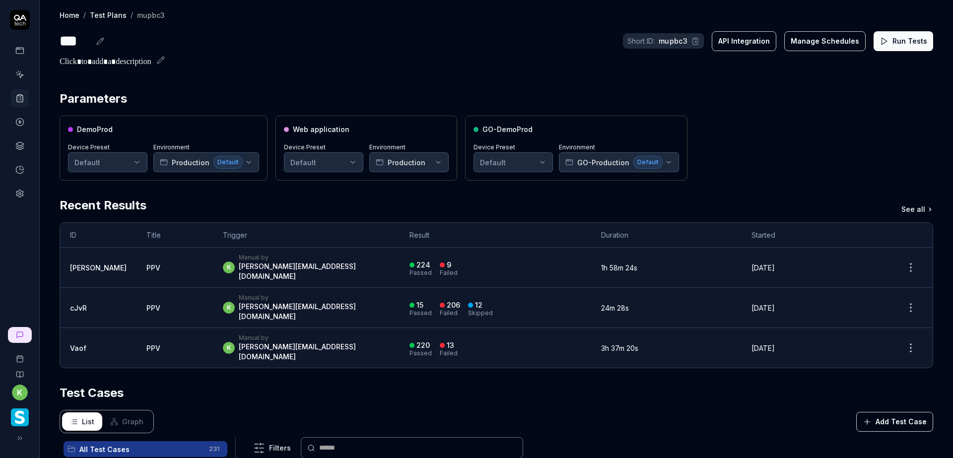
click at [908, 42] on button "Run Tests" at bounding box center [903, 41] width 60 height 20
click at [311, 259] on div "k Manual by kevin.opolin@smartlinx.com" at bounding box center [306, 268] width 167 height 28
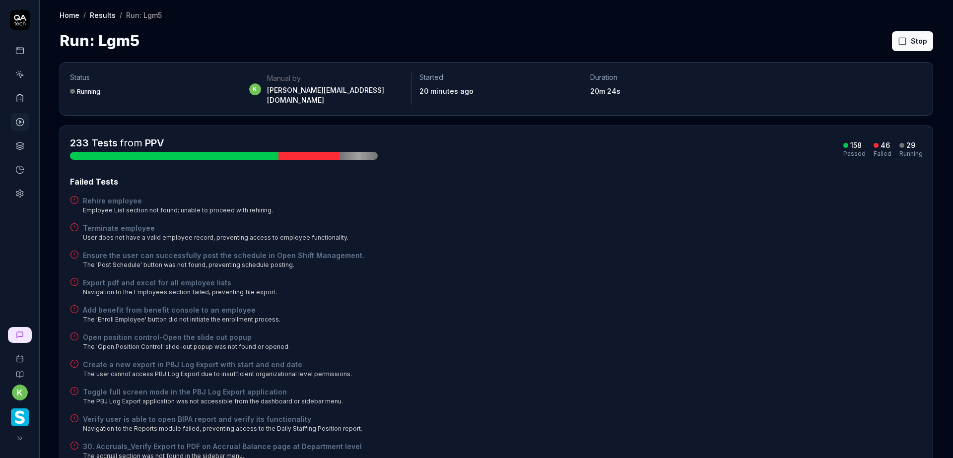
click at [864, 40] on button "Rerun failed" at bounding box center [888, 41] width 55 height 20
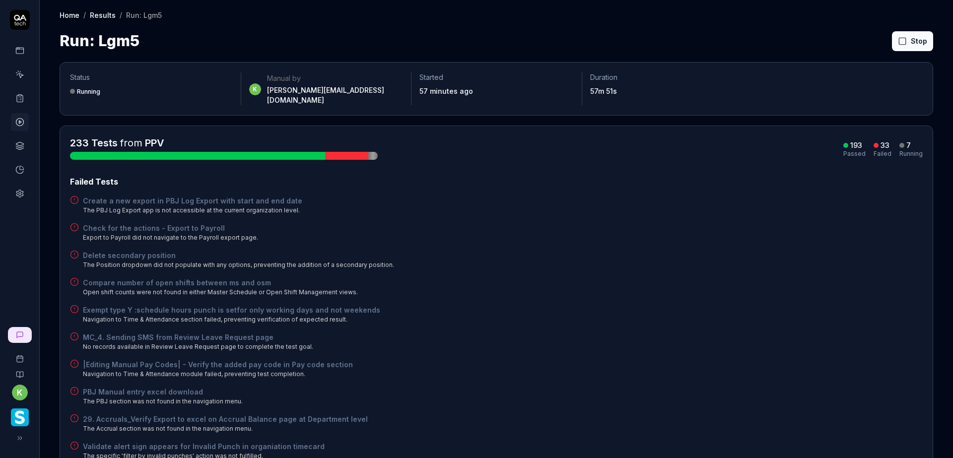
click at [724, 253] on div "Delete secondary position The Position dropdown did not populate with any optio…" at bounding box center [496, 259] width 853 height 19
click at [867, 42] on button "Rerun failed" at bounding box center [888, 41] width 55 height 20
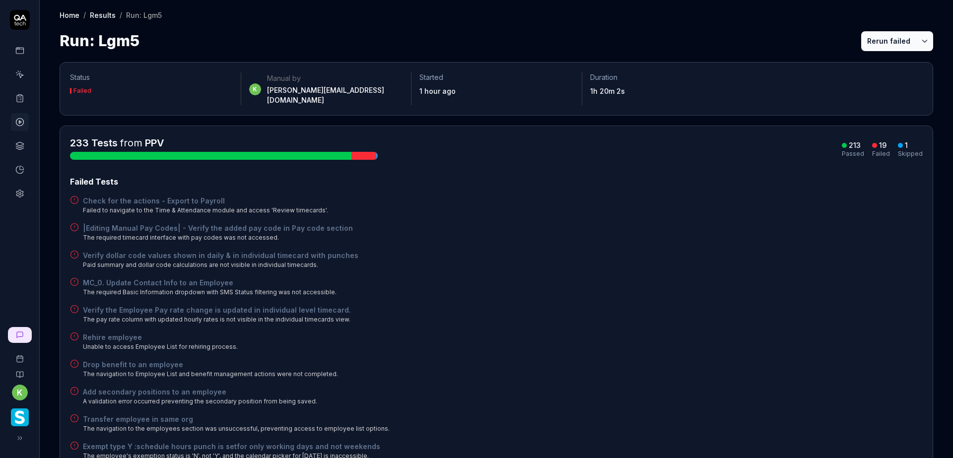
click at [872, 37] on button "Rerun failed" at bounding box center [888, 41] width 55 height 20
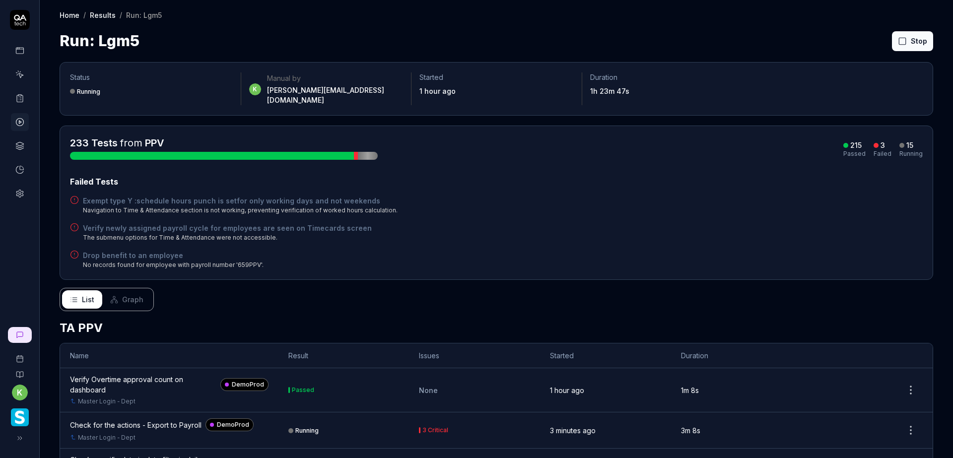
click at [593, 185] on div "Failed Tests Exempt type Y :schedule hours punch is setfor only working days an…" at bounding box center [496, 223] width 853 height 94
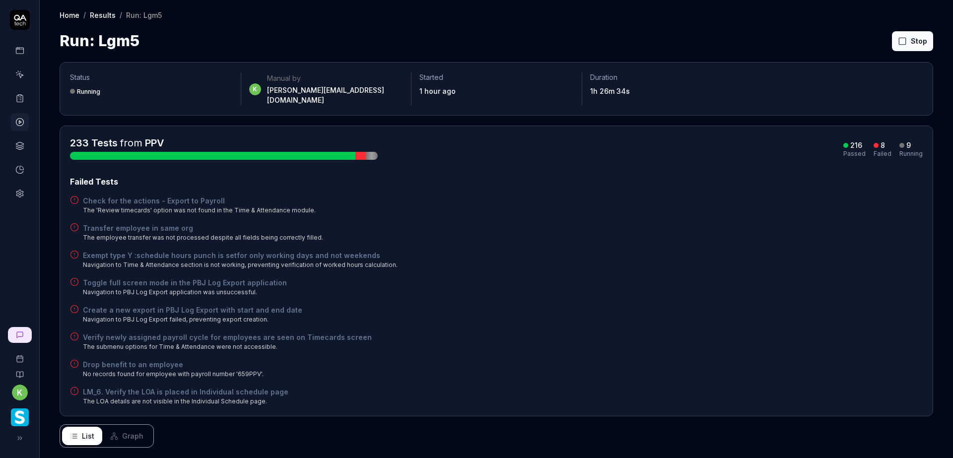
click at [699, 224] on div "Transfer employee in same org The employee transfer was not processed despite a…" at bounding box center [496, 232] width 853 height 19
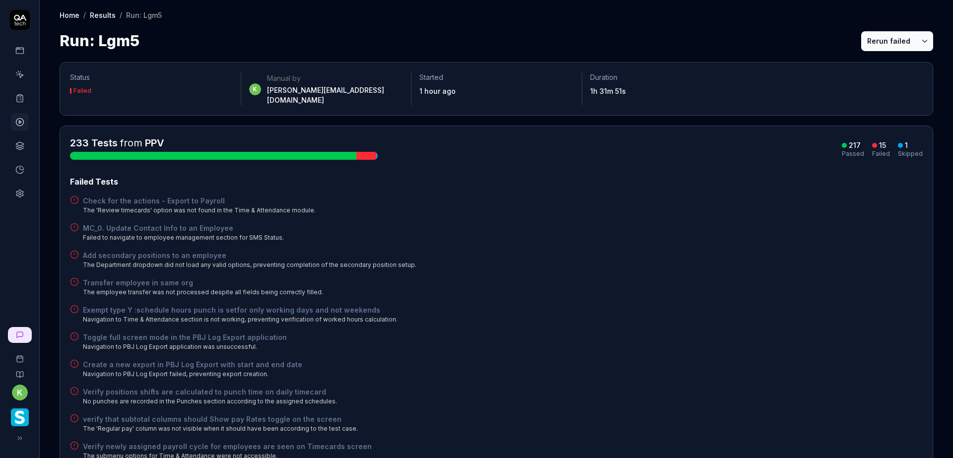
click at [887, 46] on button "Rerun failed" at bounding box center [888, 41] width 55 height 20
click at [868, 44] on button "Rerun failed" at bounding box center [888, 41] width 55 height 20
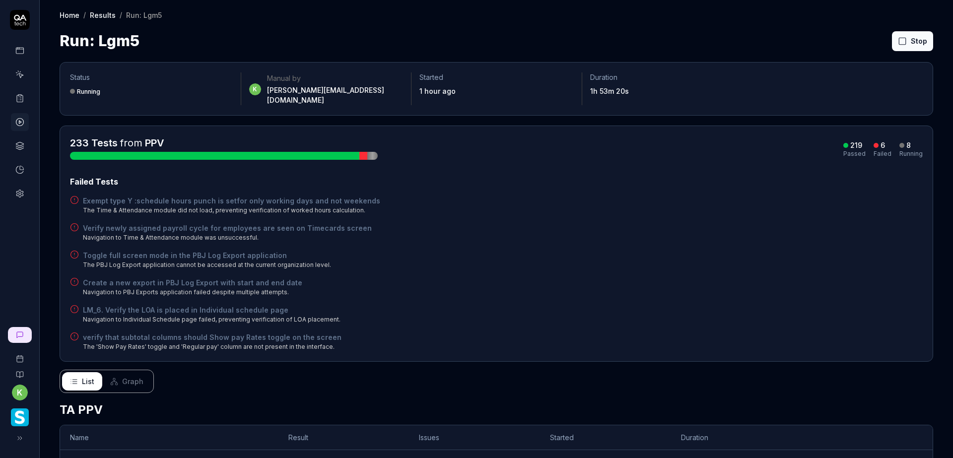
click at [634, 342] on div "233 Tests from PPV 219 Passed 6 Failed 8 Running Failed Tests Exempt type Y :sc…" at bounding box center [496, 244] width 873 height 236
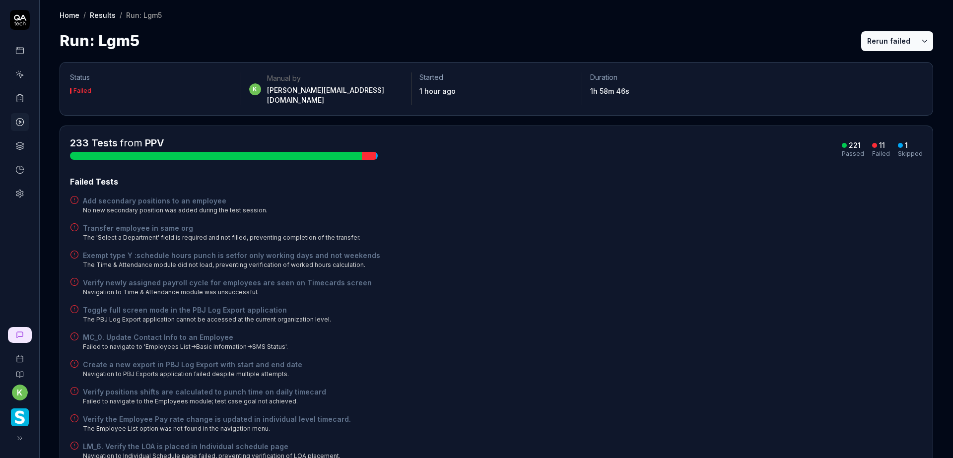
click at [872, 39] on button "Rerun failed" at bounding box center [888, 41] width 55 height 20
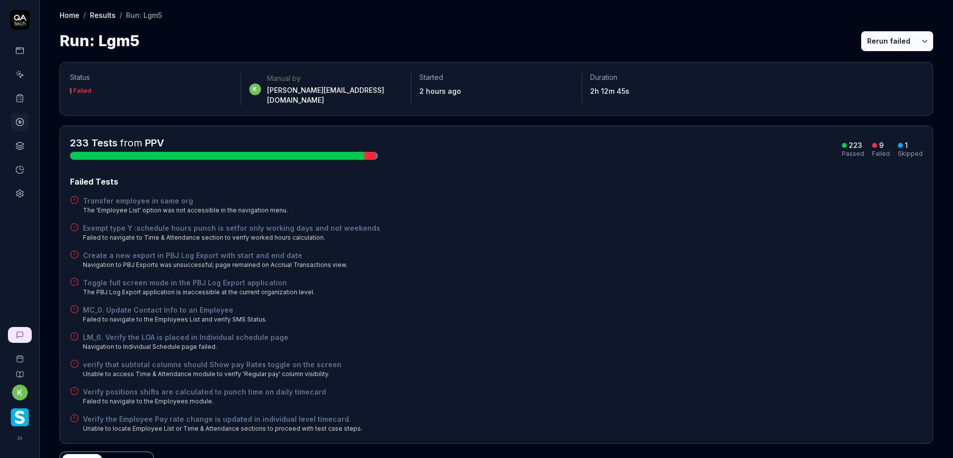
click at [154, 196] on h4 "Transfer employee in same org" at bounding box center [185, 201] width 205 height 10
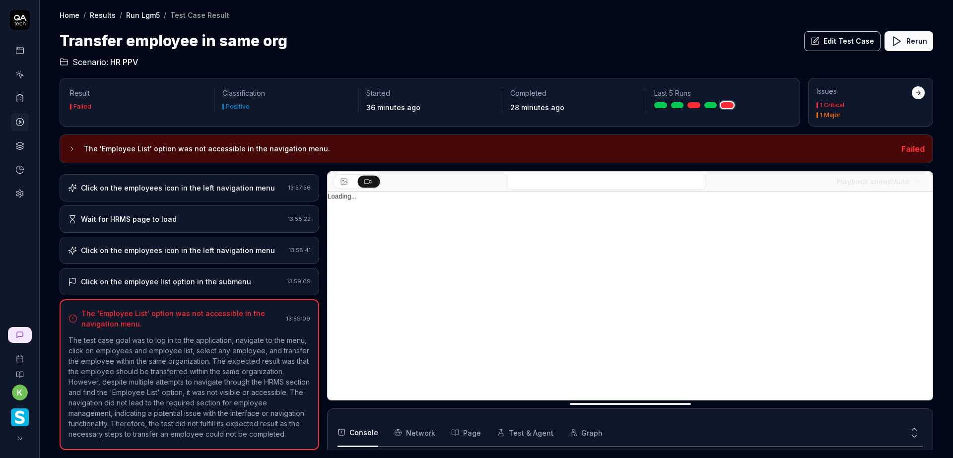
scroll to position [43, 0]
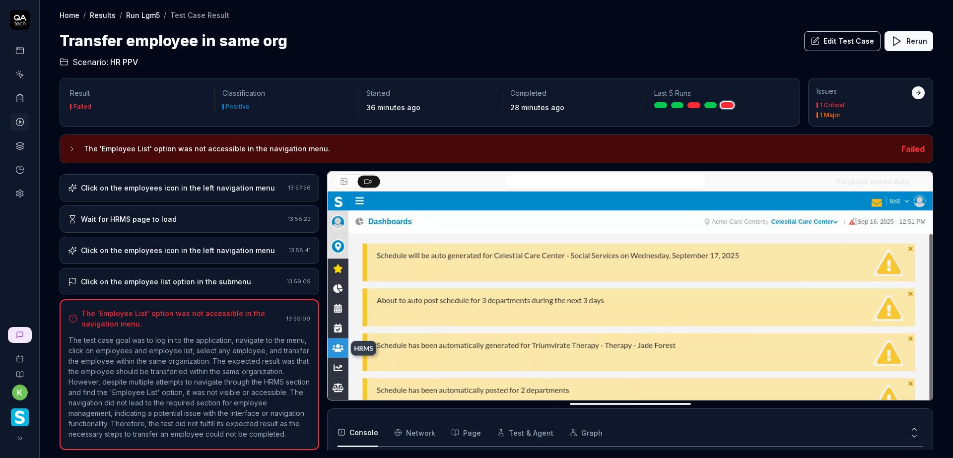
click at [211, 245] on div "Click on the employees icon in the left navigation menu" at bounding box center [178, 250] width 194 height 10
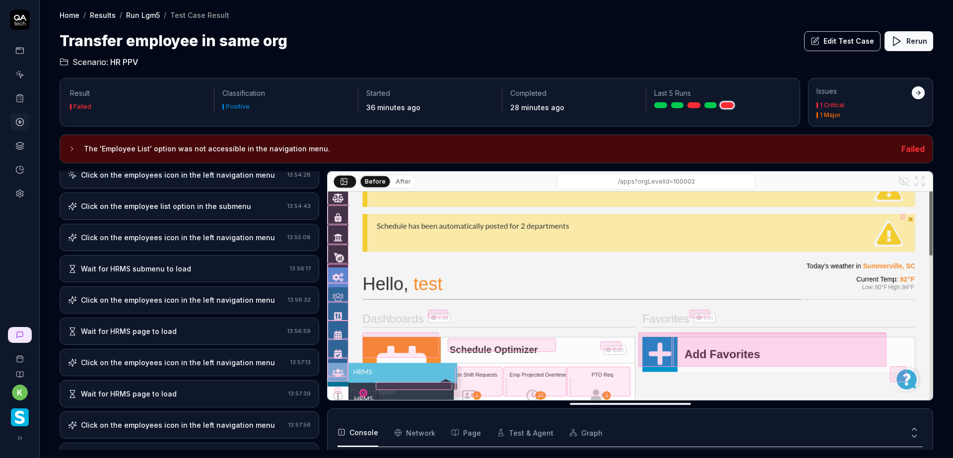
scroll to position [321, 0]
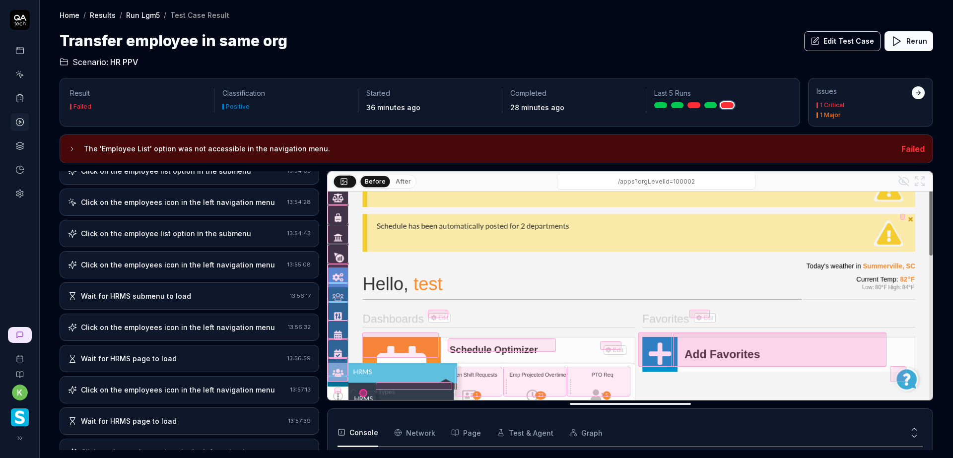
click at [172, 262] on div "Click on the employees icon in the left navigation menu" at bounding box center [178, 265] width 194 height 10
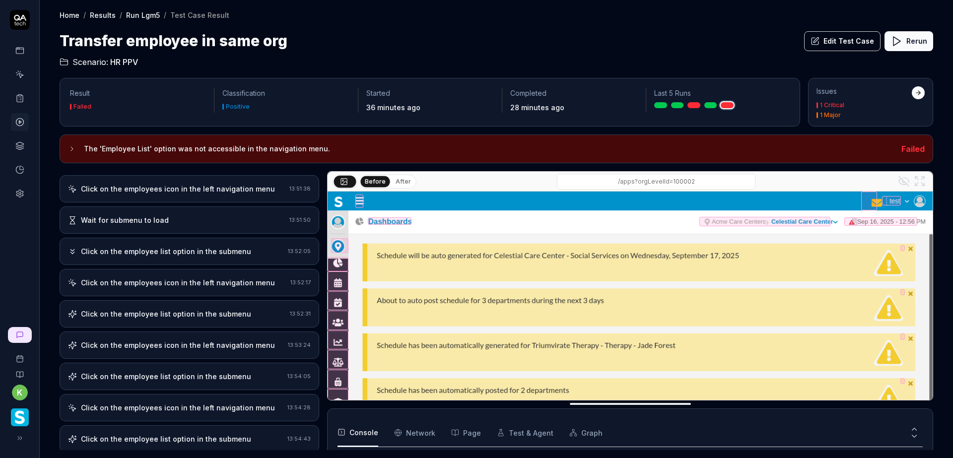
scroll to position [0, 0]
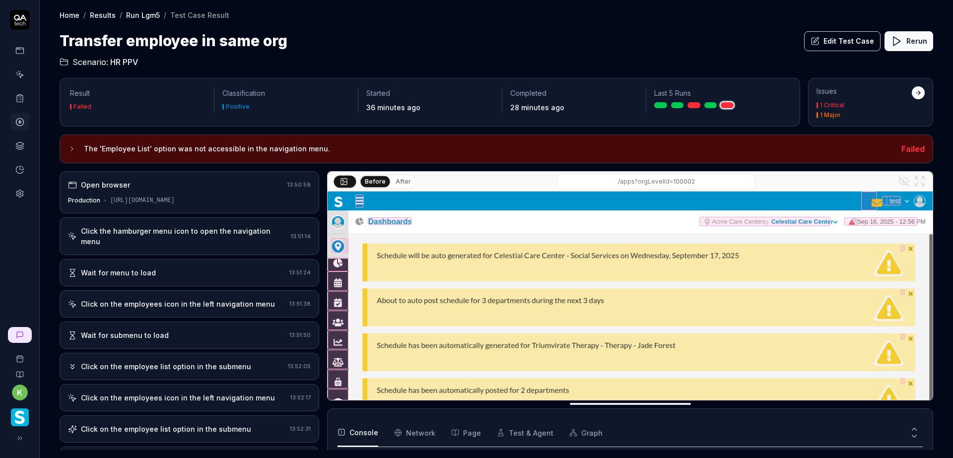
click at [177, 237] on div "Click the hamburger menu icon to open the navigation menu" at bounding box center [184, 236] width 206 height 21
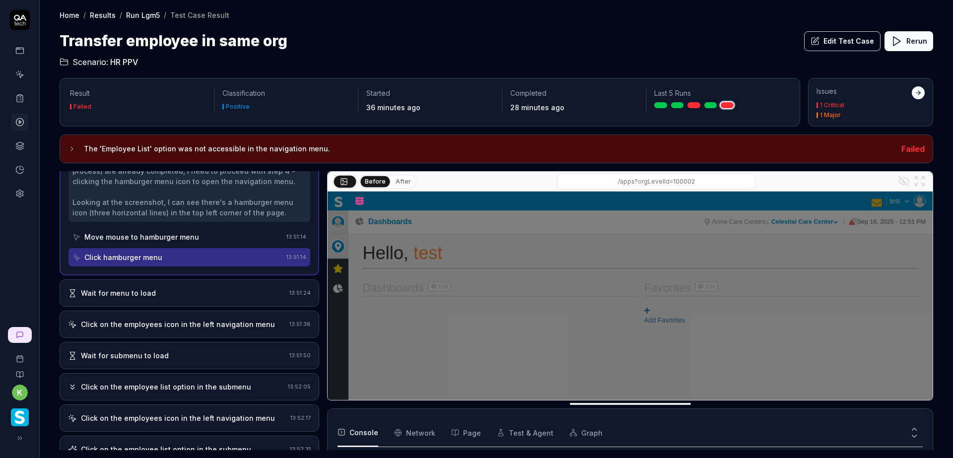
scroll to position [149, 0]
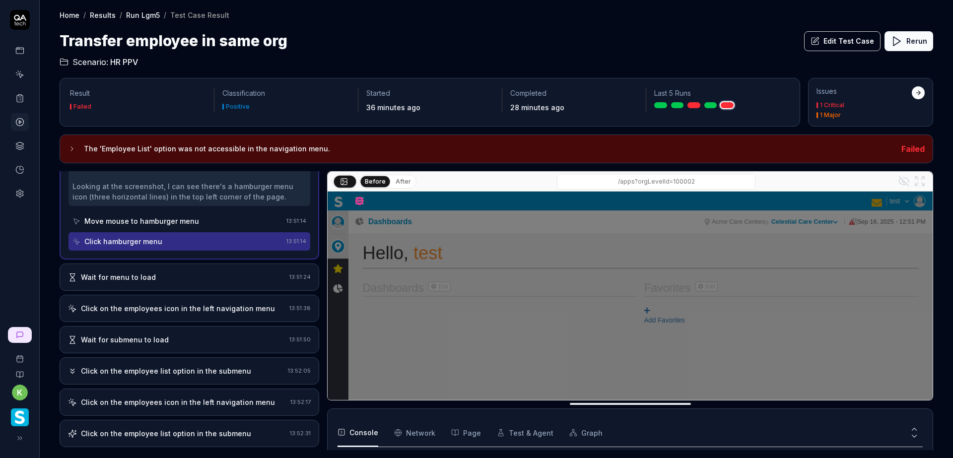
click at [183, 275] on div "Wait for menu to load" at bounding box center [176, 277] width 217 height 10
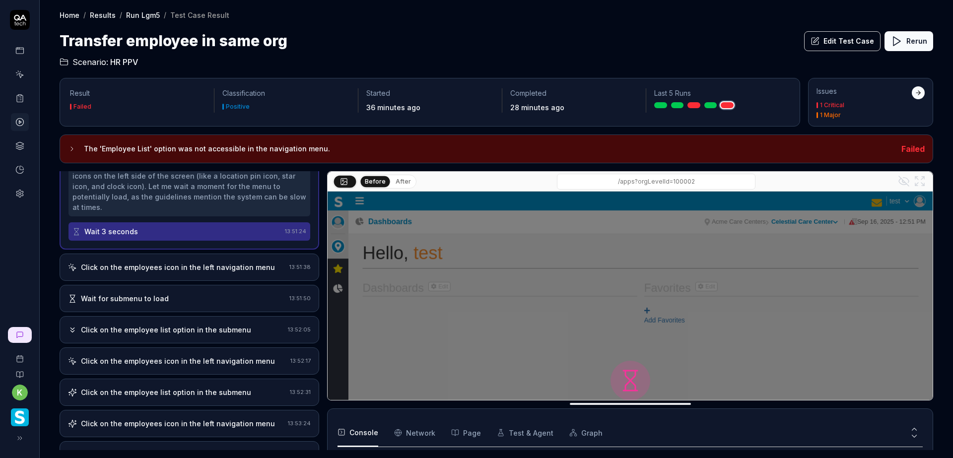
click at [173, 268] on div "Click on the employees icon in the left navigation menu" at bounding box center [178, 267] width 194 height 10
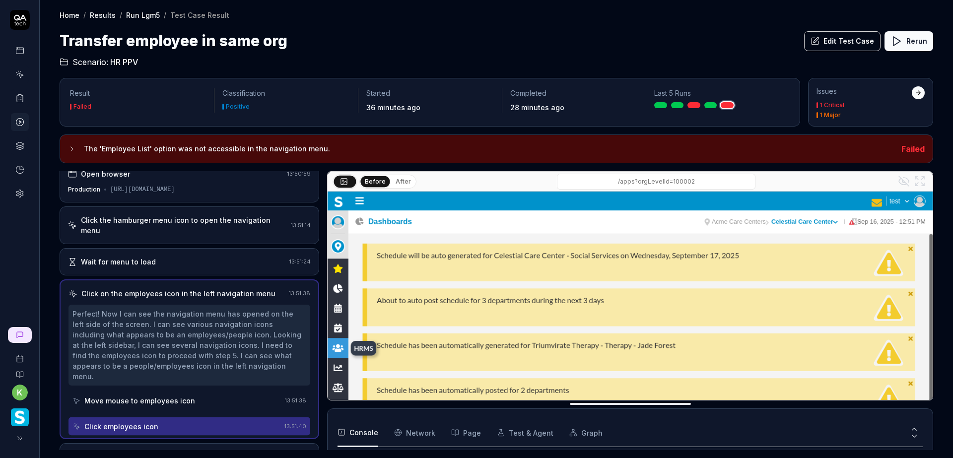
scroll to position [0, 0]
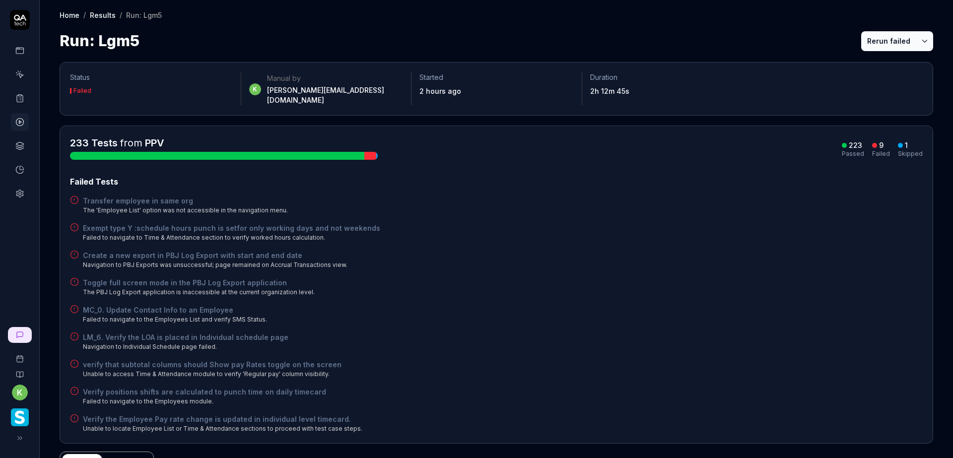
click at [870, 39] on button "Rerun failed" at bounding box center [888, 41] width 55 height 20
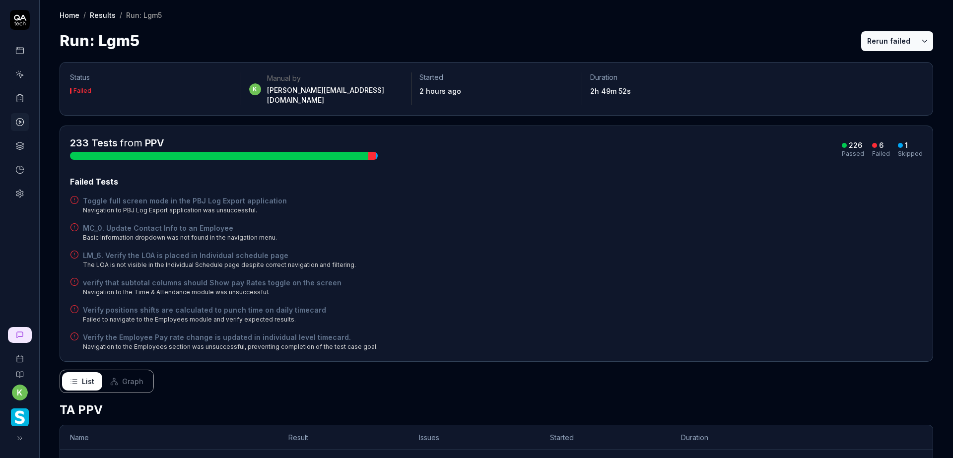
click at [862, 45] on button "Rerun failed" at bounding box center [888, 41] width 55 height 20
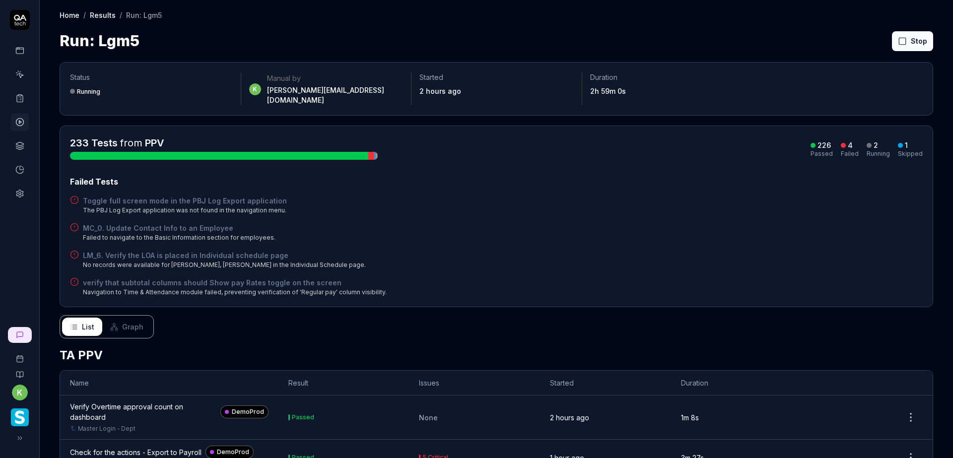
click at [673, 176] on div "Failed Tests" at bounding box center [496, 182] width 853 height 12
click at [897, 33] on button "Stop" at bounding box center [912, 41] width 41 height 20
click at [871, 35] on button "Rerun failed" at bounding box center [888, 41] width 55 height 20
